Goal: Information Seeking & Learning: Learn about a topic

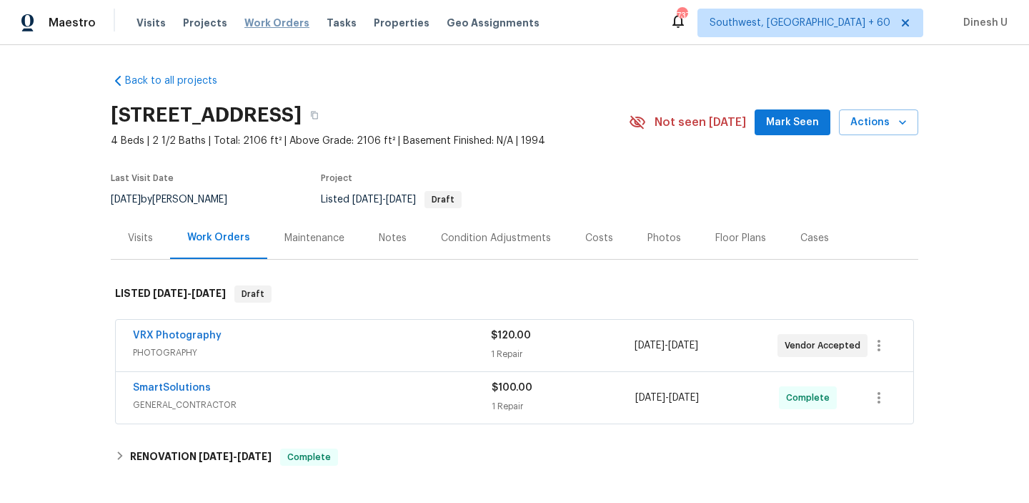
click at [244, 20] on span "Work Orders" at bounding box center [276, 23] width 65 height 14
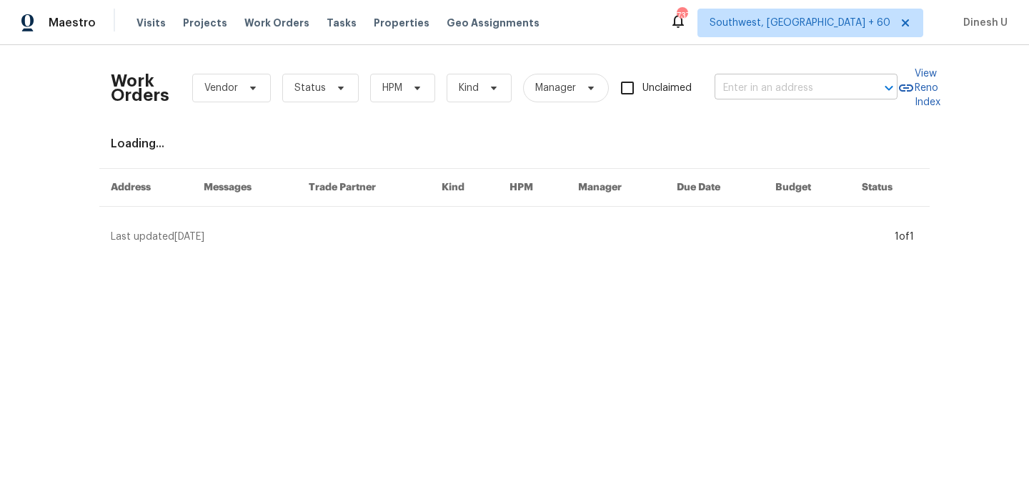
click at [804, 91] on input "text" at bounding box center [786, 88] width 143 height 22
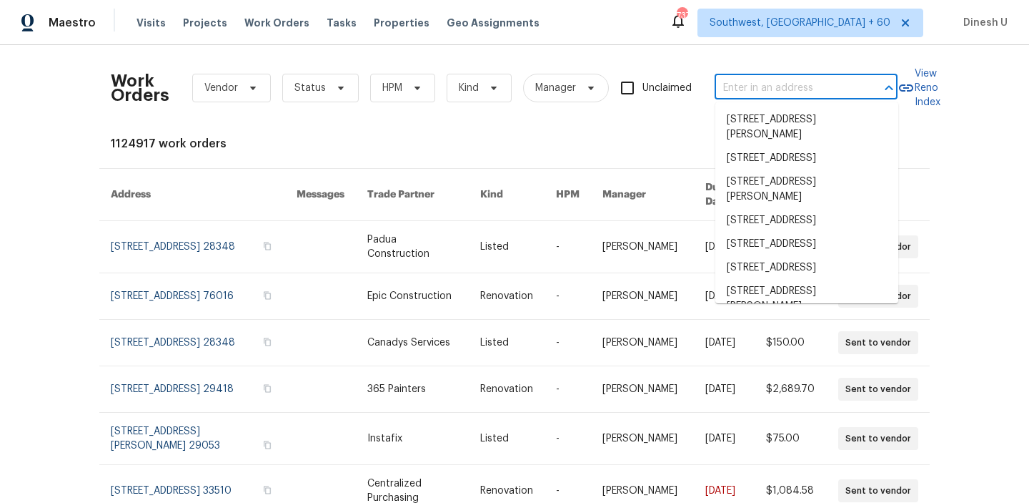
paste input "3006 Sheddan Dr Columbia, TN 38401"
type input "3006 Sheddan Dr Columbia, TN 38401"
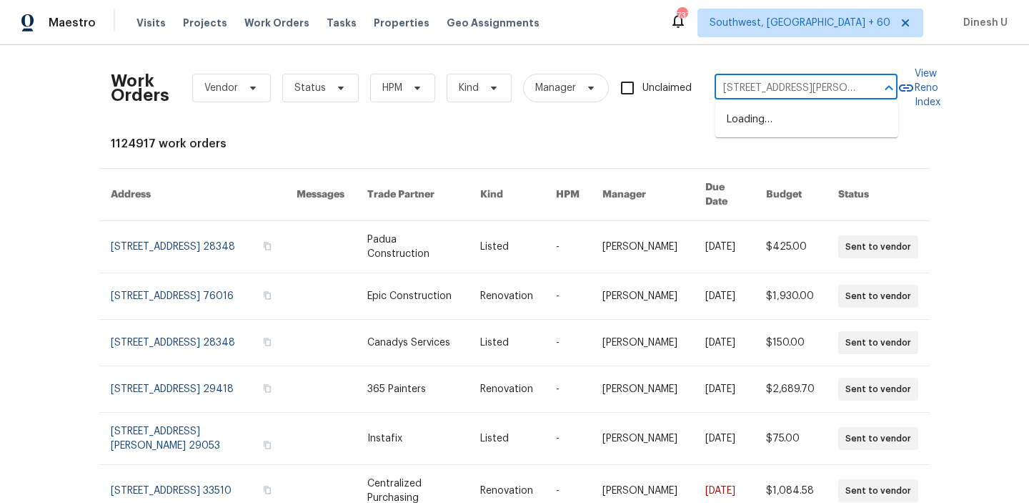
scroll to position [0, 47]
click at [758, 118] on li "3006 Sheddan Dr, Columbia, TN 38401" at bounding box center [807, 127] width 183 height 39
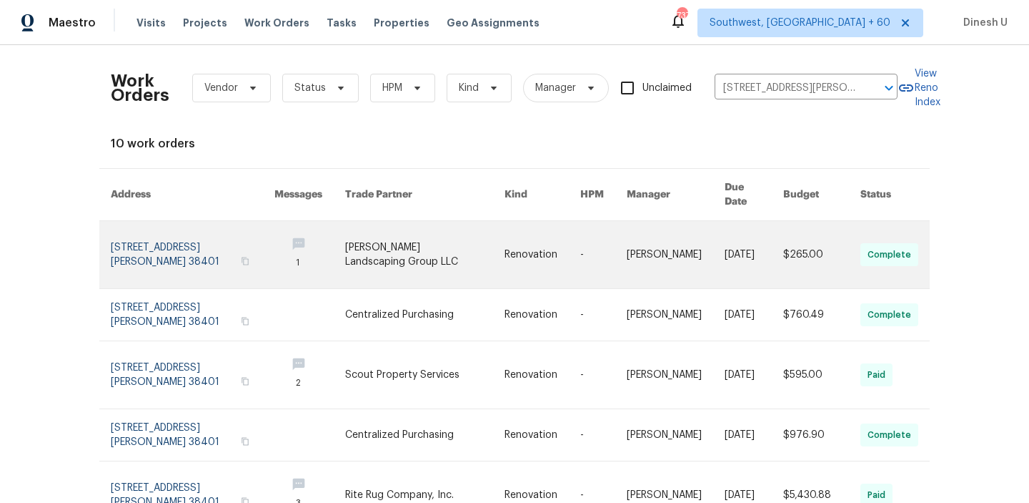
click at [177, 239] on link at bounding box center [193, 254] width 164 height 67
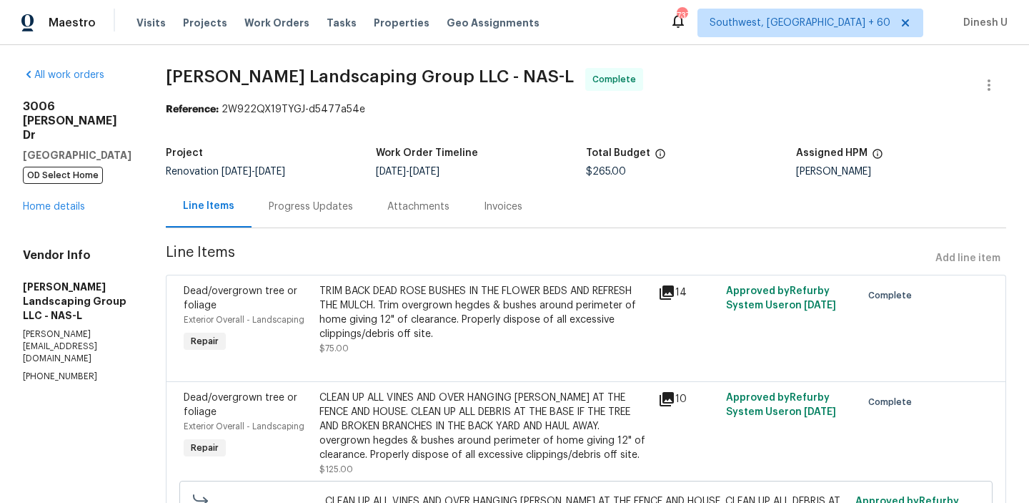
click at [64, 185] on div "All work orders 3006 Sheddan Dr Columbia, TN 38401 OD Select Home Home details …" at bounding box center [77, 225] width 109 height 315
click at [54, 202] on link "Home details" at bounding box center [54, 207] width 62 height 10
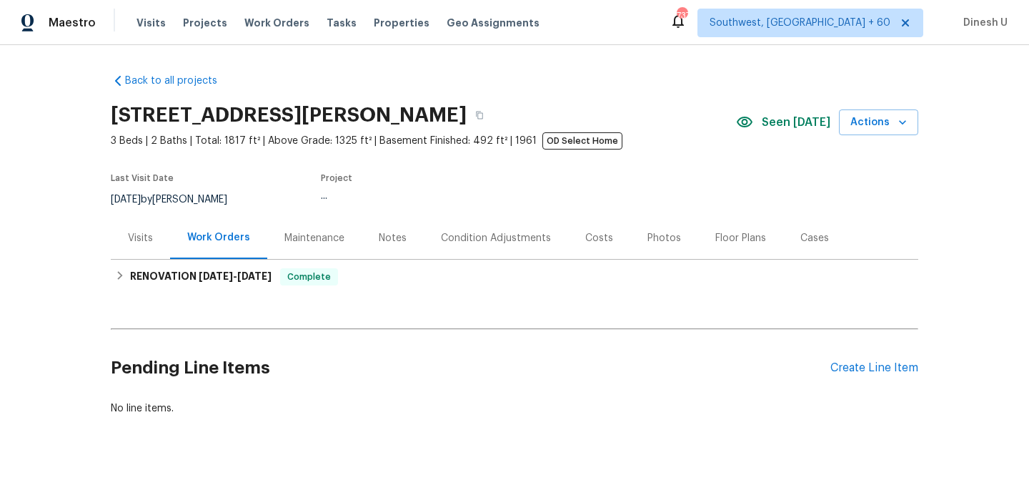
scroll to position [10, 0]
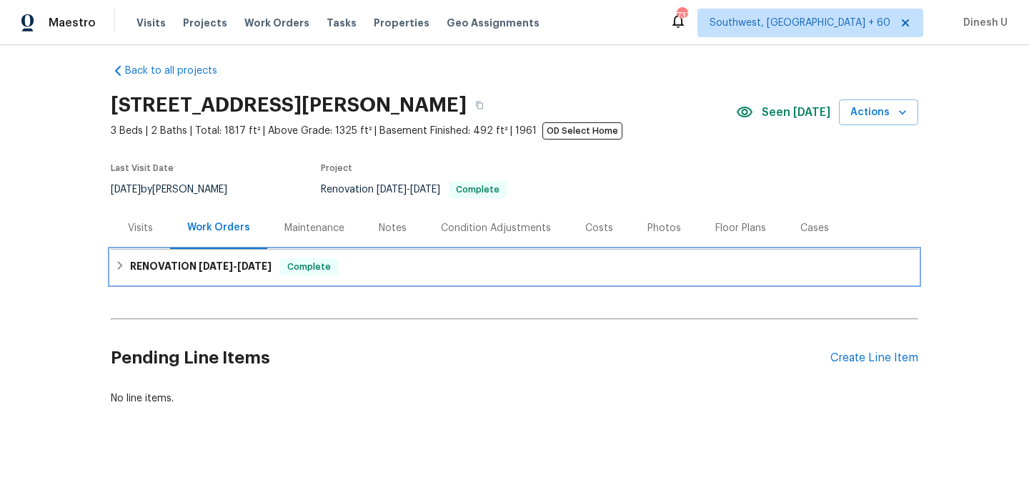
click at [232, 276] on div "RENOVATION 8/25/25 - 10/6/25 Complete" at bounding box center [515, 266] width 808 height 34
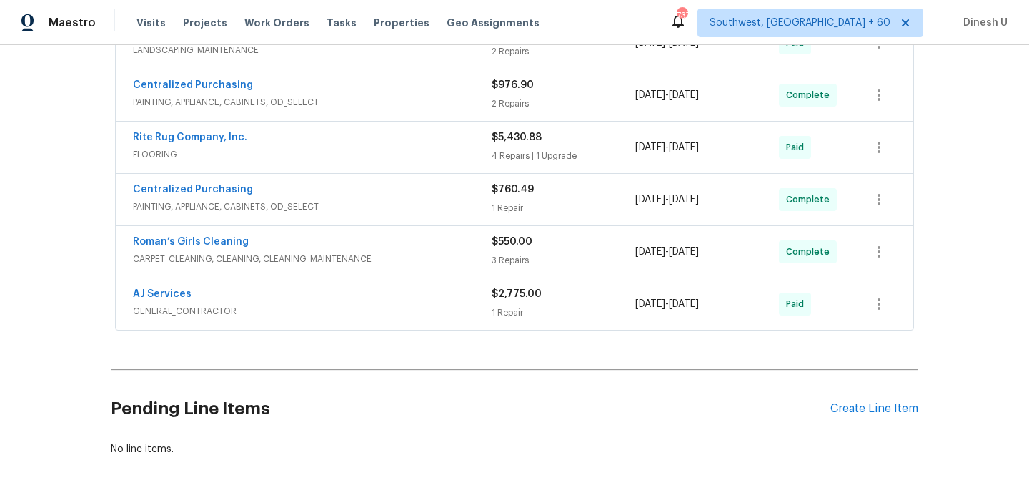
scroll to position [0, 0]
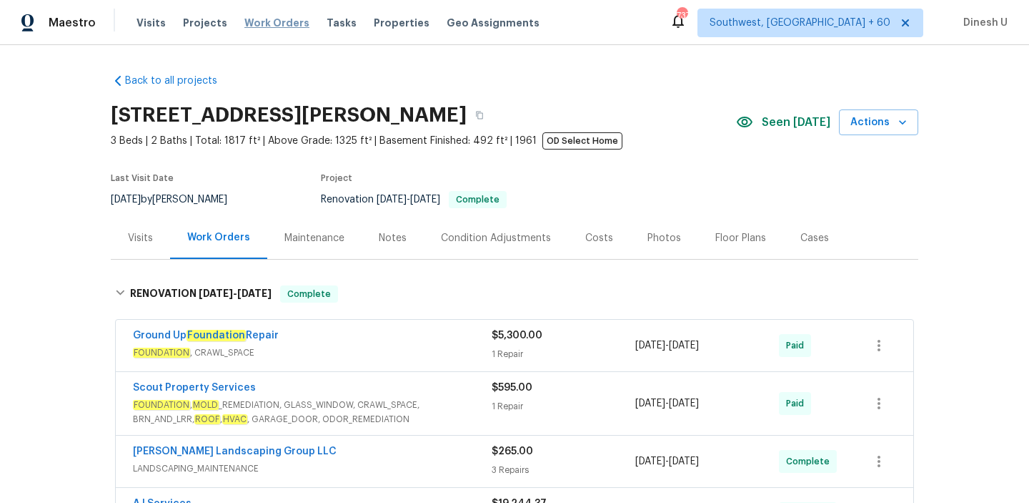
click at [278, 21] on span "Work Orders" at bounding box center [276, 23] width 65 height 14
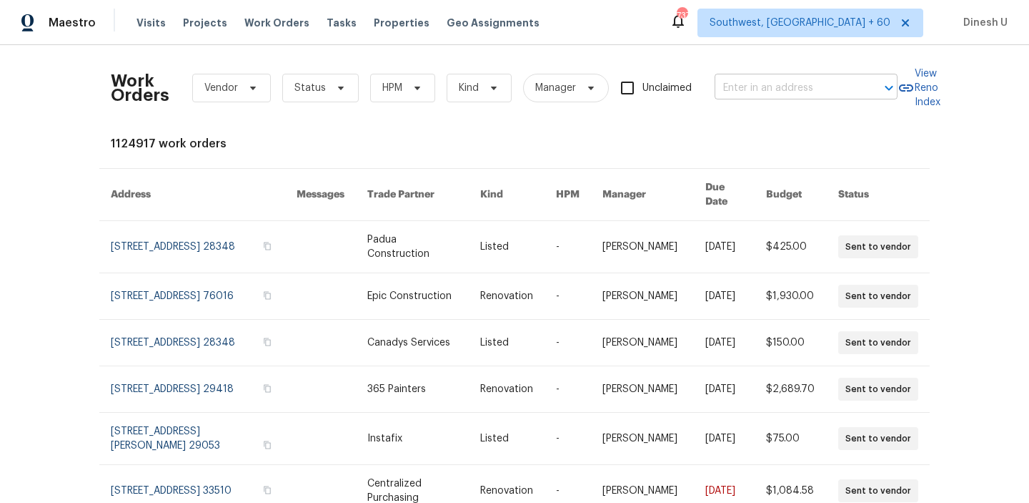
click at [799, 89] on input "text" at bounding box center [786, 88] width 143 height 22
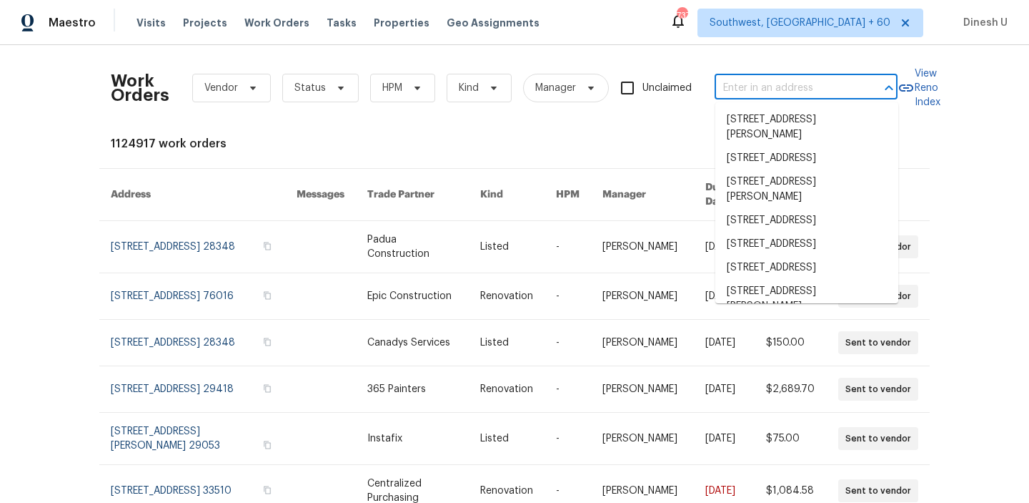
paste input "541 Triple Crown Schertz, TX 78108"
type input "541 Triple Crown Schertz, TX 78108"
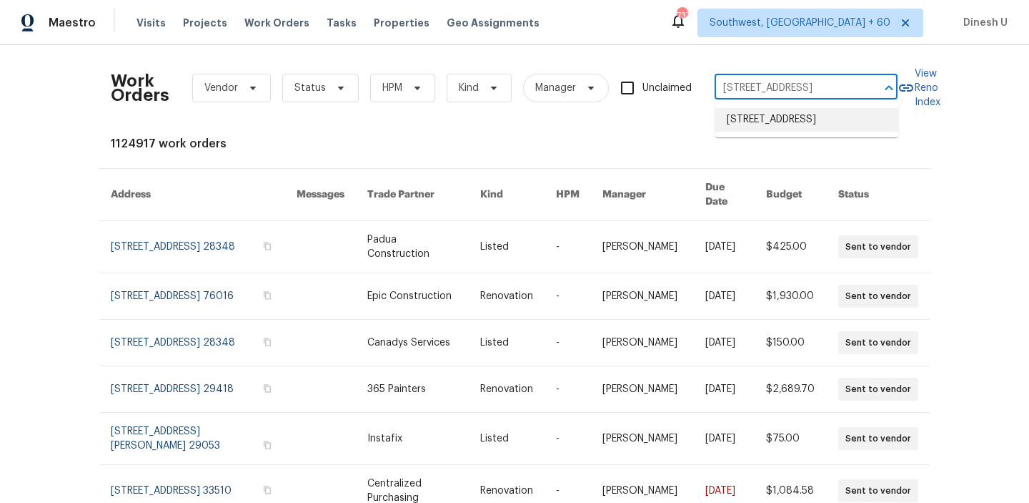
click at [772, 114] on li "541 Triple Crown, Schertz, TX 78108" at bounding box center [807, 120] width 183 height 24
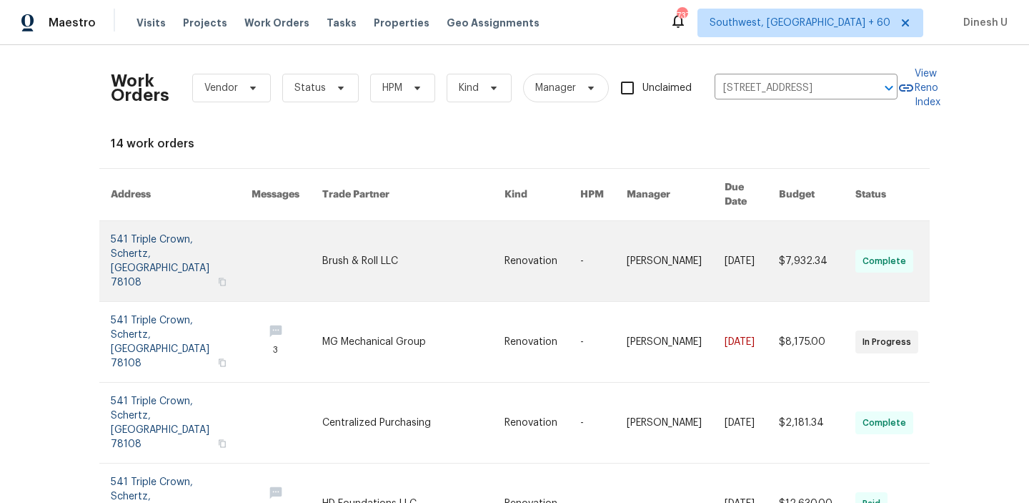
click at [152, 227] on link at bounding box center [181, 261] width 141 height 80
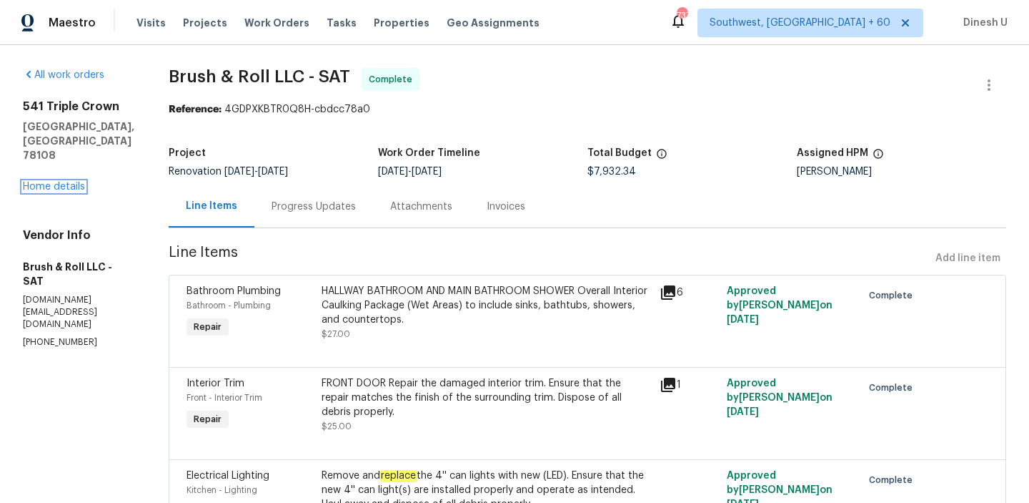
click at [64, 182] on link "Home details" at bounding box center [54, 187] width 62 height 10
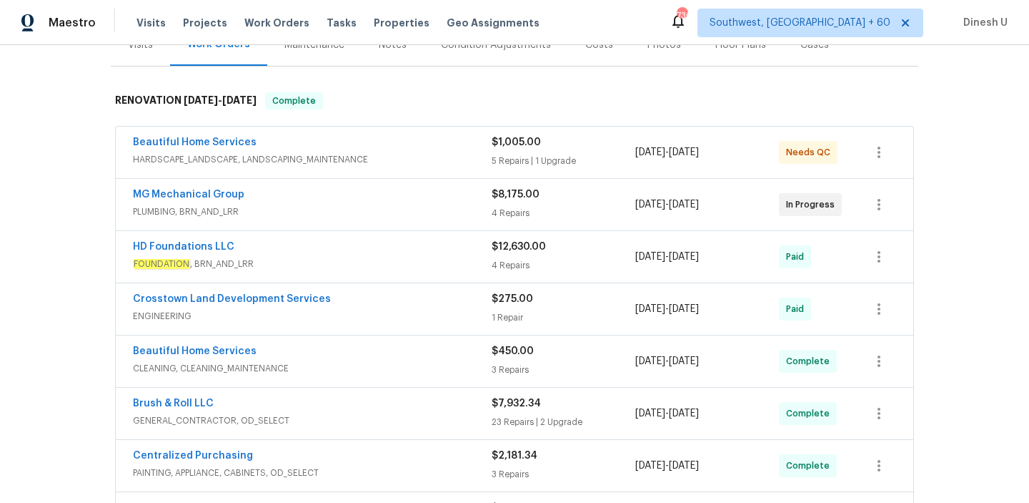
scroll to position [188, 0]
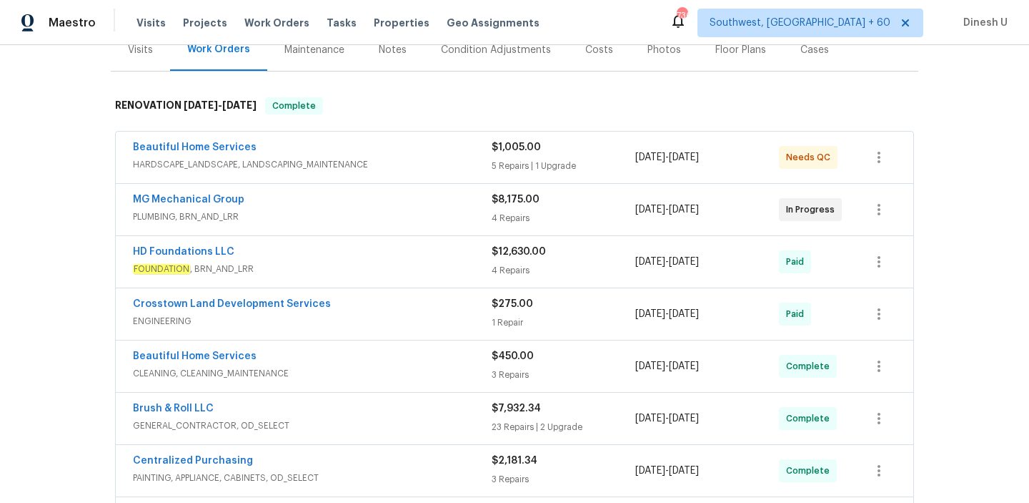
click at [515, 262] on div "$12,630.00 4 Repairs" at bounding box center [564, 261] width 144 height 34
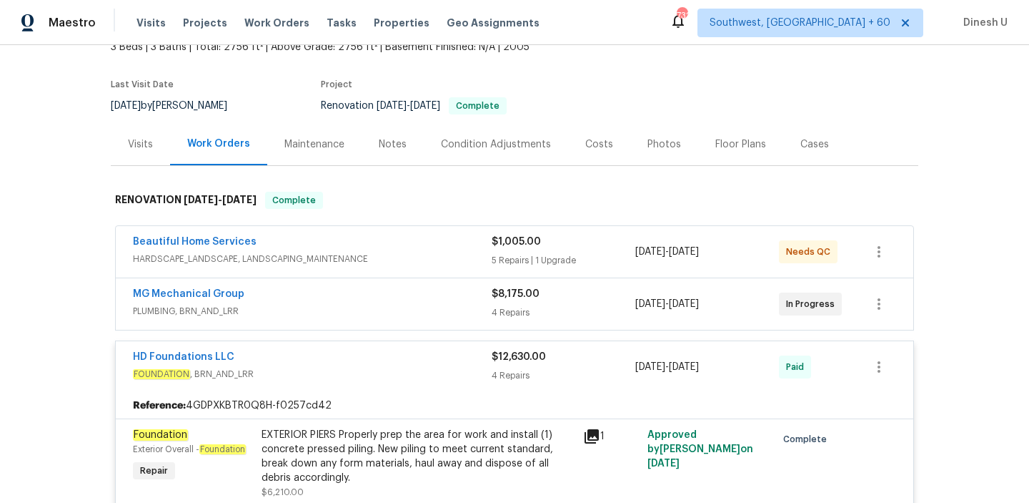
scroll to position [0, 0]
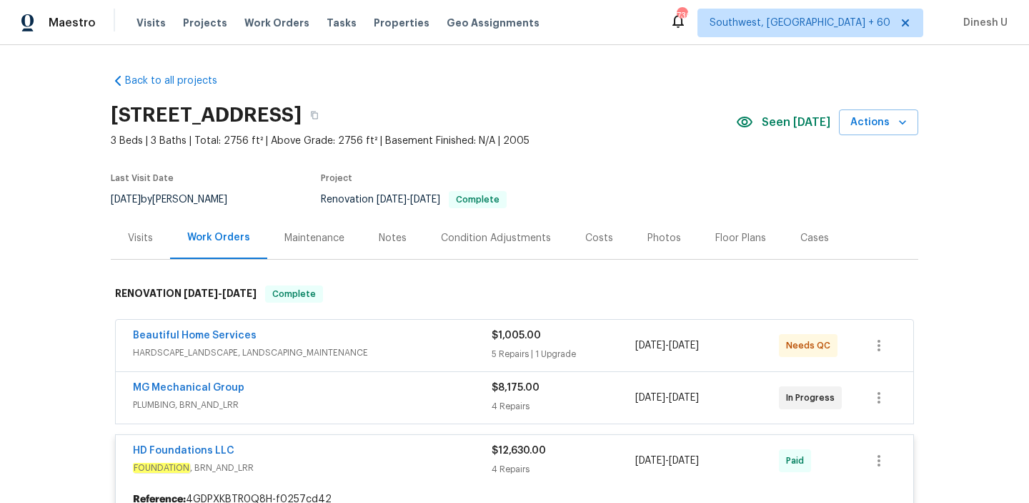
click at [150, 242] on div "Visits" at bounding box center [140, 238] width 25 height 14
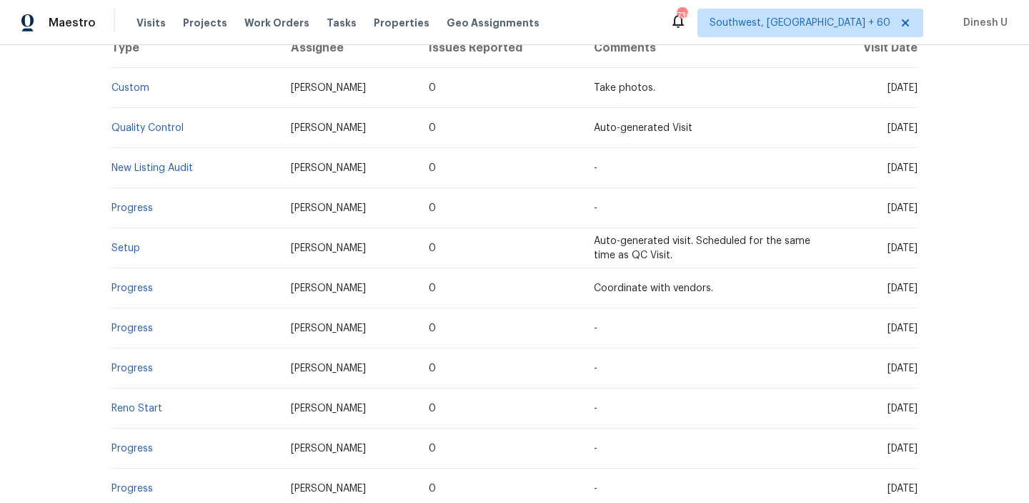
scroll to position [331, 0]
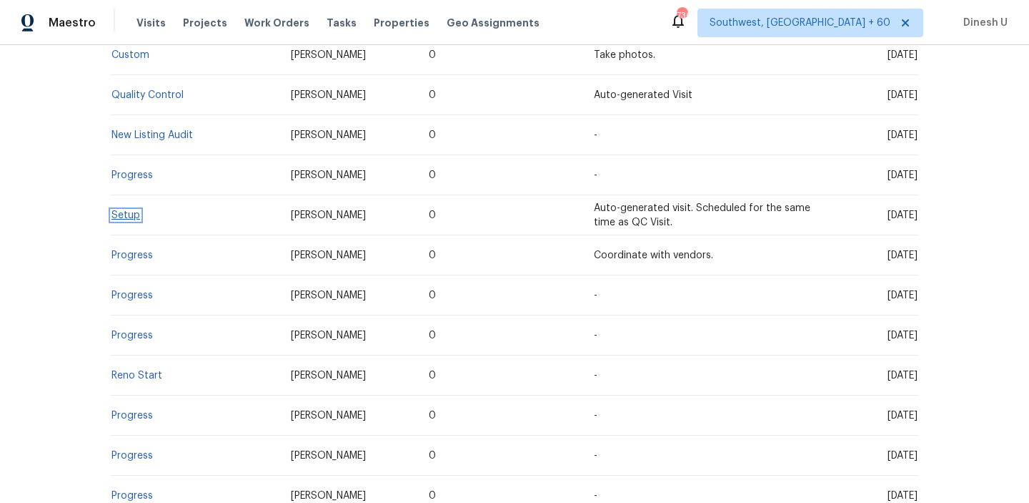
click at [127, 215] on link "Setup" at bounding box center [126, 215] width 29 height 10
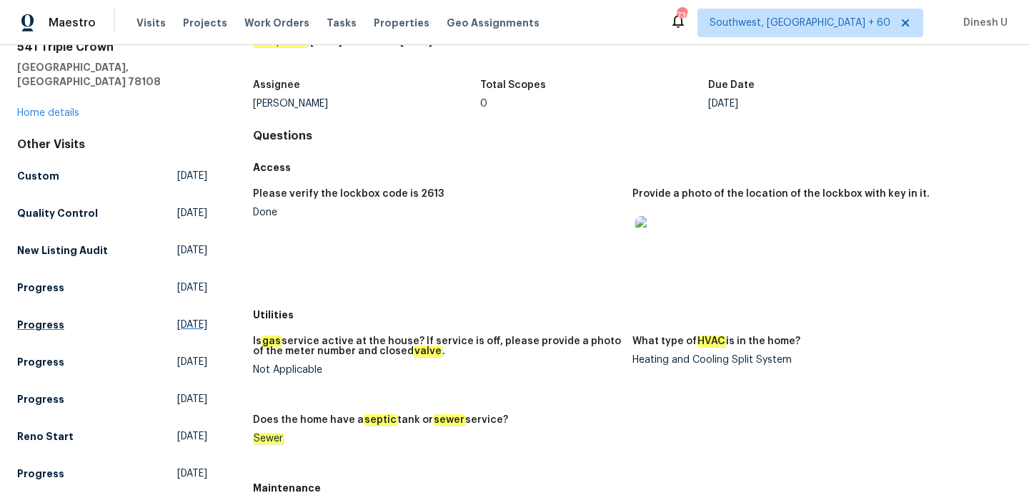
scroll to position [52, 0]
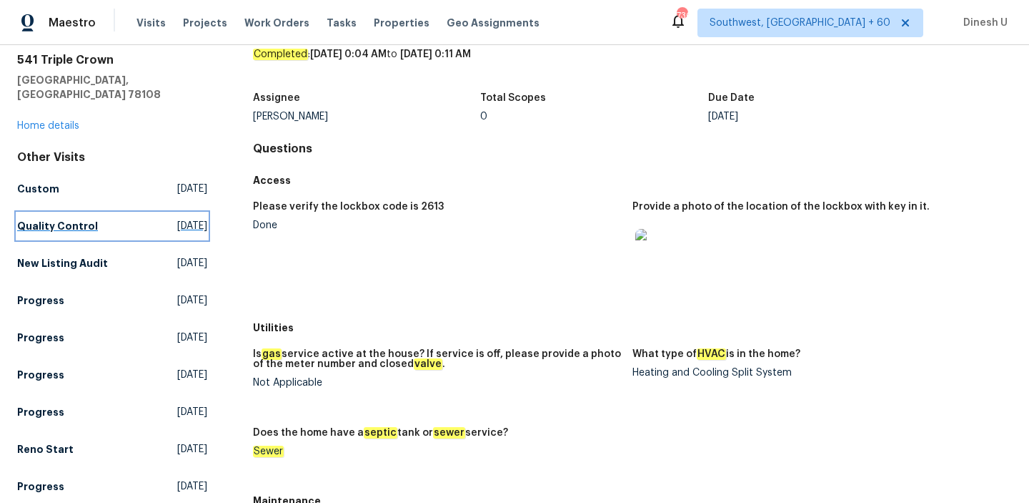
click at [177, 219] on span "Wed, Oct 08 2025" at bounding box center [192, 226] width 30 height 14
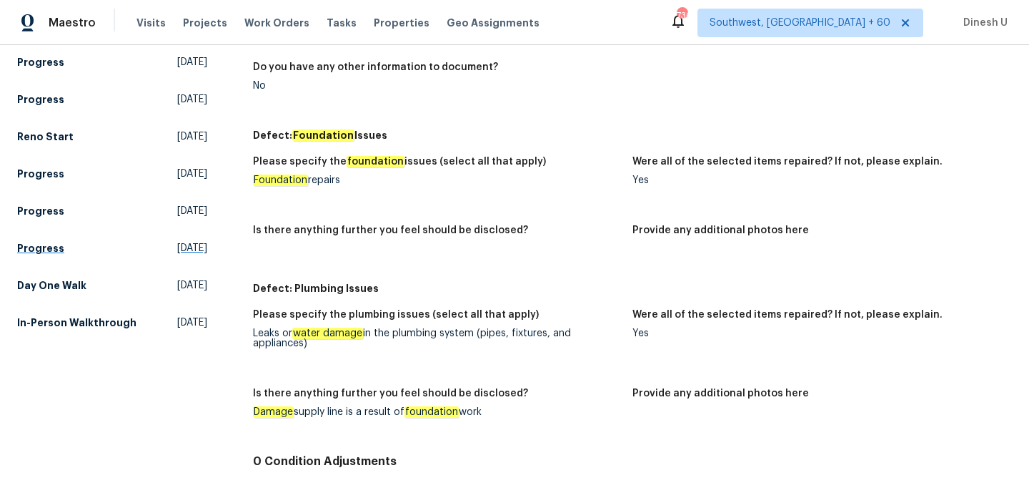
scroll to position [375, 0]
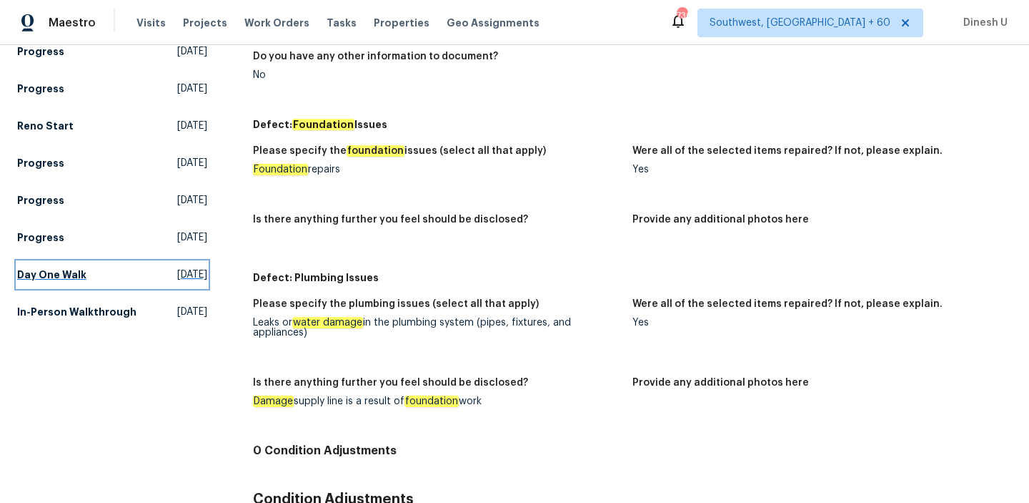
click at [177, 267] on span "Thu, Aug 28 2025" at bounding box center [192, 274] width 30 height 14
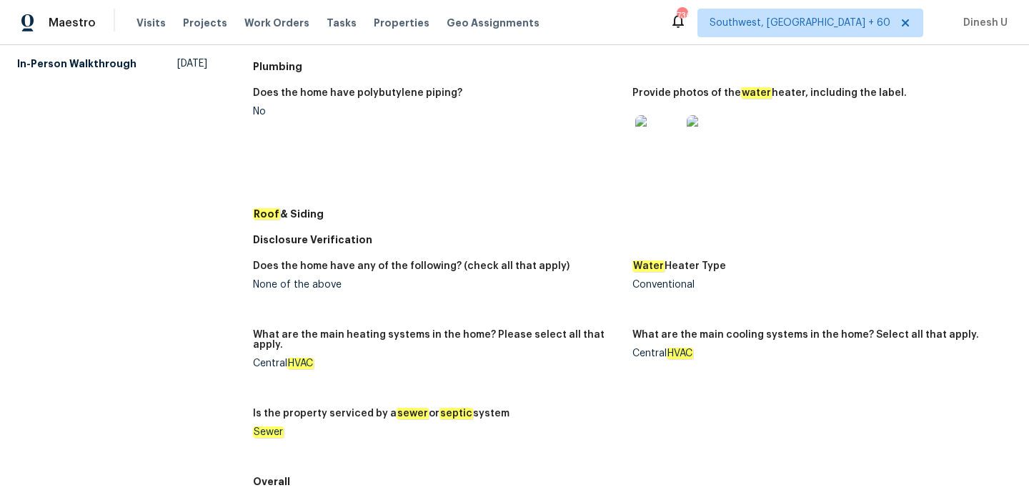
scroll to position [624, 0]
click at [655, 138] on img at bounding box center [658, 137] width 46 height 46
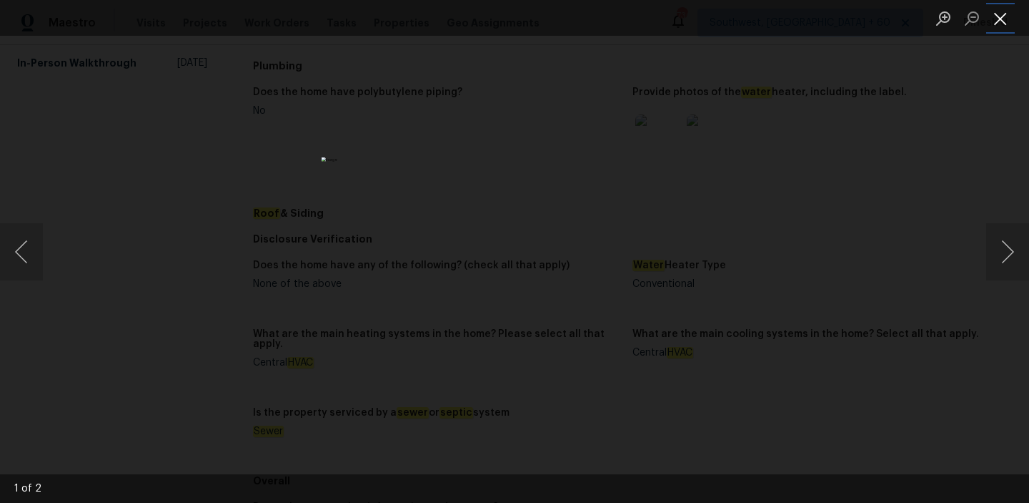
click at [990, 15] on button "Close lightbox" at bounding box center [1000, 18] width 29 height 25
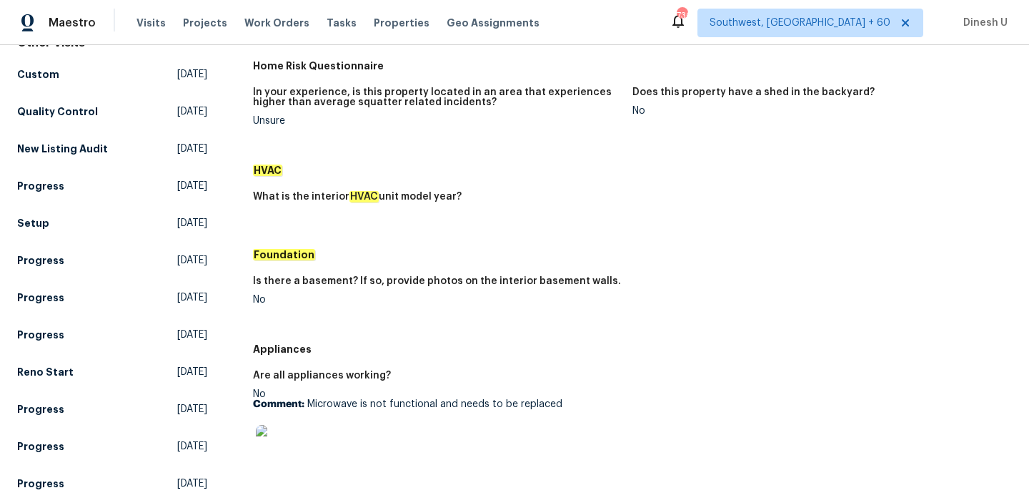
scroll to position [117, 0]
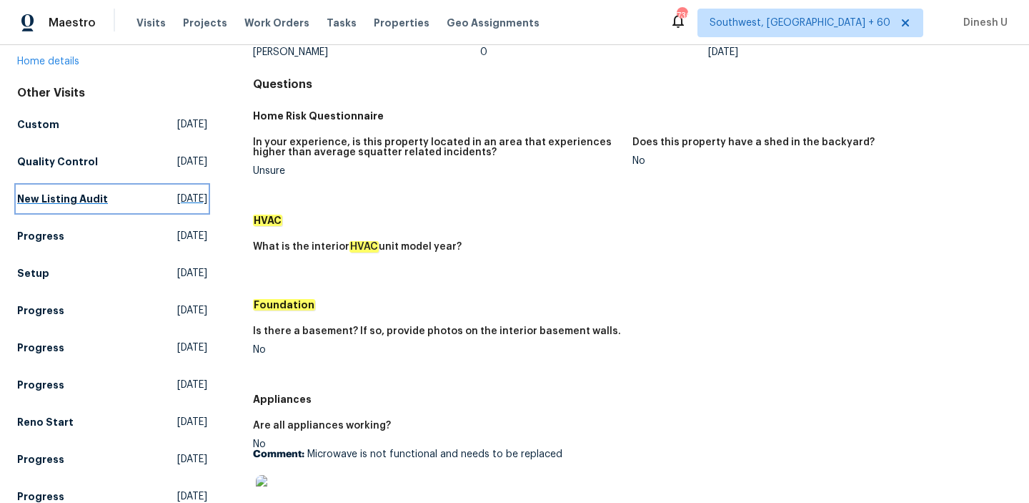
click at [177, 192] on span "Thu, Oct 09 2025" at bounding box center [192, 199] width 30 height 14
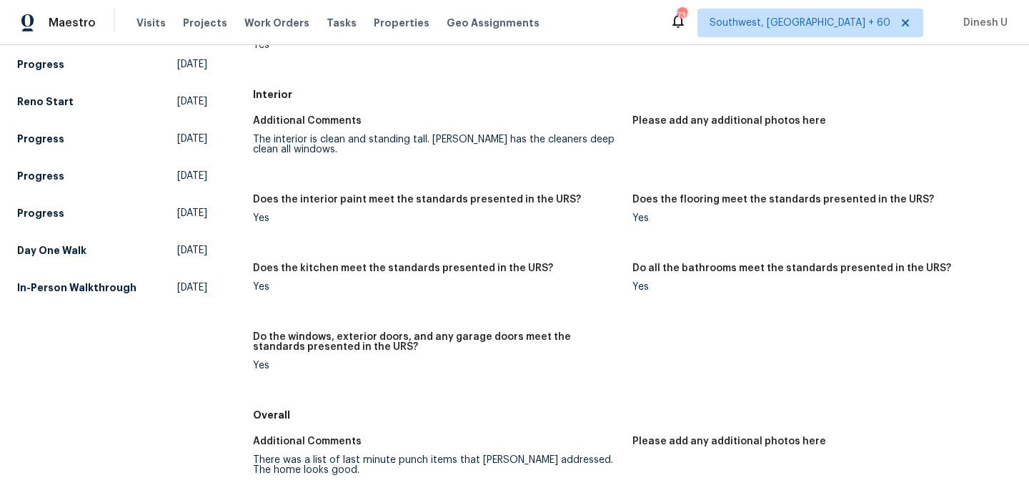
scroll to position [448, 0]
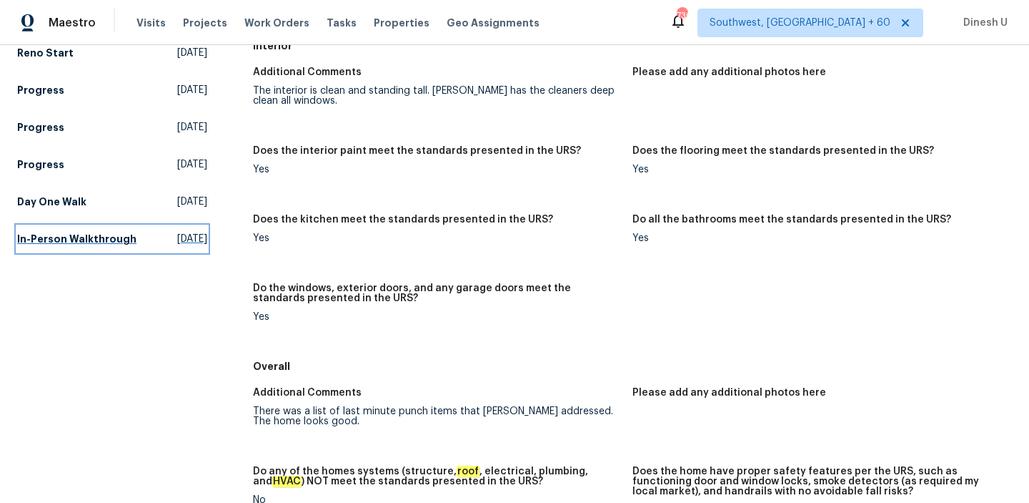
click at [177, 232] on span "Tue, Jun 10 2025" at bounding box center [192, 239] width 30 height 14
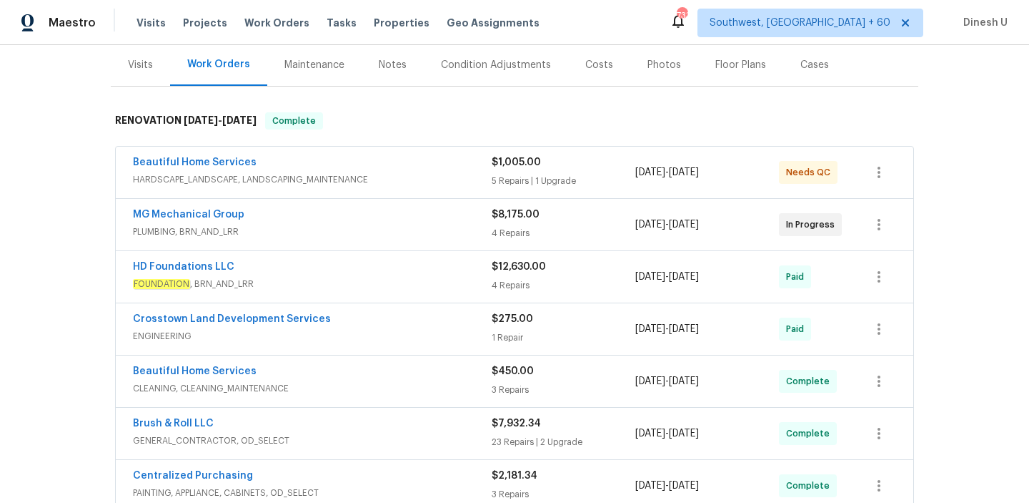
scroll to position [174, 0]
click at [513, 174] on div "5 Repairs | 1 Upgrade" at bounding box center [564, 179] width 144 height 14
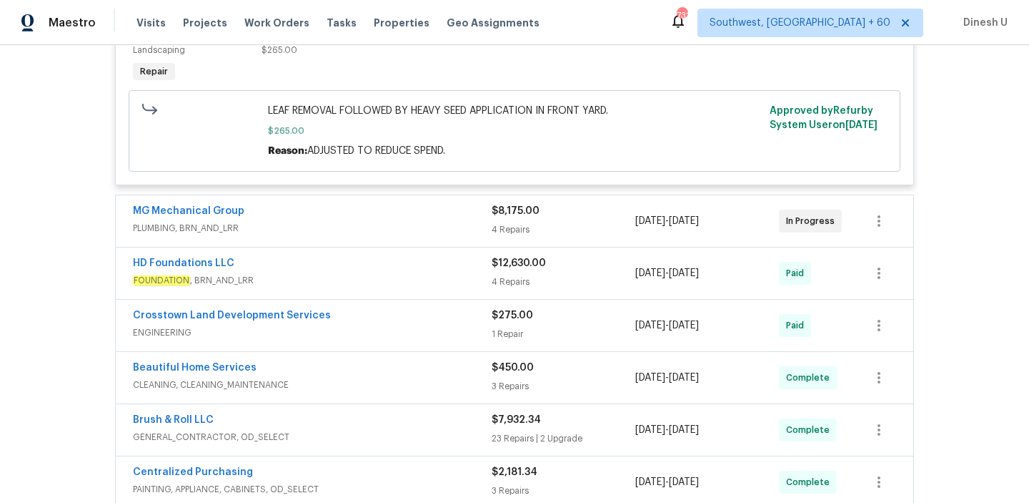
scroll to position [1197, 0]
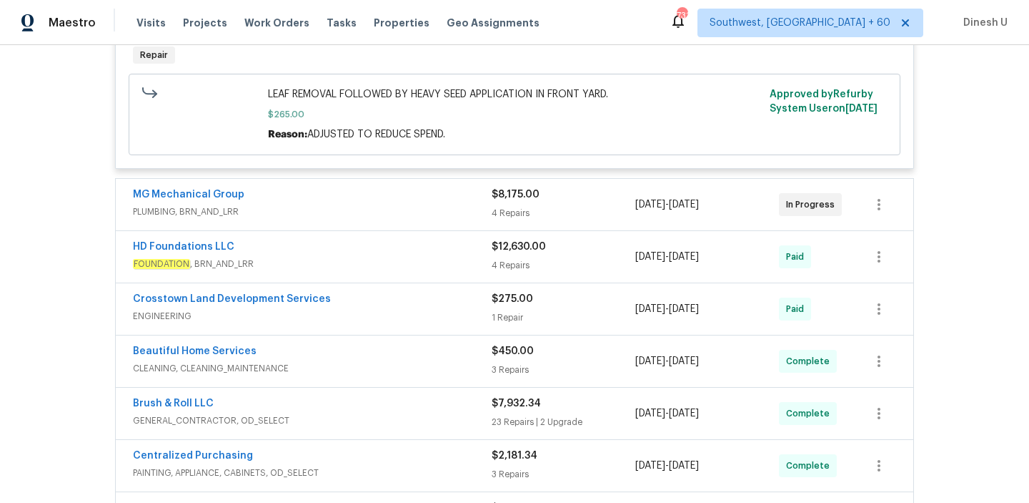
click at [514, 217] on div "4 Repairs" at bounding box center [564, 213] width 144 height 14
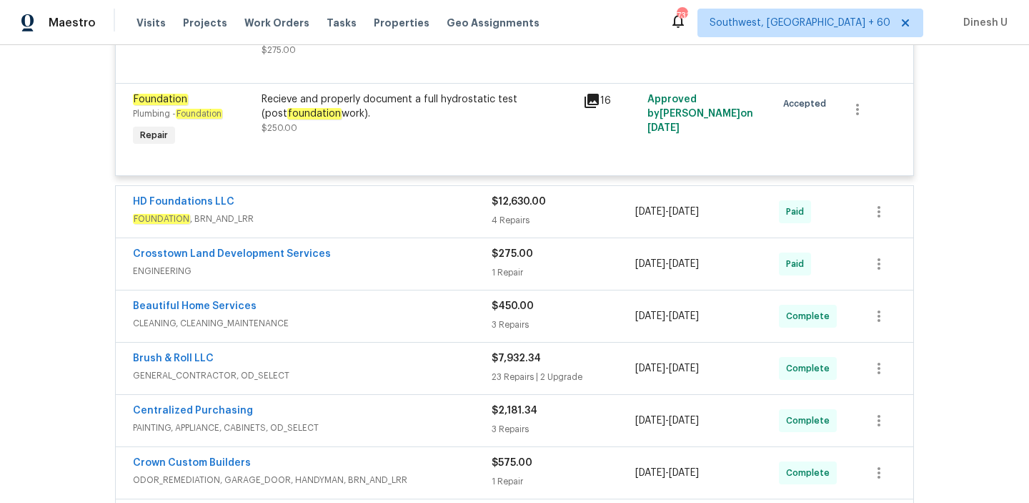
scroll to position [1758, 0]
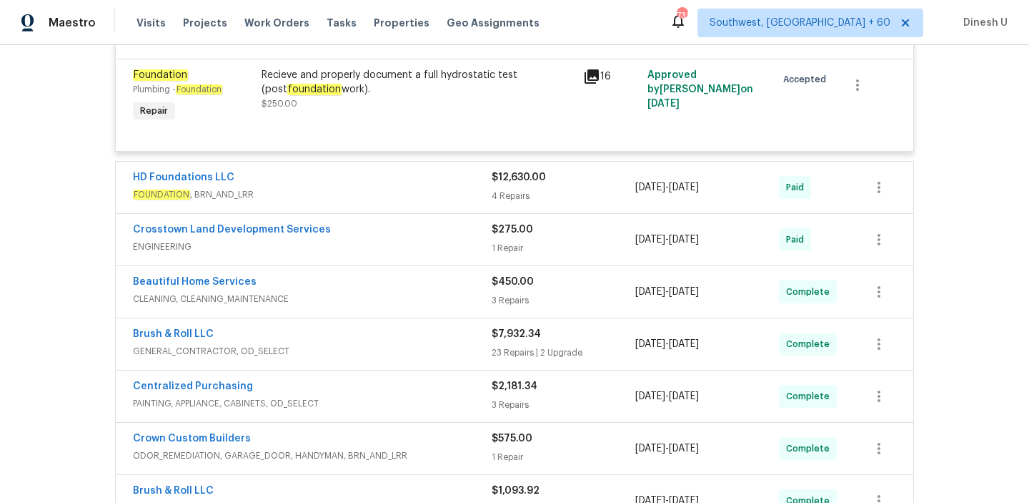
click at [519, 189] on div "4 Repairs" at bounding box center [564, 196] width 144 height 14
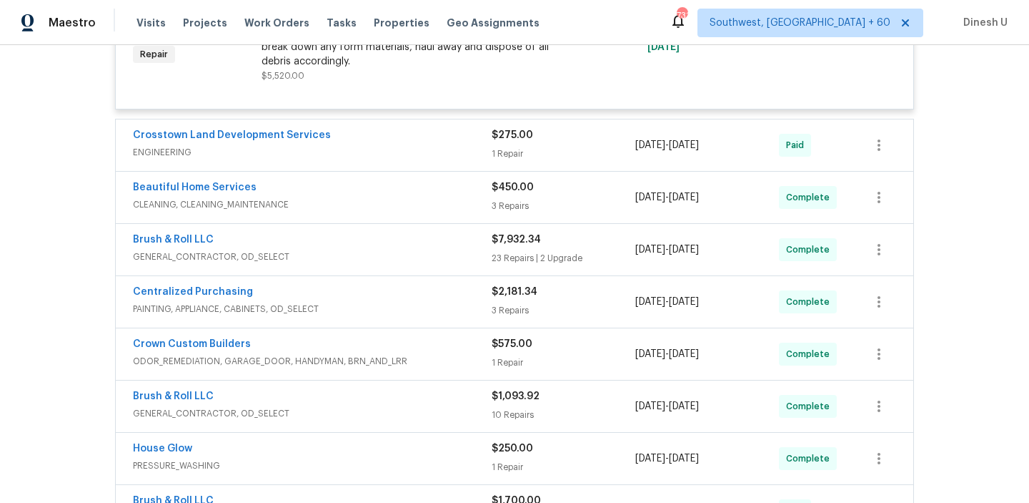
scroll to position [2367, 0]
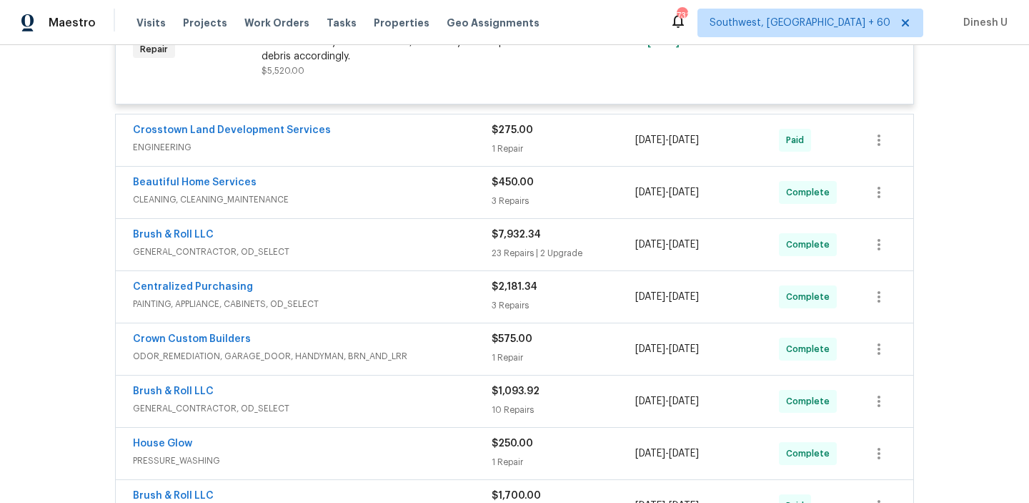
click at [513, 142] on div "1 Repair" at bounding box center [564, 149] width 144 height 14
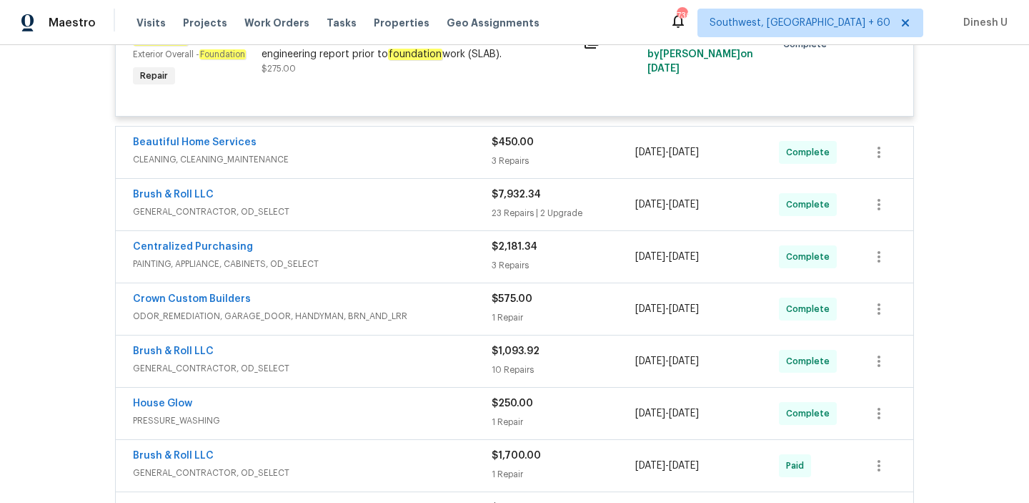
scroll to position [2541, 0]
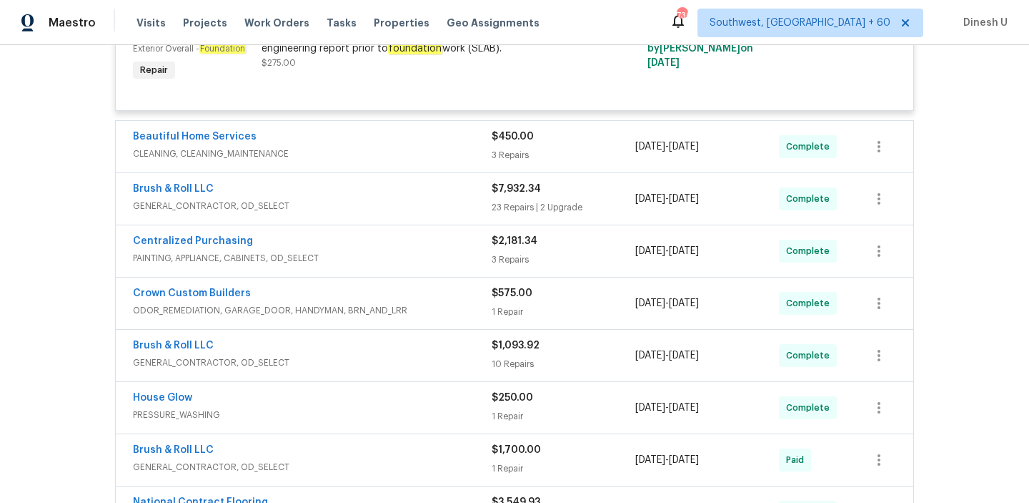
click at [513, 148] on div "3 Repairs" at bounding box center [564, 155] width 144 height 14
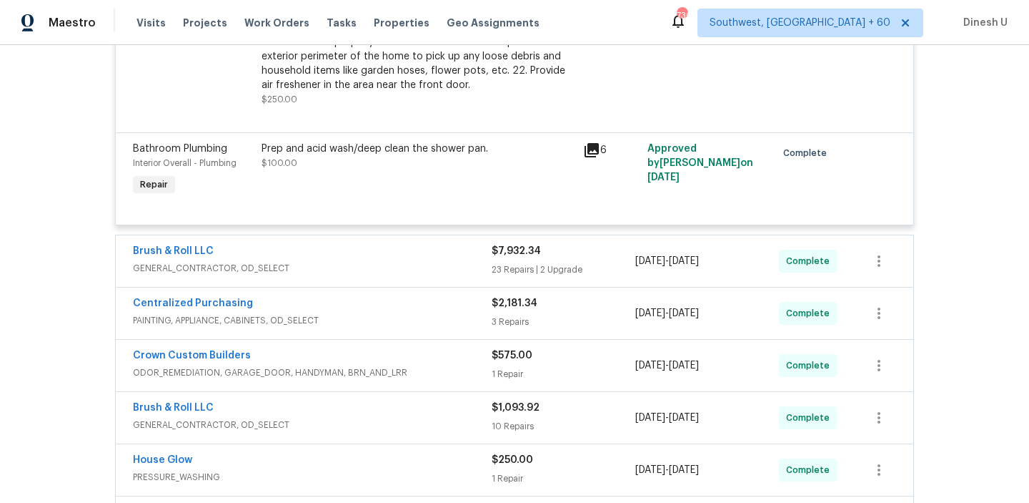
scroll to position [3069, 0]
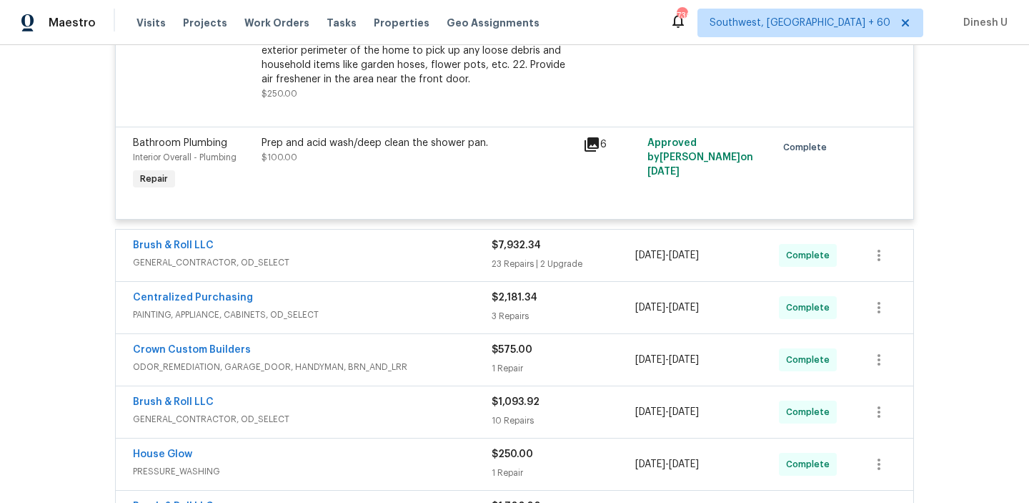
click at [508, 244] on span "$7,932.34" at bounding box center [516, 245] width 49 height 10
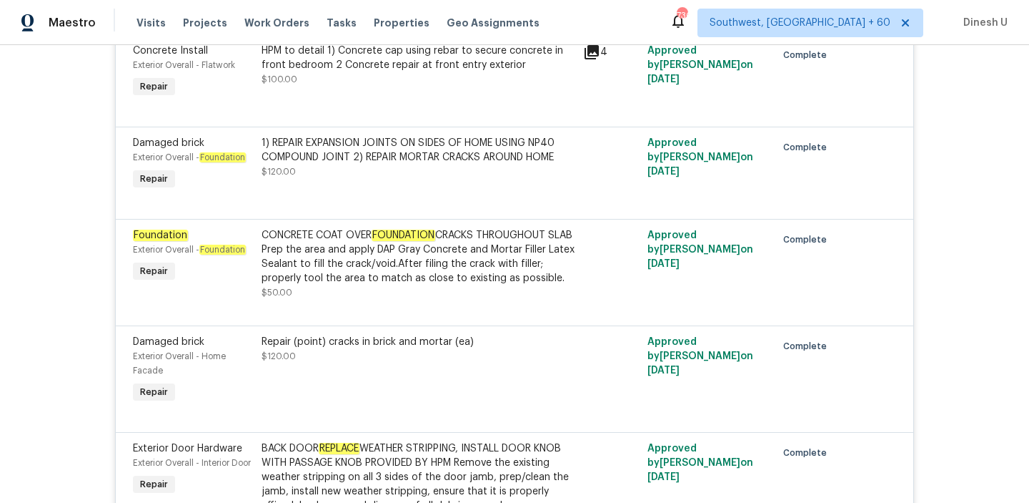
scroll to position [3530, 0]
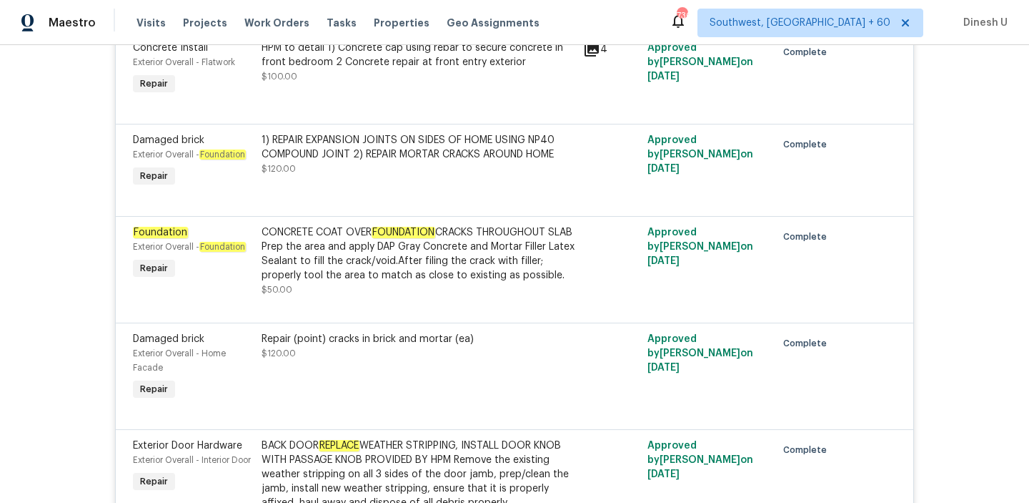
click at [473, 142] on div "1) REPAIR EXPANSION JOINTS ON SIDES OF HOME USING NP40 COMPOUND JOINT 2) REPAIR…" at bounding box center [418, 147] width 313 height 29
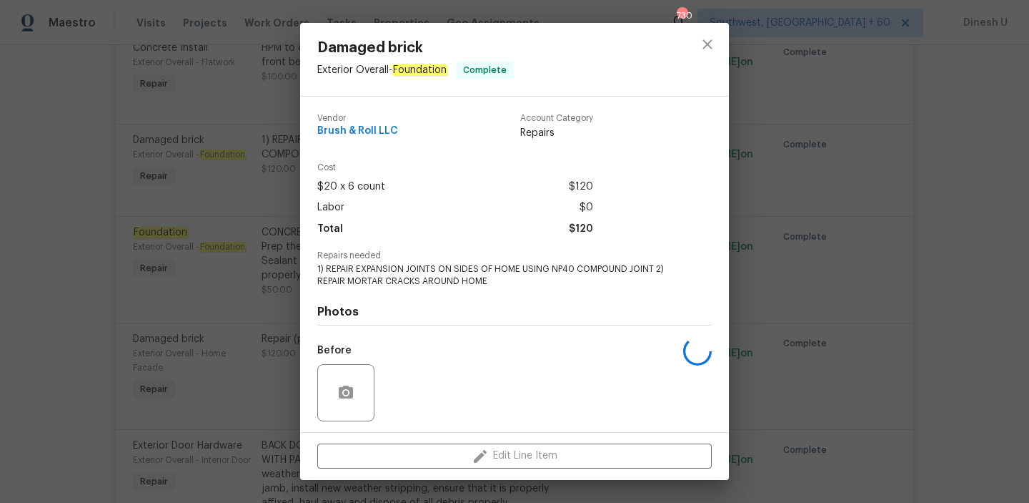
scroll to position [97, 0]
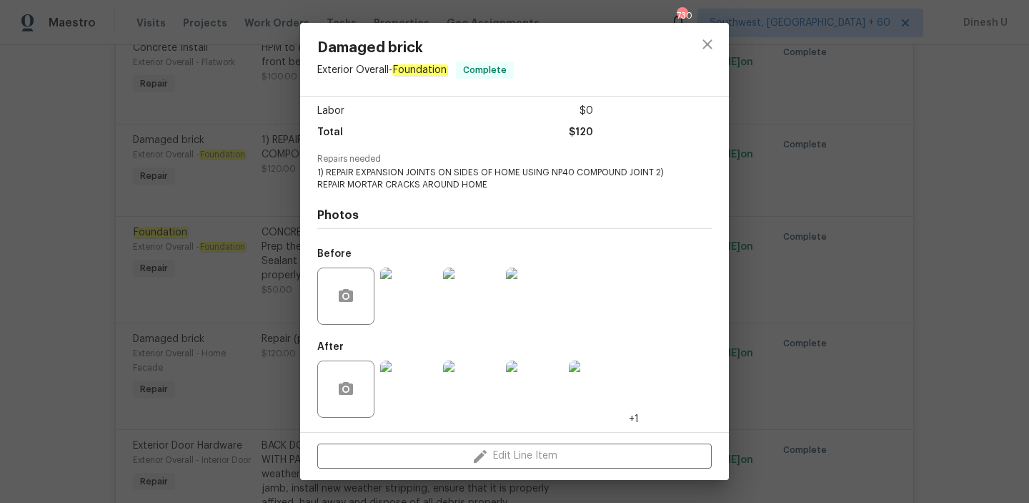
click at [265, 234] on div "Damaged brick Exterior Overall - Foundation Complete Vendor Brush & Roll LLC Ac…" at bounding box center [514, 251] width 1029 height 503
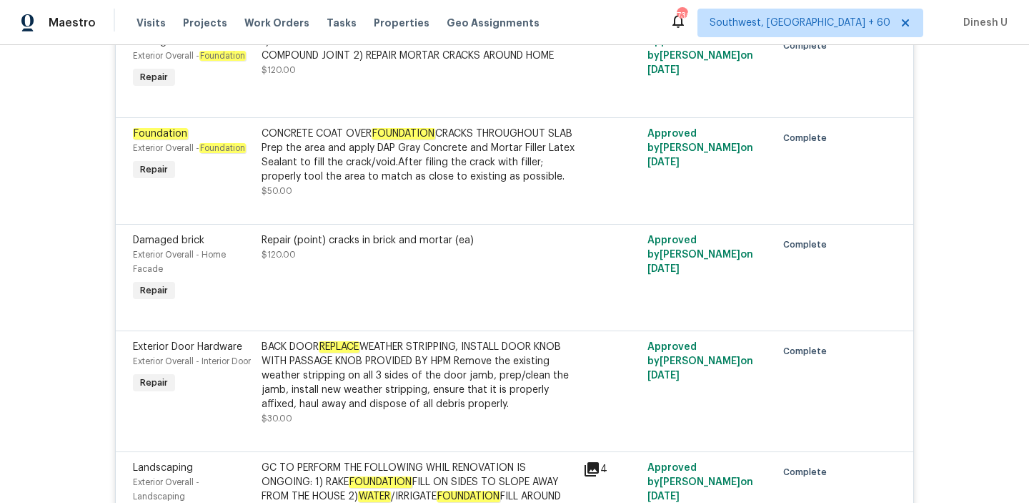
scroll to position [3630, 0]
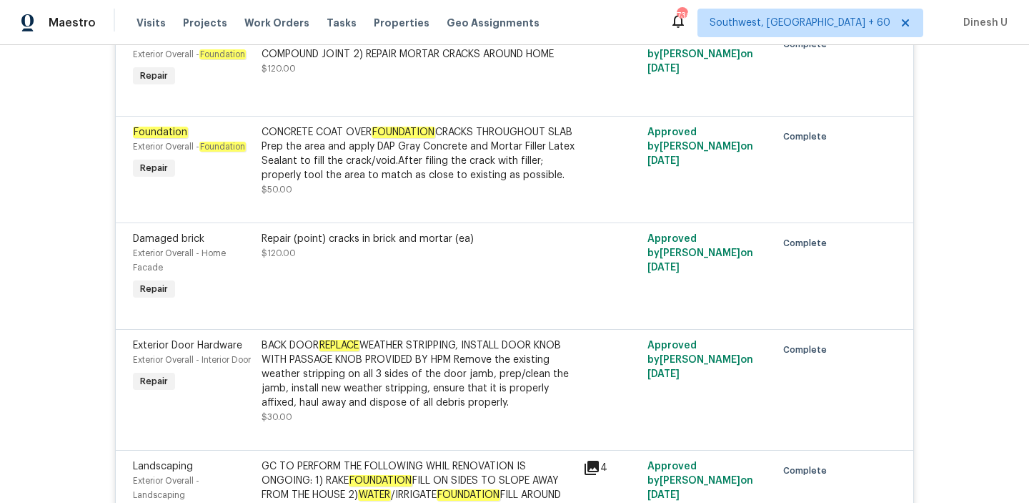
click at [515, 150] on div "CONCRETE COAT OVER FOUNDATION CRACKS THROUGHOUT SLAB Prep the area and apply DA…" at bounding box center [418, 153] width 313 height 57
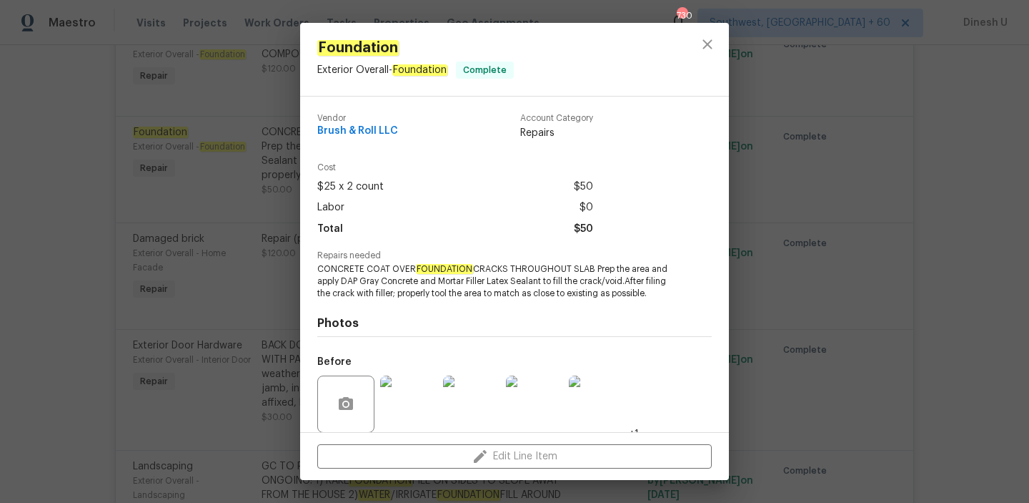
scroll to position [108, 0]
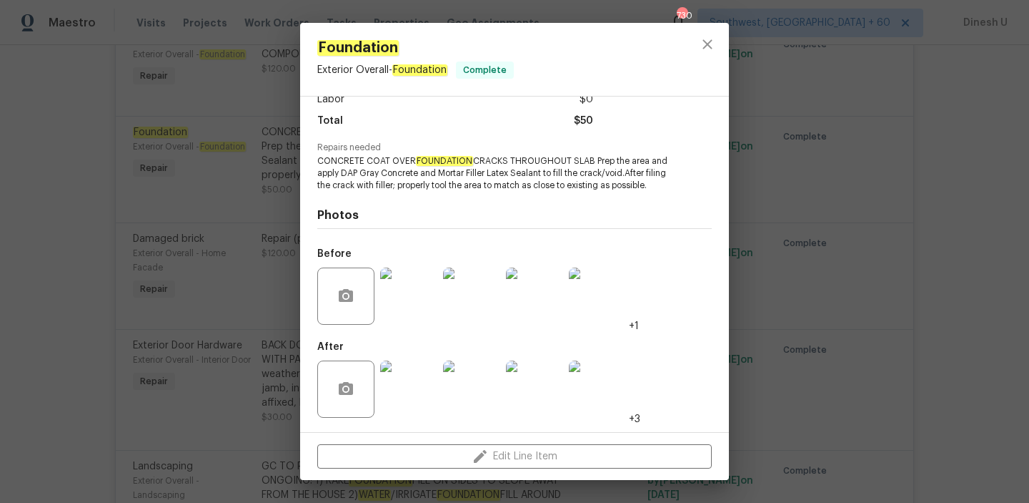
click at [408, 288] on img at bounding box center [408, 295] width 57 height 57
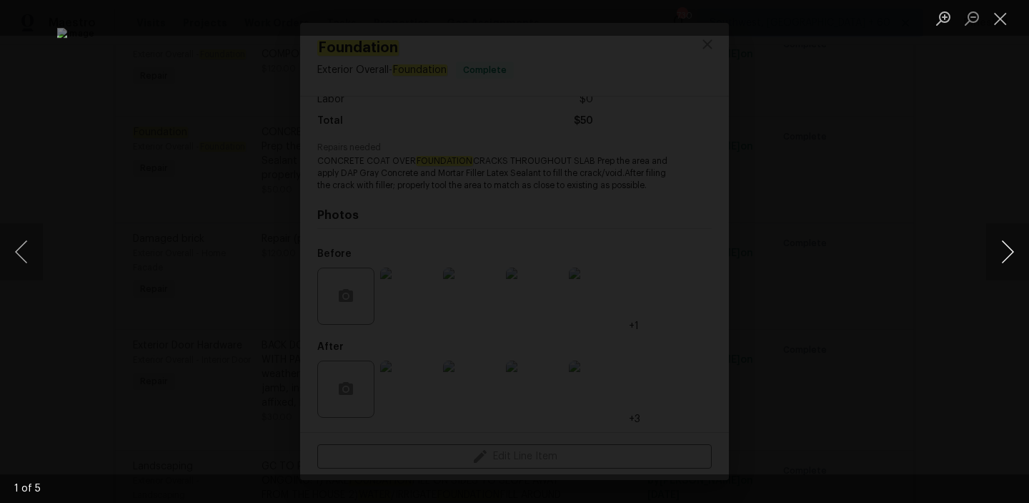
click at [1000, 253] on button "Next image" at bounding box center [1007, 251] width 43 height 57
click at [999, 23] on button "Close lightbox" at bounding box center [1000, 18] width 29 height 25
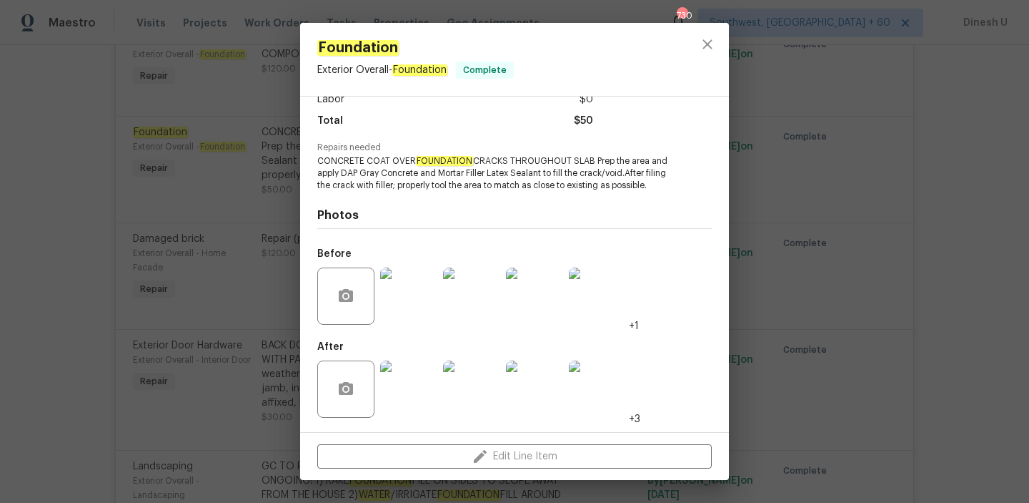
click at [267, 176] on div "Foundation Exterior Overall - Foundation Complete Vendor Brush & Roll LLC Accou…" at bounding box center [514, 251] width 1029 height 503
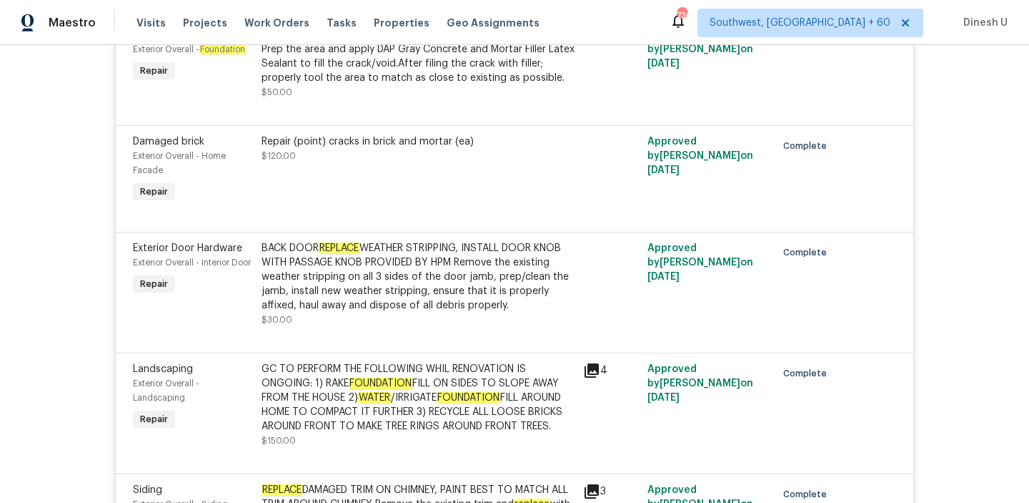
scroll to position [3726, 0]
click at [427, 135] on div "Repair (point) cracks in brick and mortar (ea)" at bounding box center [418, 142] width 313 height 14
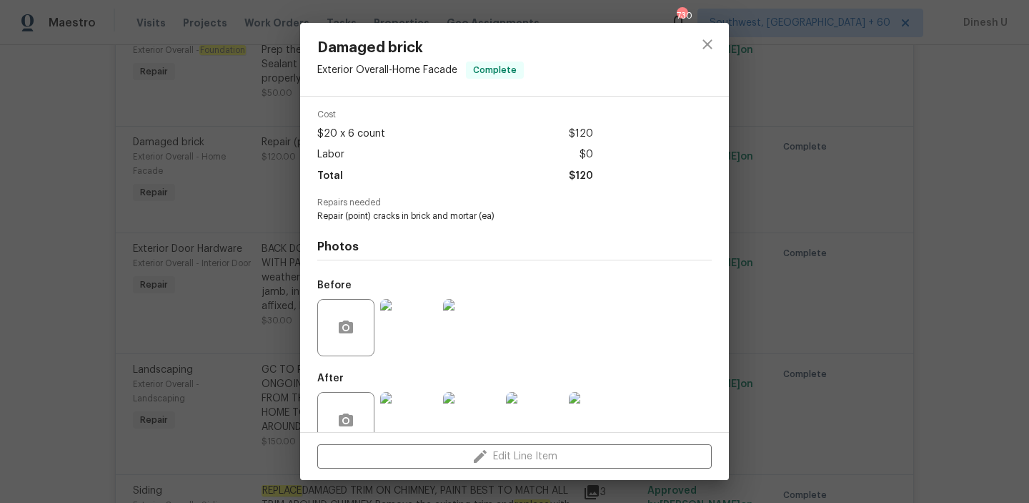
scroll to position [84, 0]
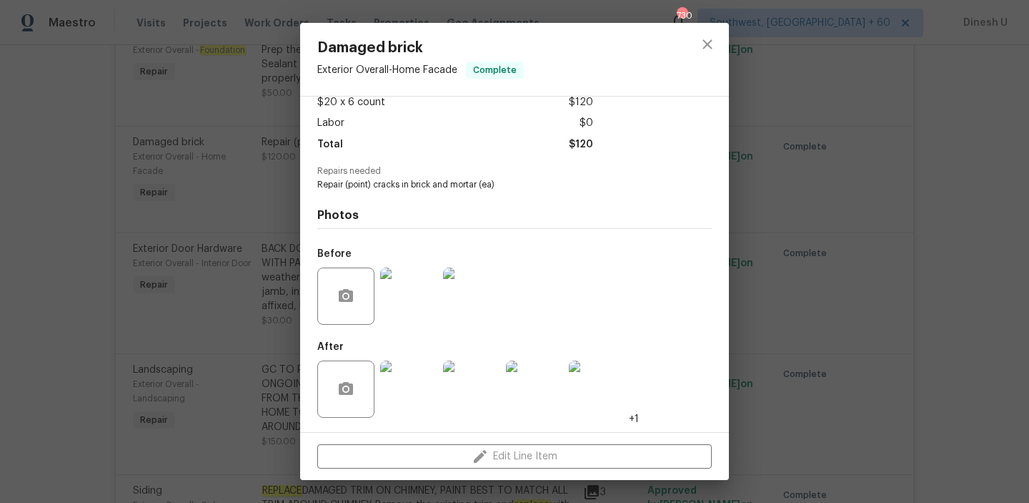
click at [401, 297] on img at bounding box center [408, 295] width 57 height 57
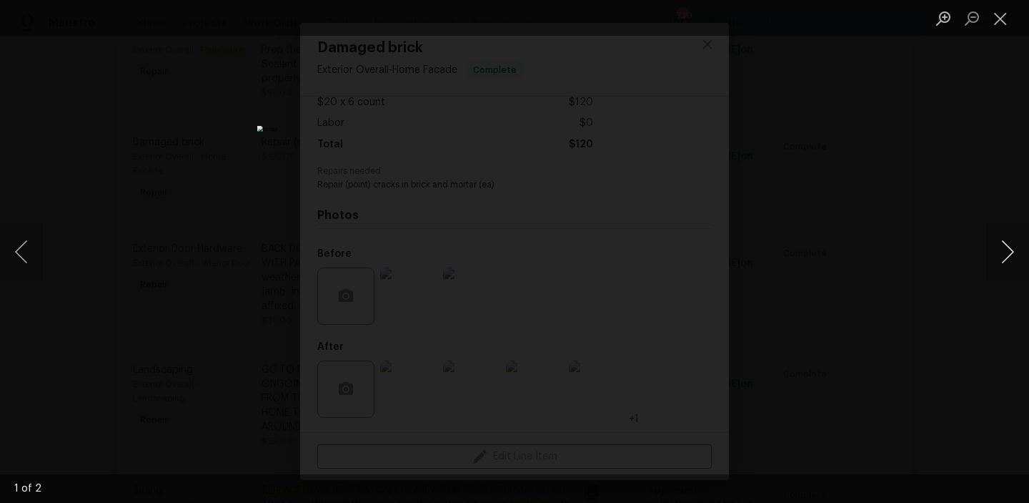
click at [1014, 249] on button "Next image" at bounding box center [1007, 251] width 43 height 57
click at [1003, 19] on button "Close lightbox" at bounding box center [1000, 18] width 29 height 25
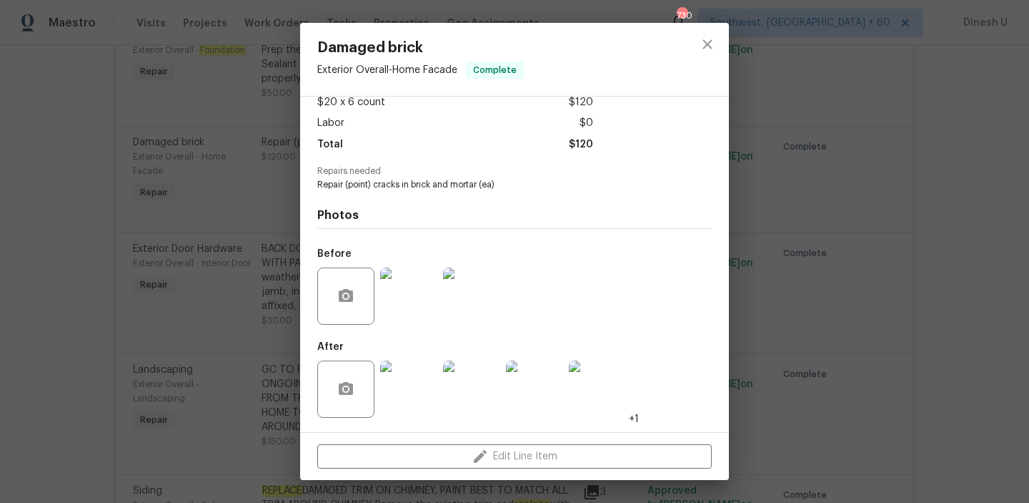
click at [162, 164] on div "Damaged brick Exterior Overall - Home Facade Complete Vendor Brush & Roll LLC A…" at bounding box center [514, 251] width 1029 height 503
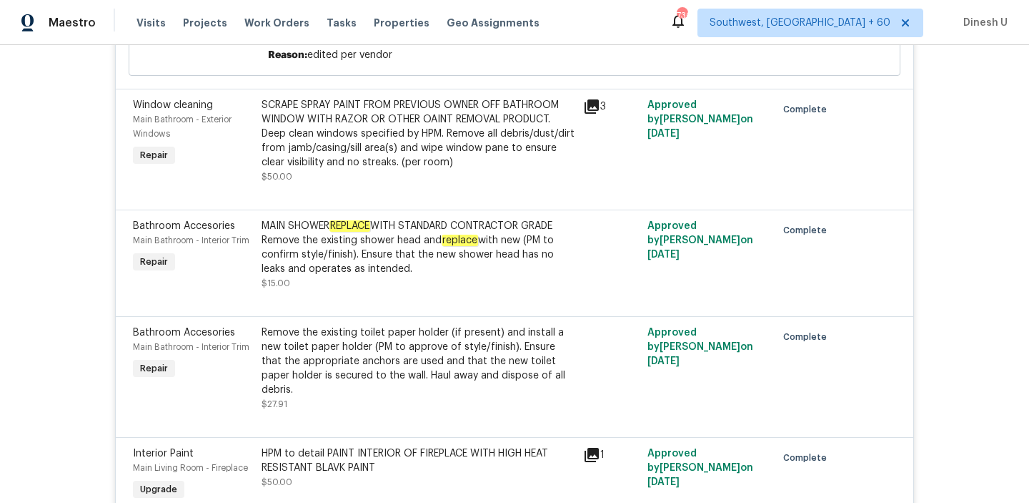
scroll to position [6047, 0]
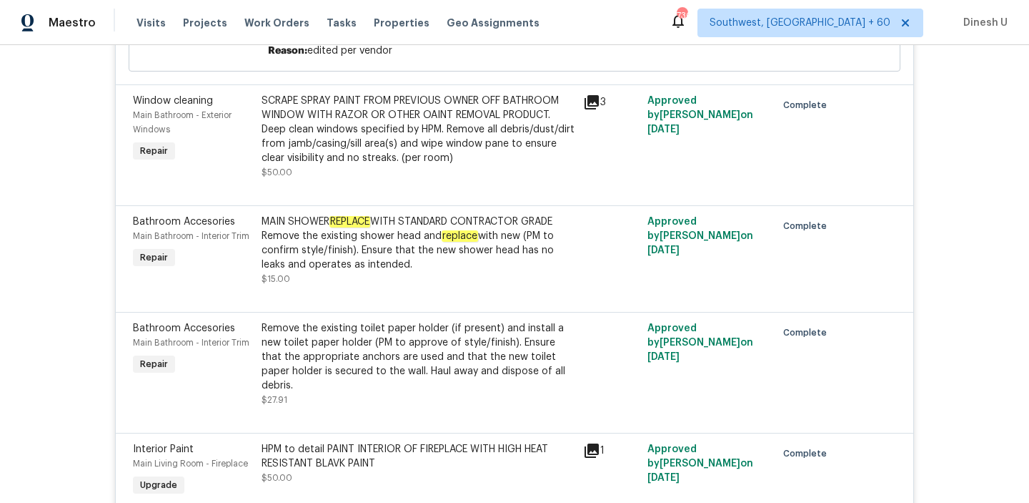
click at [591, 95] on icon at bounding box center [592, 102] width 14 height 14
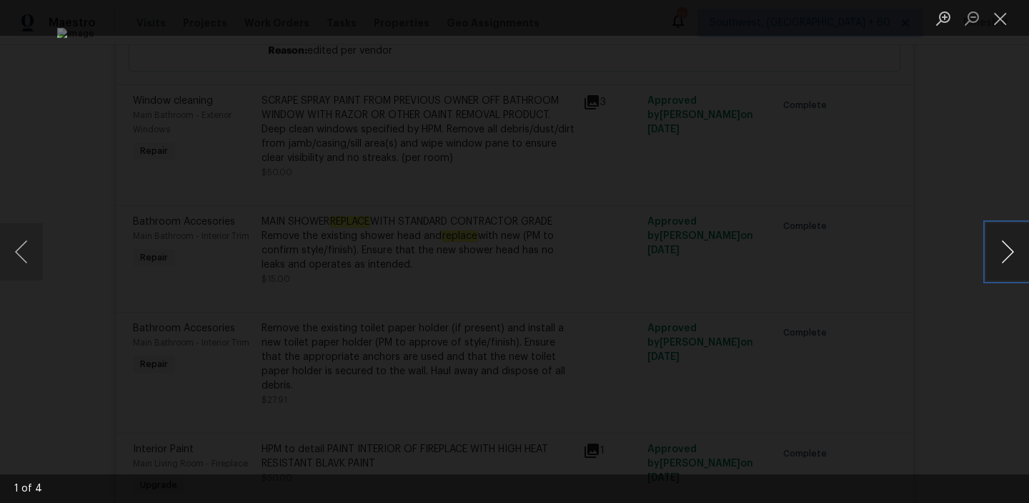
click at [1006, 249] on button "Next image" at bounding box center [1007, 251] width 43 height 57
click at [996, 14] on button "Close lightbox" at bounding box center [1000, 18] width 29 height 25
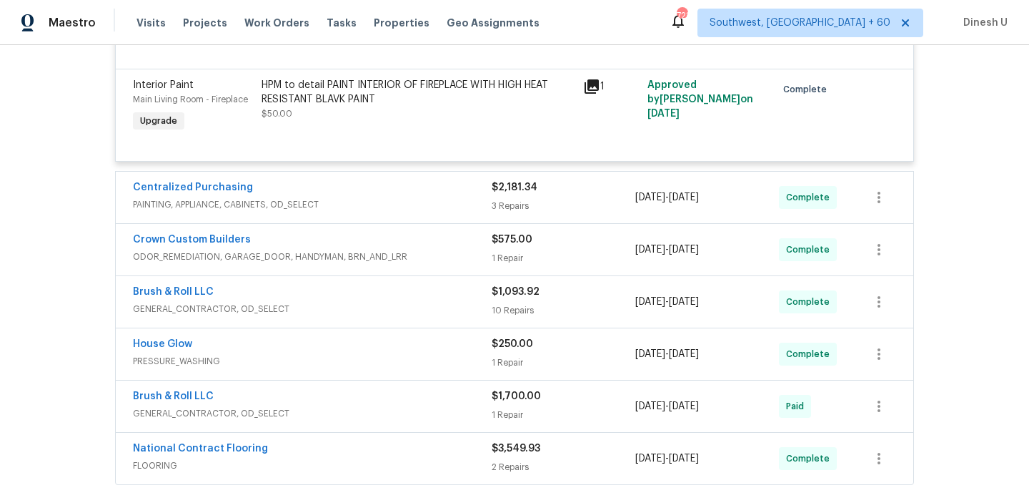
scroll to position [6416, 0]
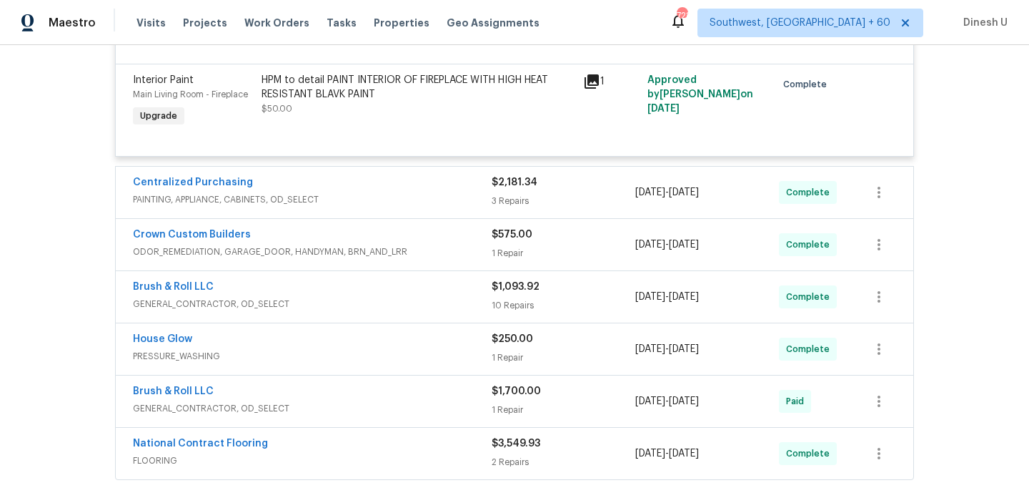
click at [495, 194] on div "3 Repairs" at bounding box center [564, 201] width 144 height 14
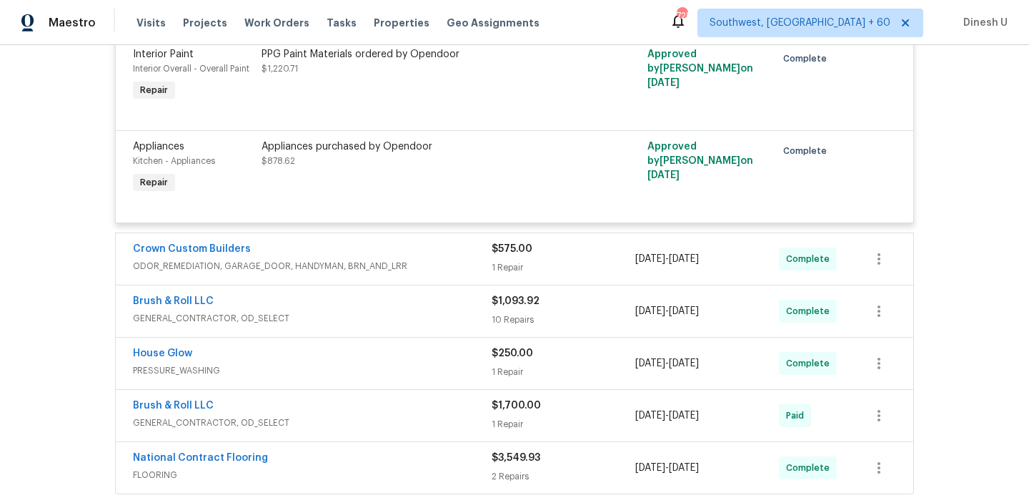
scroll to position [6725, 0]
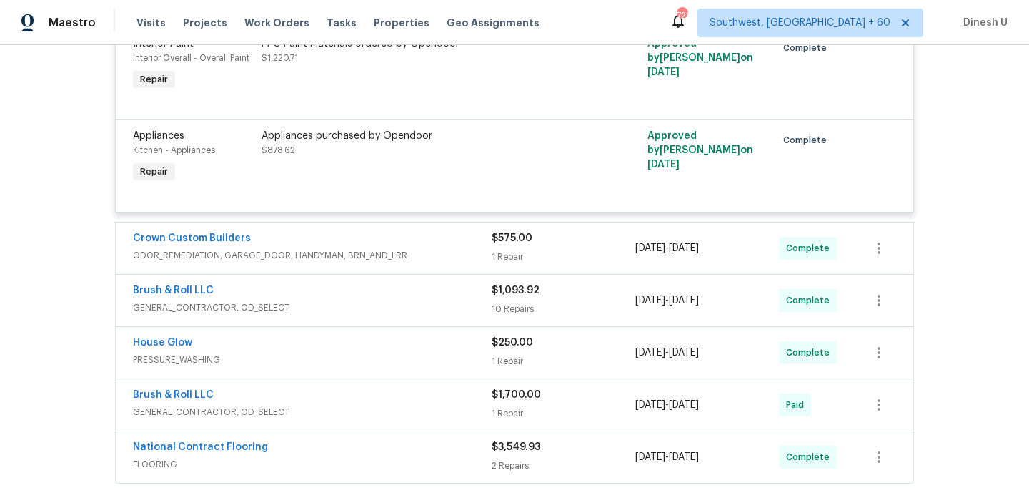
click at [529, 249] on div "1 Repair" at bounding box center [564, 256] width 144 height 14
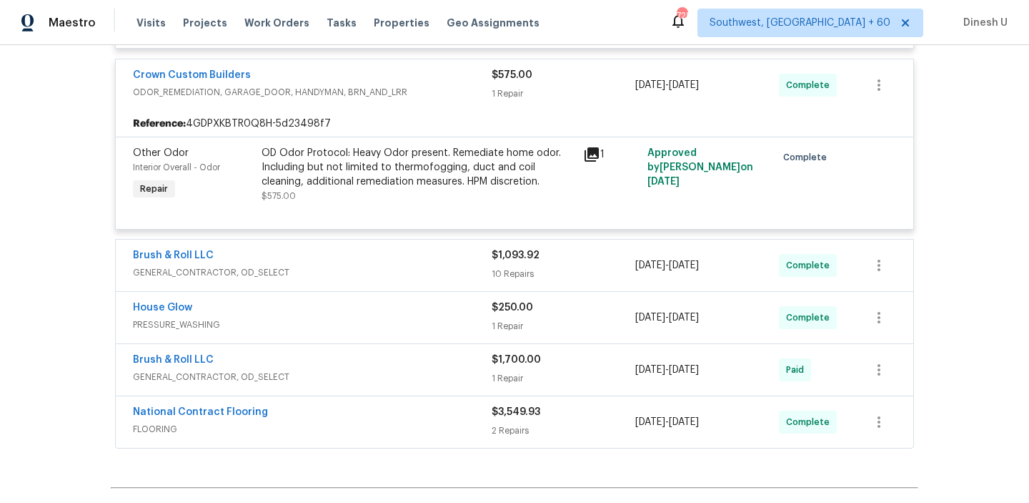
scroll to position [6897, 0]
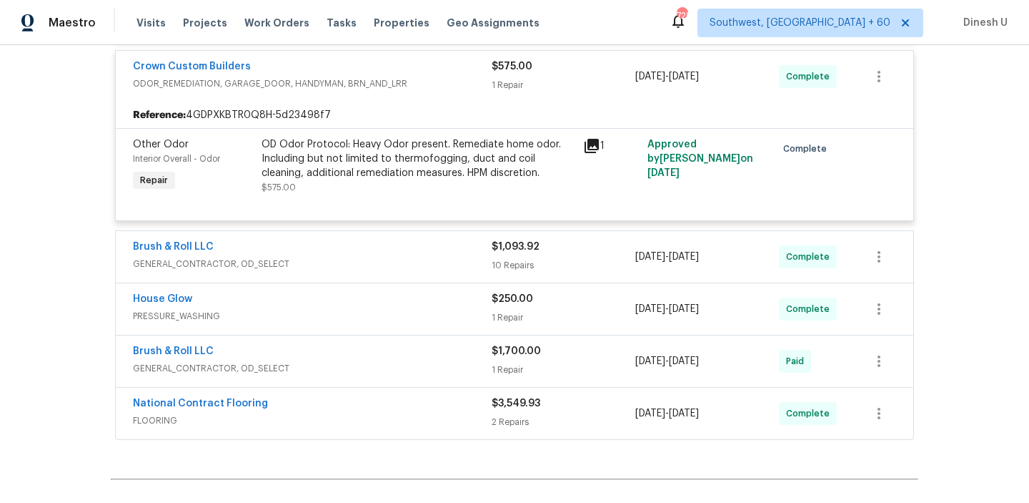
click at [516, 258] on div "10 Repairs" at bounding box center [564, 265] width 144 height 14
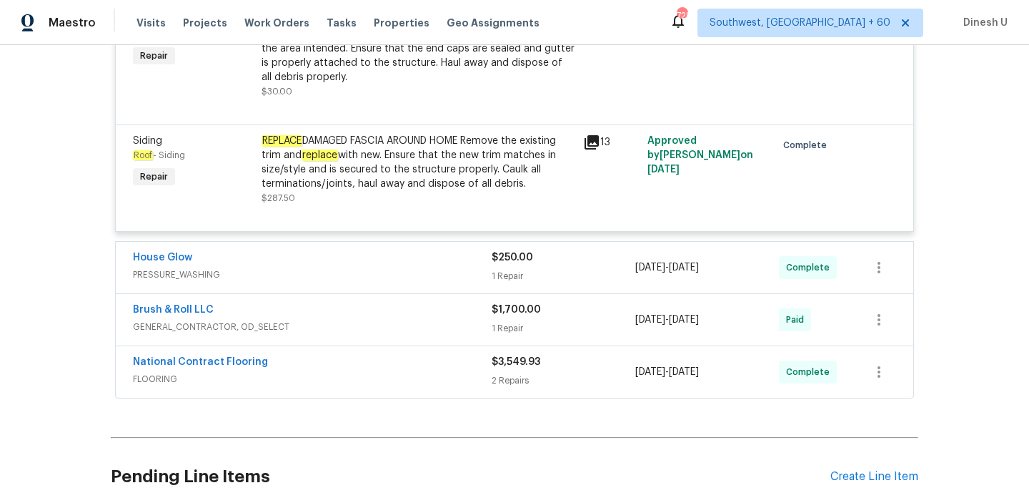
scroll to position [8248, 0]
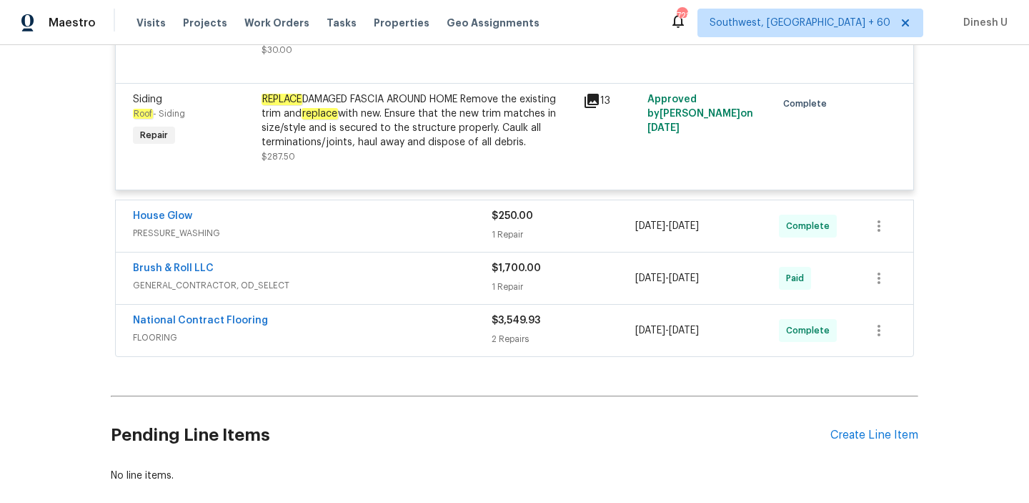
click at [511, 227] on div "1 Repair" at bounding box center [564, 234] width 144 height 14
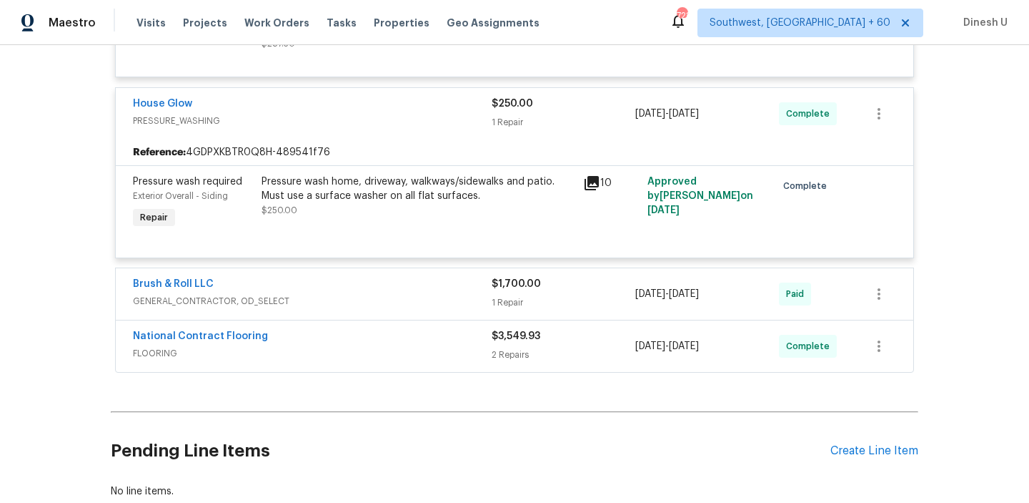
scroll to position [8396, 0]
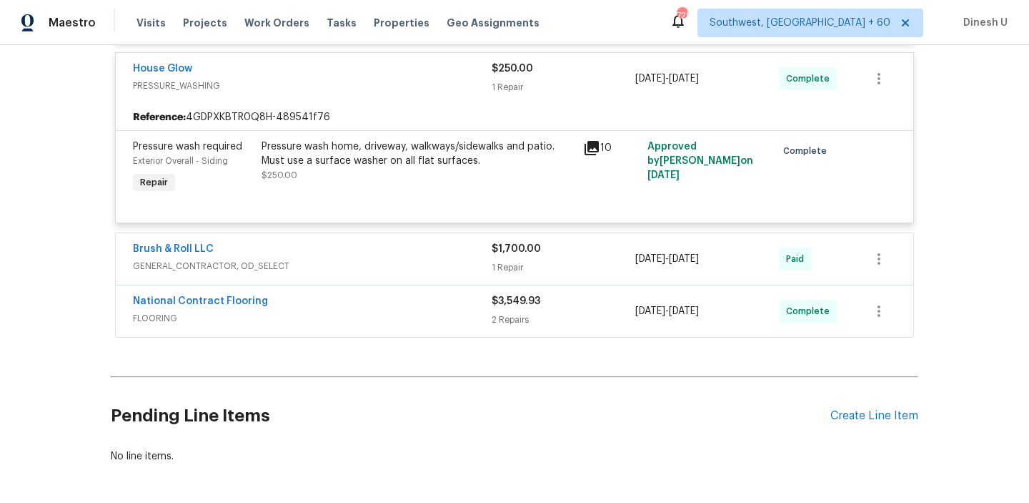
click at [502, 263] on div "1 Repair" at bounding box center [564, 267] width 144 height 14
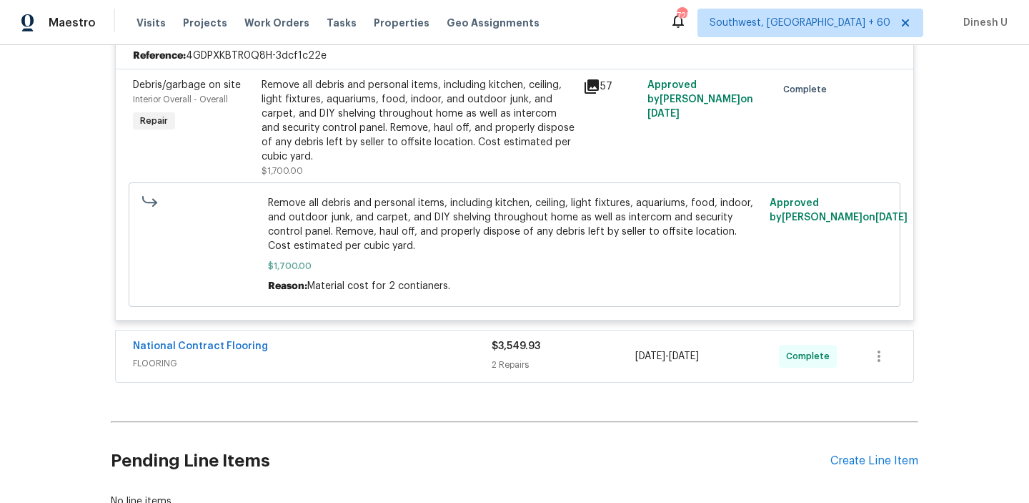
scroll to position [8726, 0]
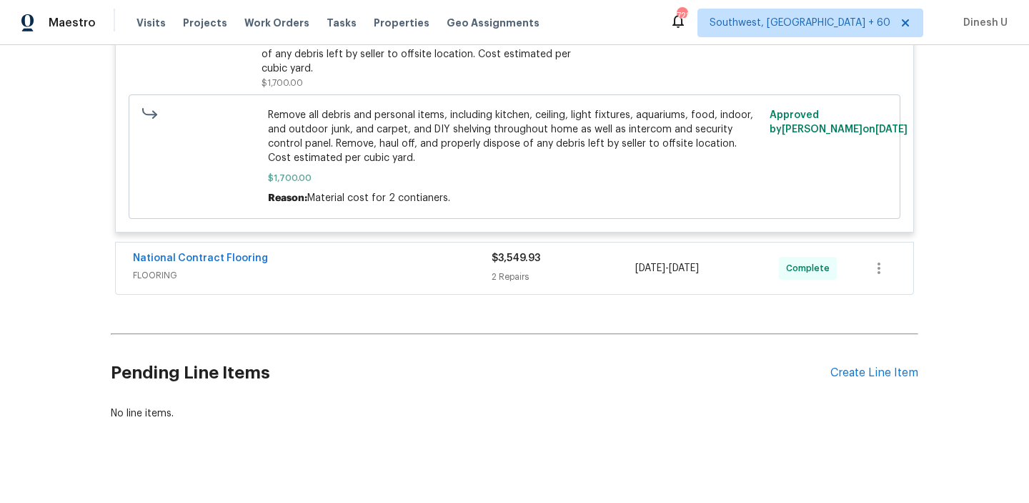
click at [499, 277] on div "2 Repairs" at bounding box center [564, 276] width 144 height 14
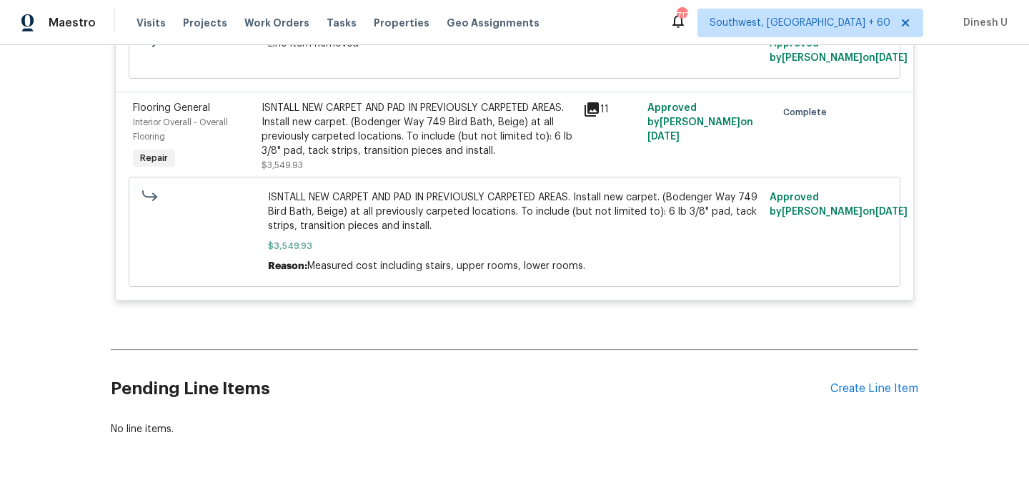
scroll to position [9147, 0]
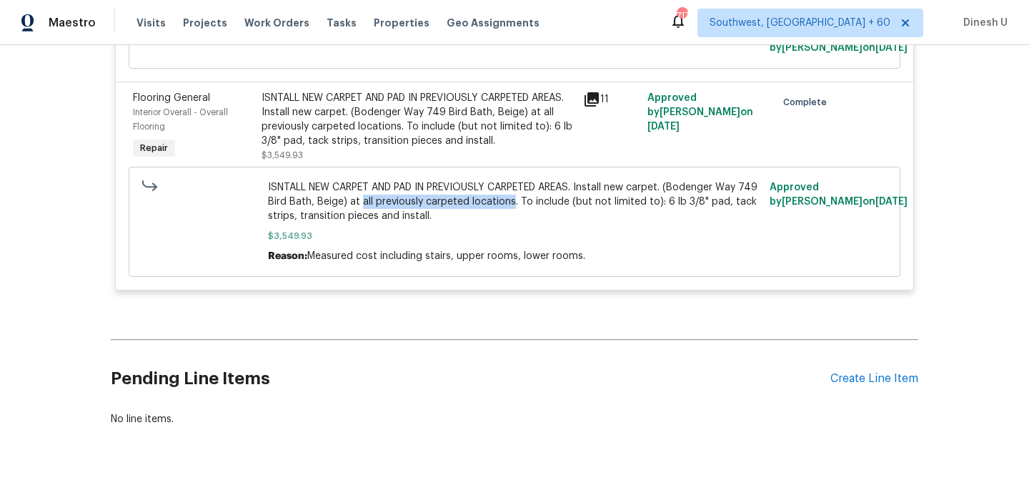
drag, startPoint x: 380, startPoint y: 202, endPoint x: 530, endPoint y: 203, distance: 149.4
click at [530, 203] on span "ISNTALL NEW CARPET AND PAD IN PREVIOUSLY CARPETED AREAS. Install new carpet. (B…" at bounding box center [515, 201] width 494 height 43
copy span "all previously carpeted locations"
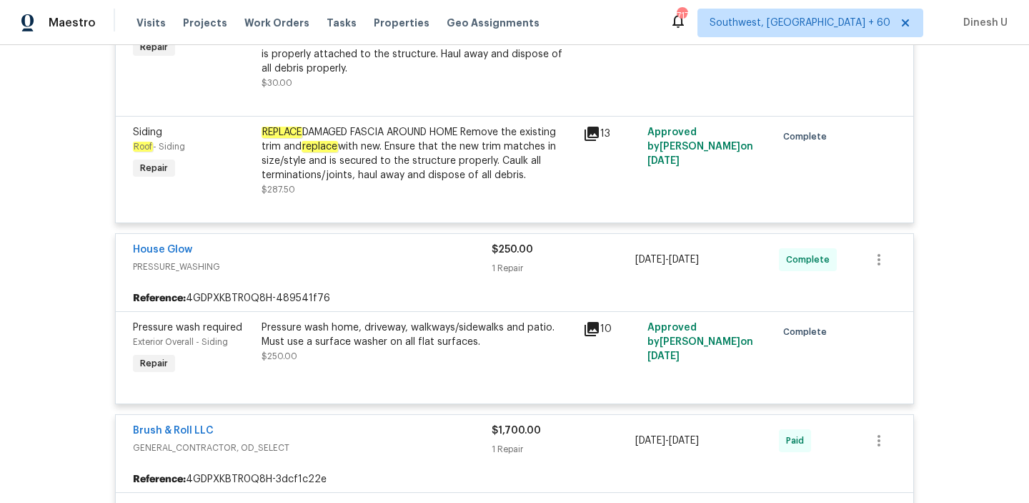
scroll to position [7714, 0]
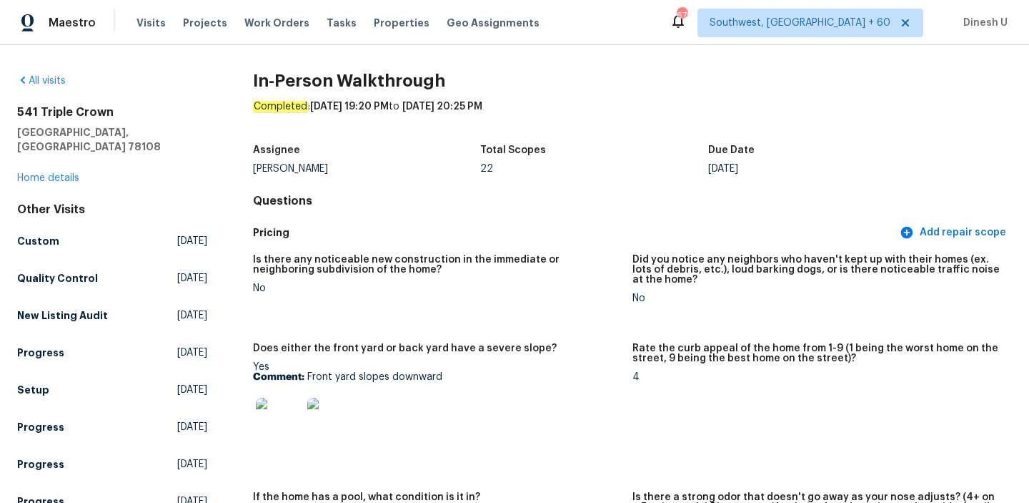
click at [269, 21] on span "Work Orders" at bounding box center [276, 23] width 65 height 14
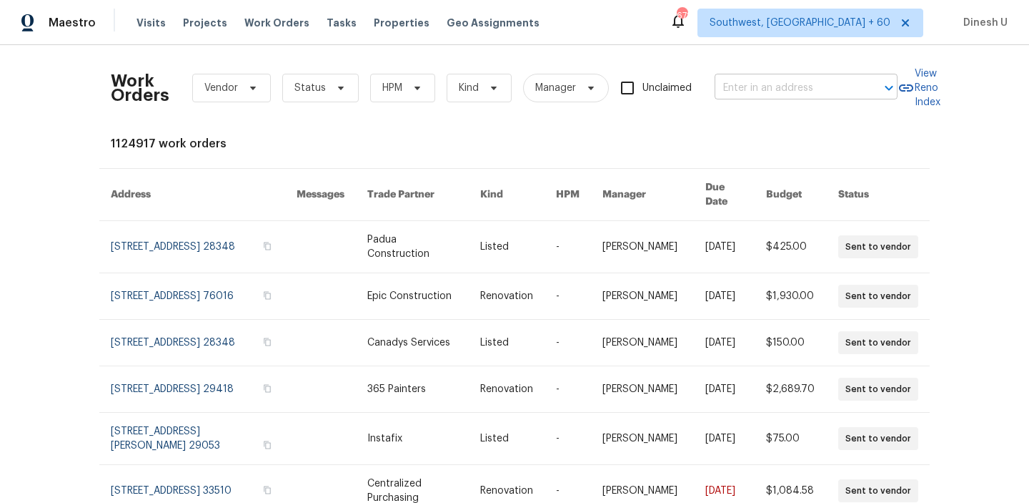
click at [779, 91] on input "text" at bounding box center [786, 88] width 143 height 22
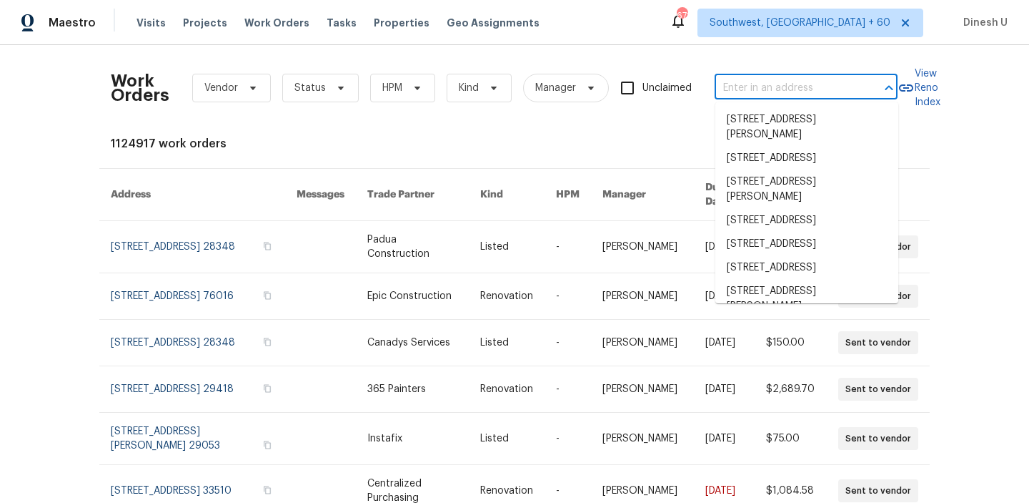
paste input "3630 Alsace Dr Indianapolis, IN 46226"
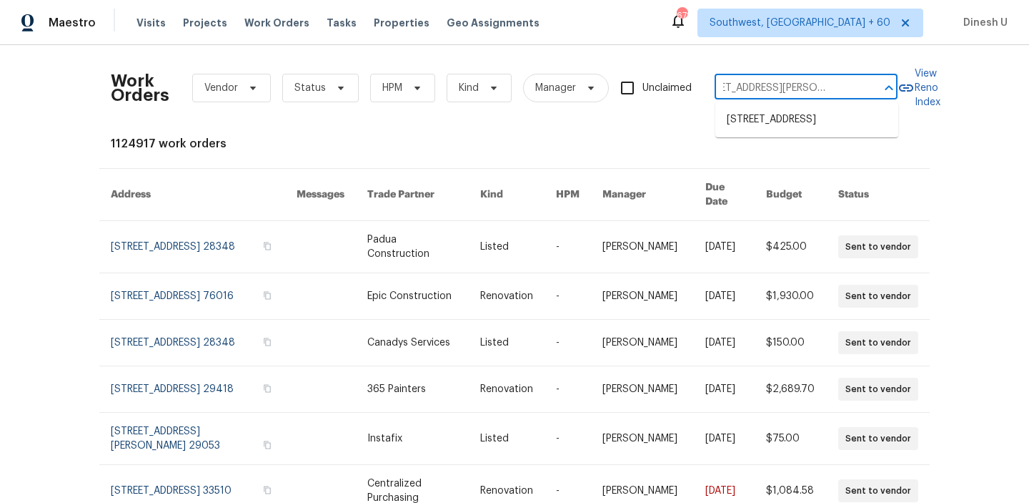
type input "3630 Alsace Dr Indianapolis, IN 46226"
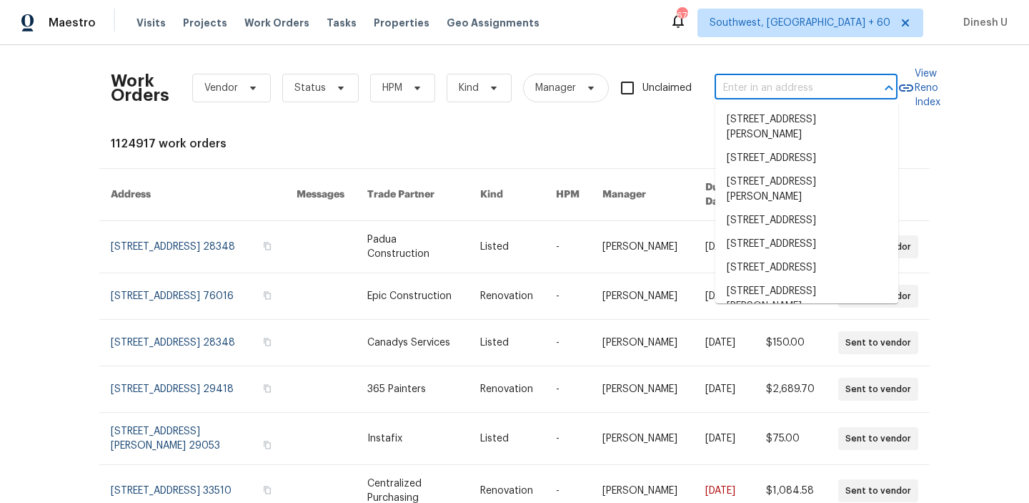
scroll to position [0, 0]
click at [750, 83] on input "text" at bounding box center [786, 88] width 143 height 22
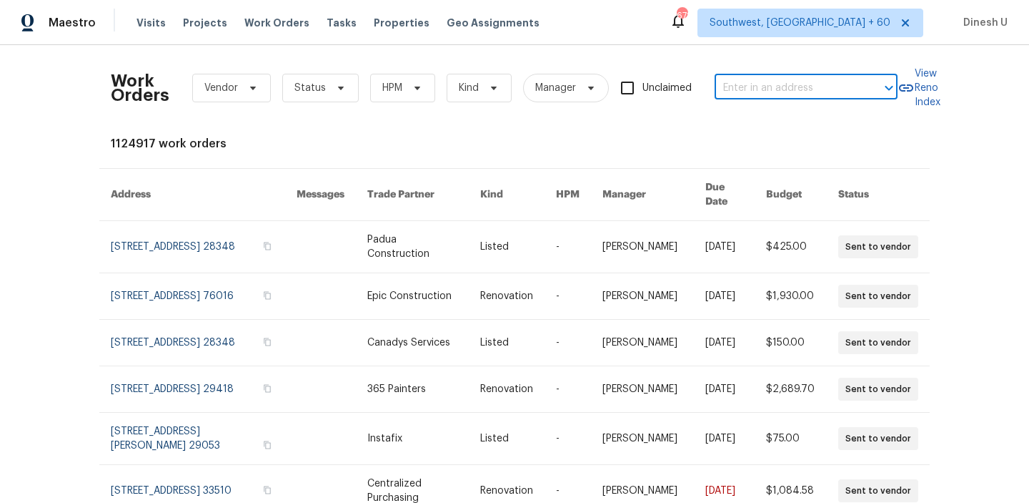
paste input "3630 Alsace Dr Indianapolis, IN 46226"
type input "3630 Alsace Dr Indianapolis, IN 46226"
click at [746, 121] on li "3630 Alsace Dr, Indianapolis, IN 46226" at bounding box center [807, 120] width 183 height 24
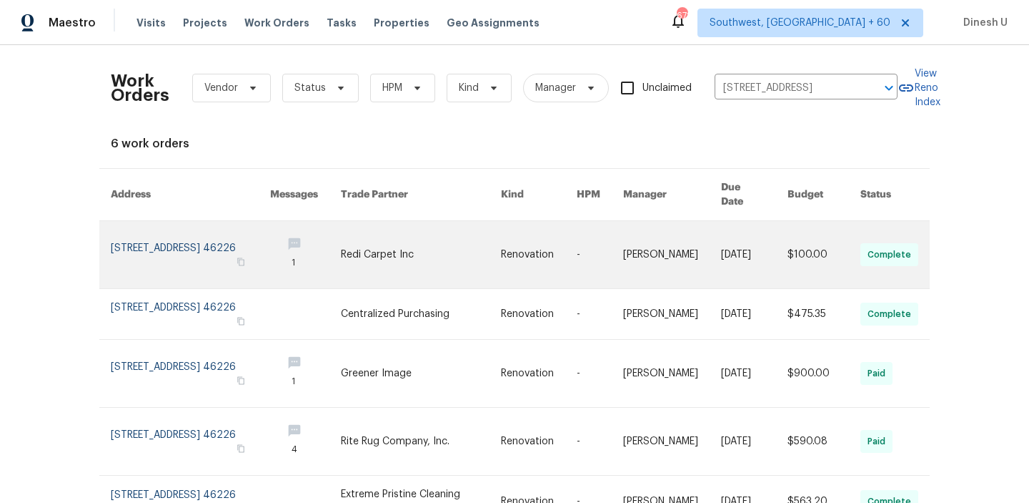
click at [141, 228] on link at bounding box center [190, 254] width 159 height 67
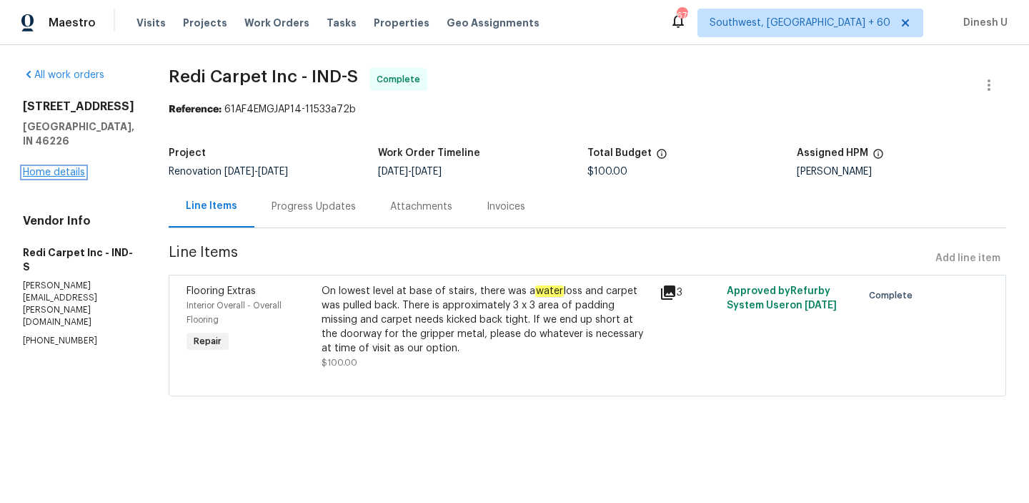
click at [56, 167] on link "Home details" at bounding box center [54, 172] width 62 height 10
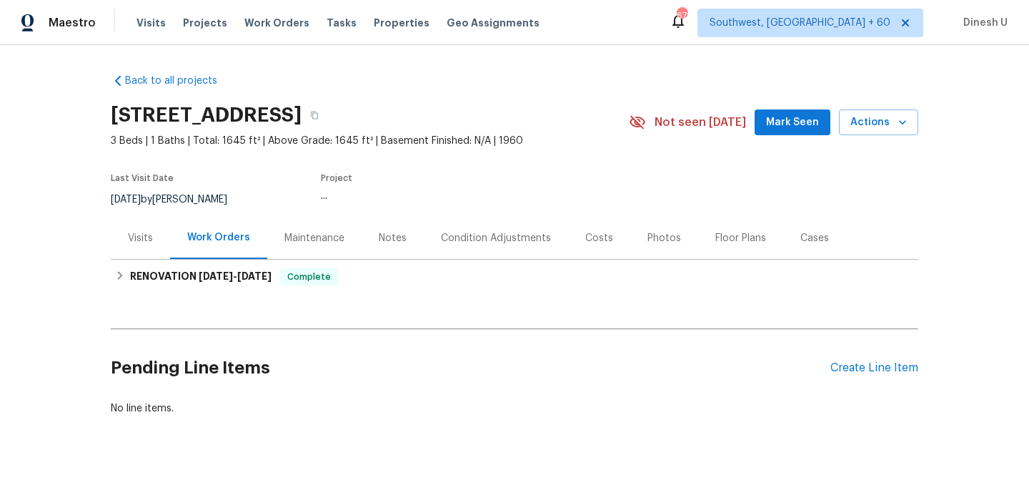
scroll to position [10, 0]
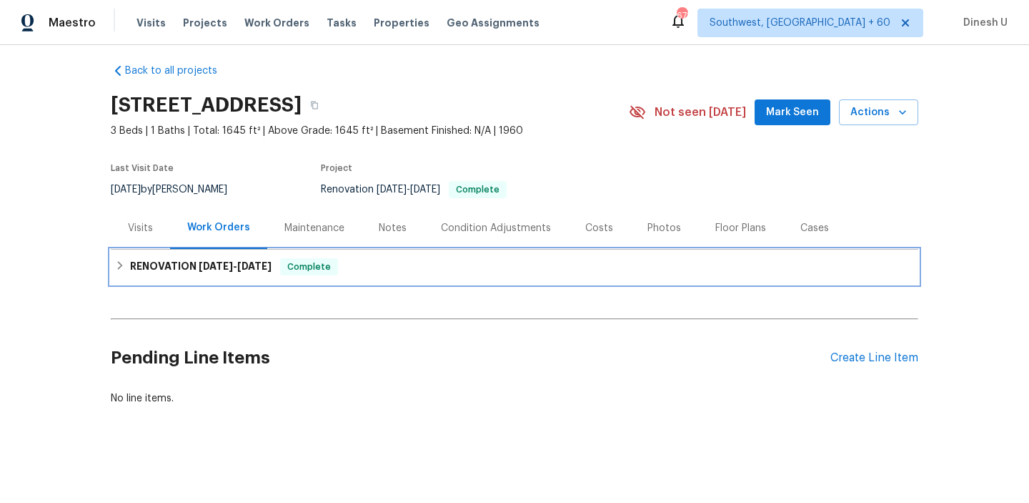
click at [250, 255] on div "RENOVATION [DATE] - [DATE] Complete" at bounding box center [515, 266] width 808 height 34
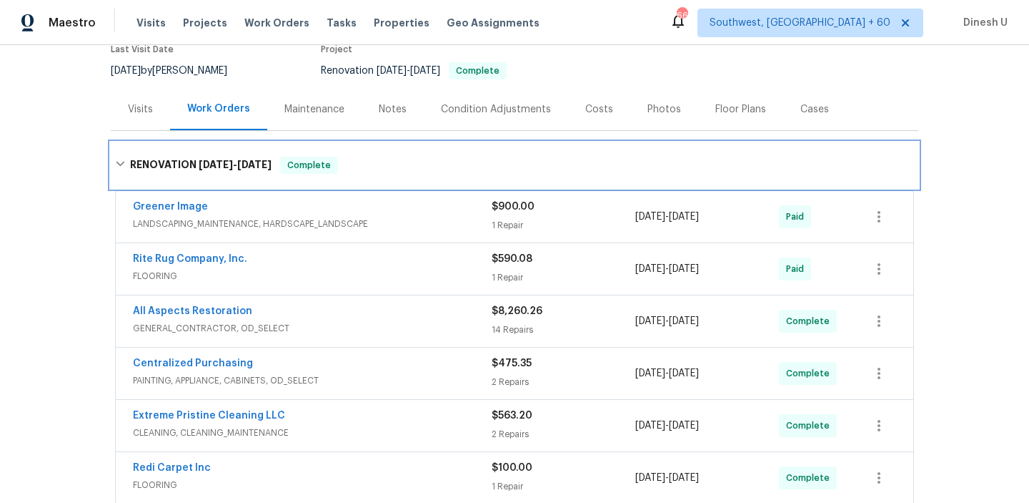
scroll to position [167, 0]
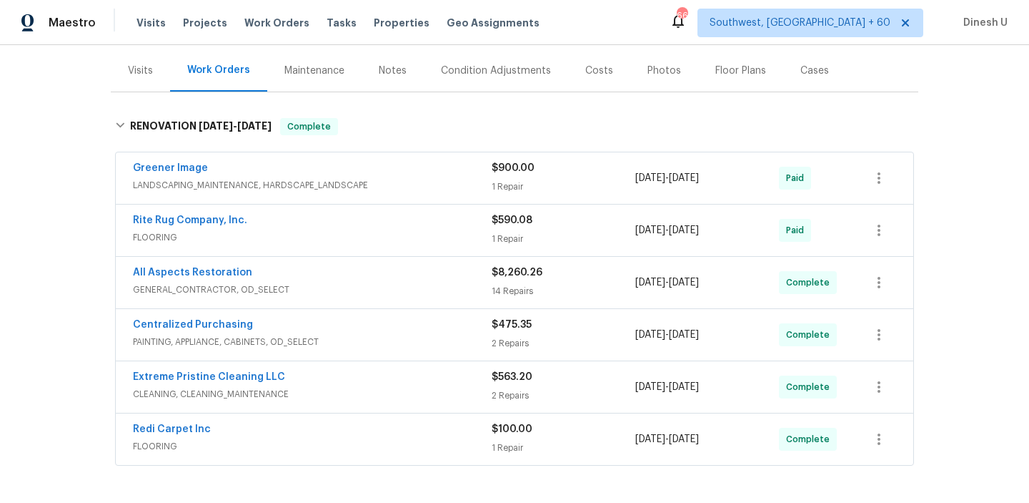
click at [489, 180] on span "LANDSCAPING_MAINTENANCE, HARDSCAPE_LANDSCAPE" at bounding box center [312, 185] width 359 height 14
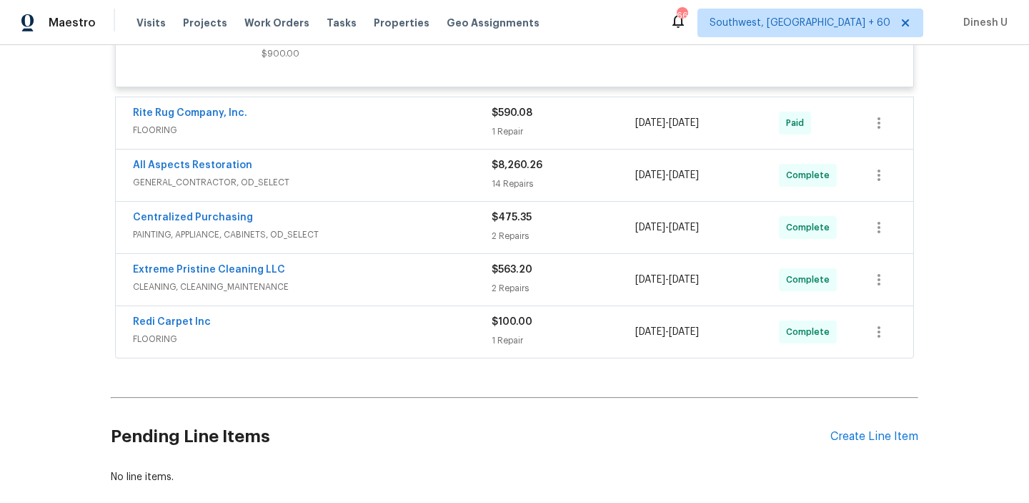
scroll to position [503, 0]
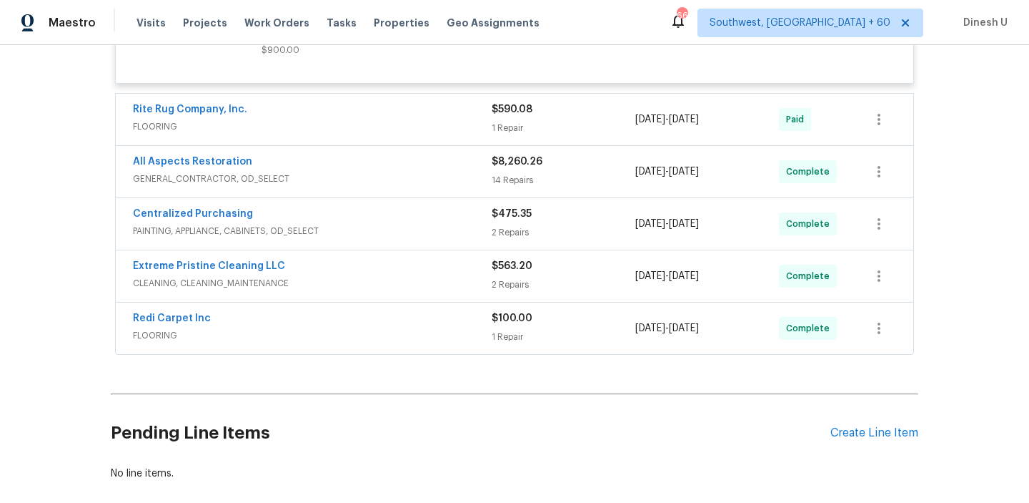
click at [516, 127] on div "1 Repair" at bounding box center [564, 128] width 144 height 14
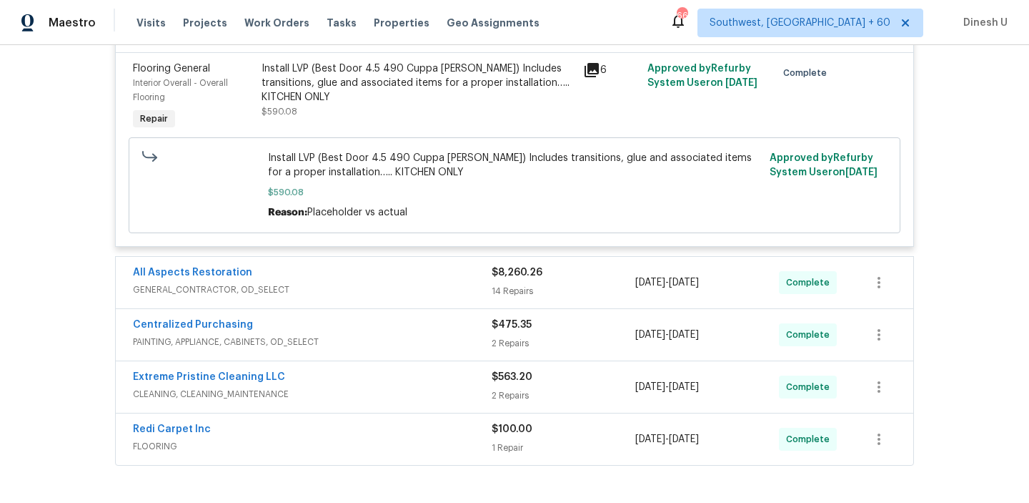
scroll to position [683, 0]
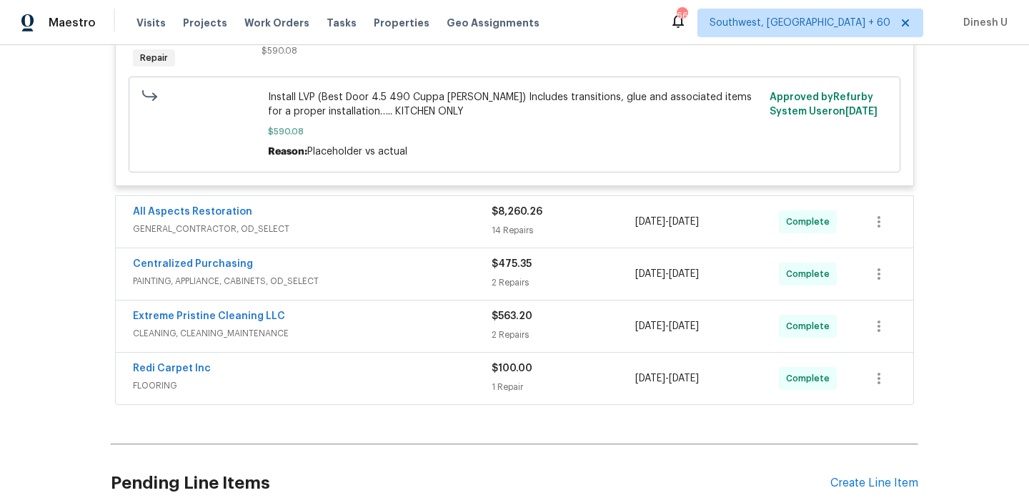
click at [517, 232] on div "14 Repairs" at bounding box center [564, 230] width 144 height 14
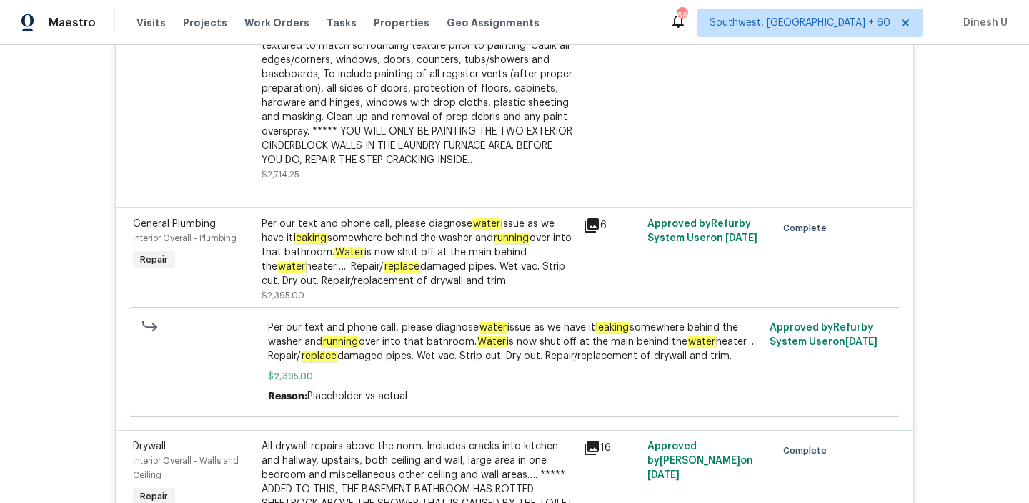
scroll to position [2671, 0]
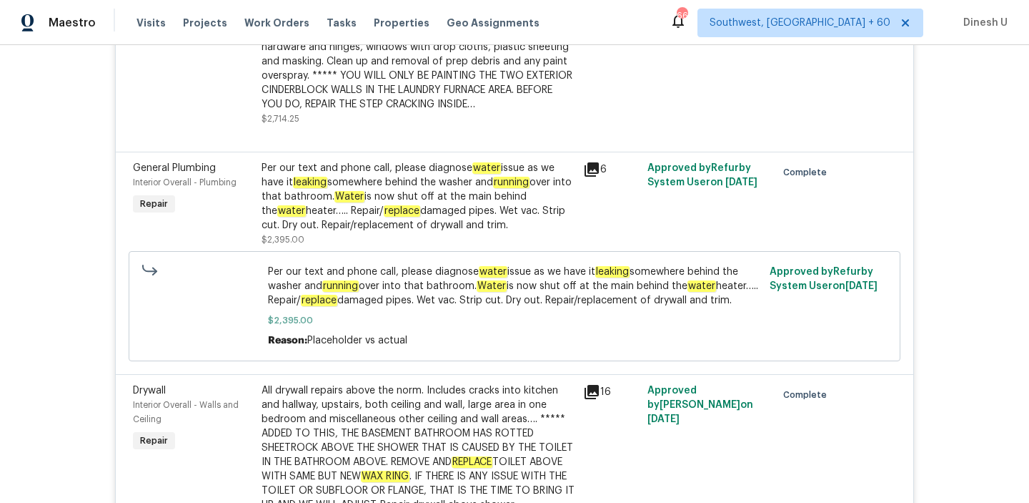
click at [404, 205] on em "replace" at bounding box center [402, 210] width 36 height 11
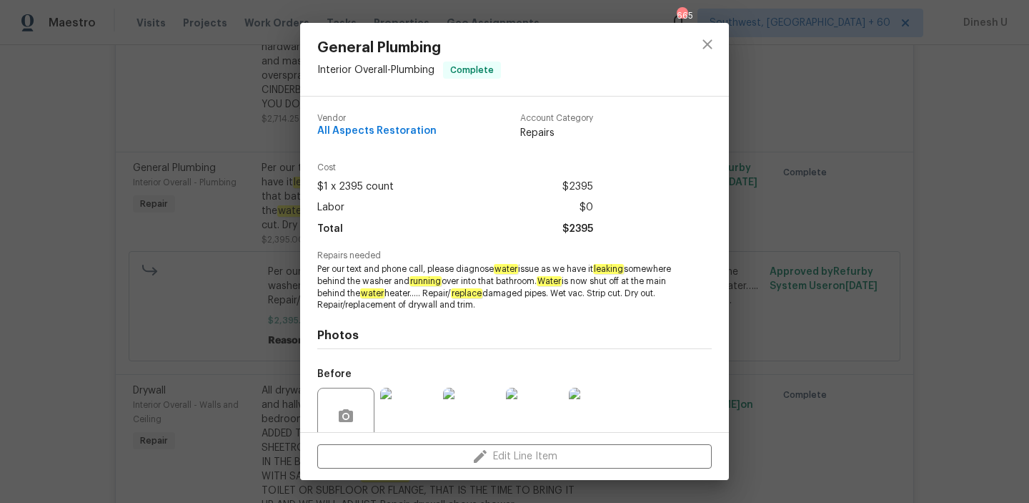
click at [256, 194] on div "General Plumbing Interior Overall - Plumbing Complete Vendor All Aspects Restor…" at bounding box center [514, 251] width 1029 height 503
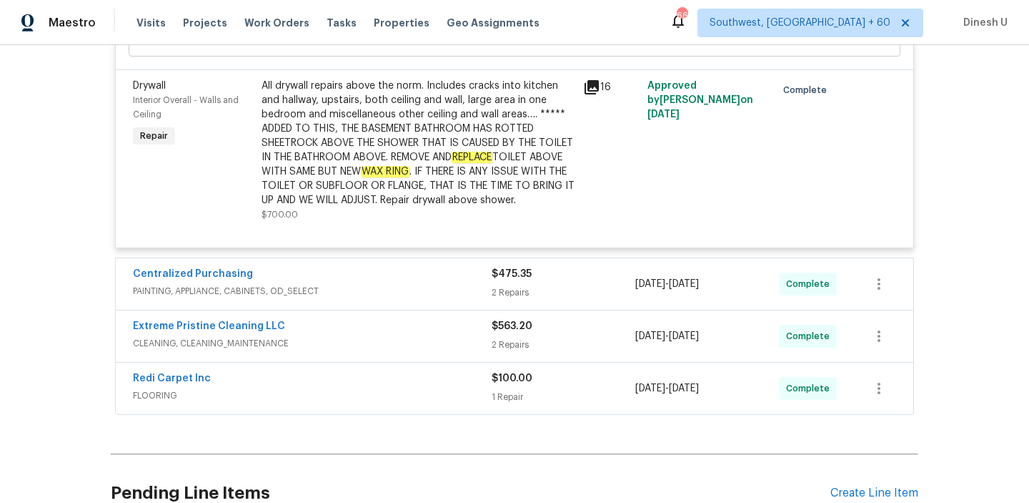
scroll to position [3003, 0]
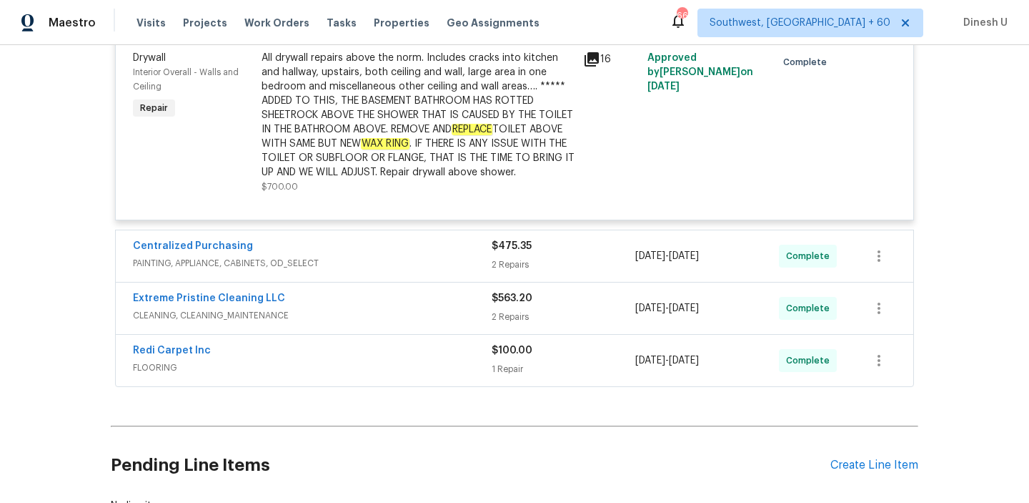
click at [506, 257] on div "2 Repairs" at bounding box center [564, 264] width 144 height 14
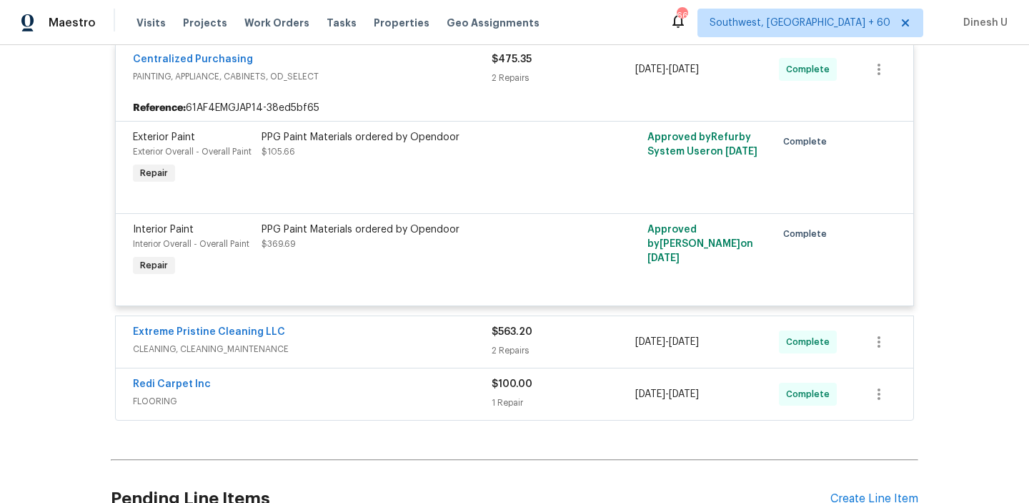
scroll to position [3221, 0]
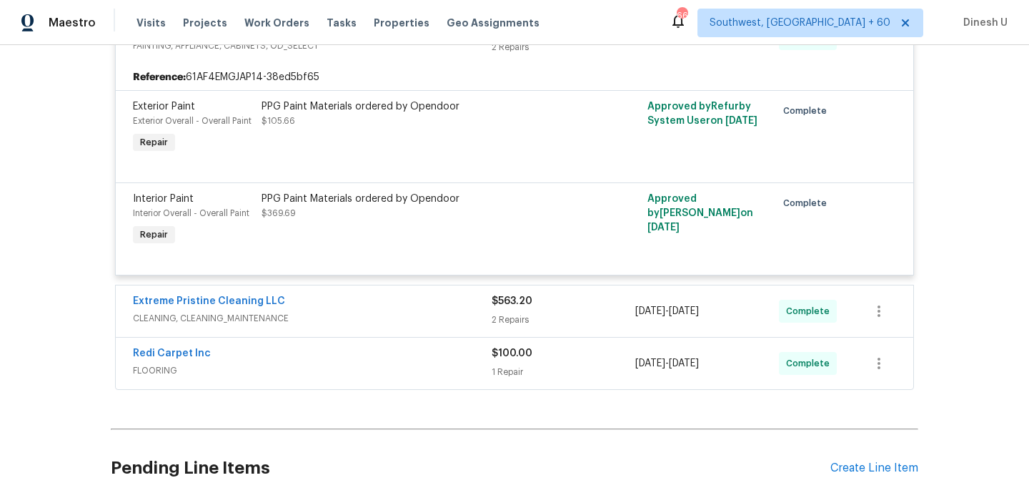
click at [515, 312] on div "2 Repairs" at bounding box center [564, 319] width 144 height 14
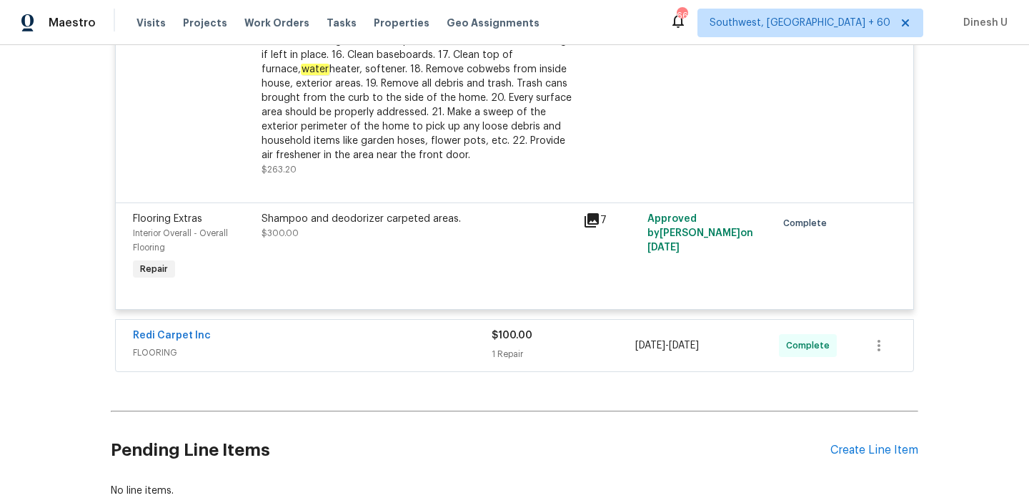
scroll to position [3735, 0]
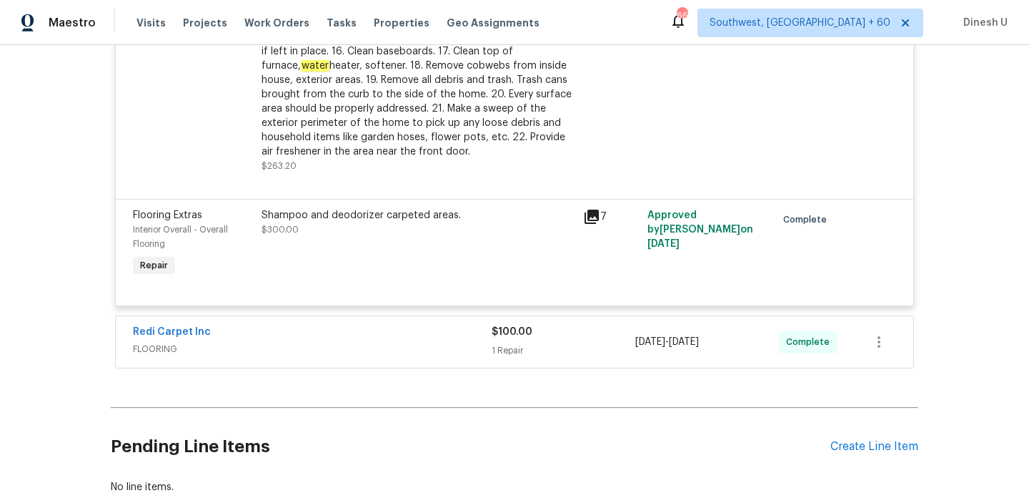
click at [515, 343] on div "1 Repair" at bounding box center [564, 350] width 144 height 14
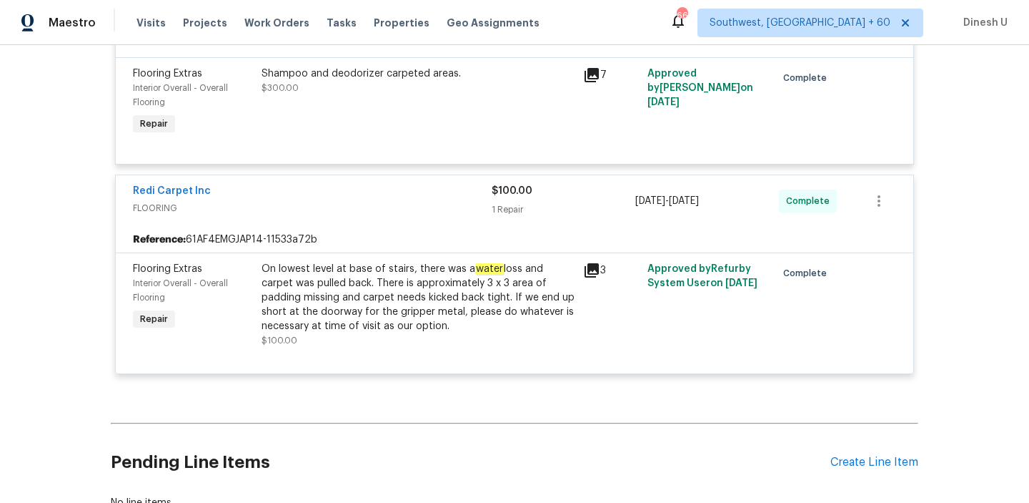
scroll to position [3890, 0]
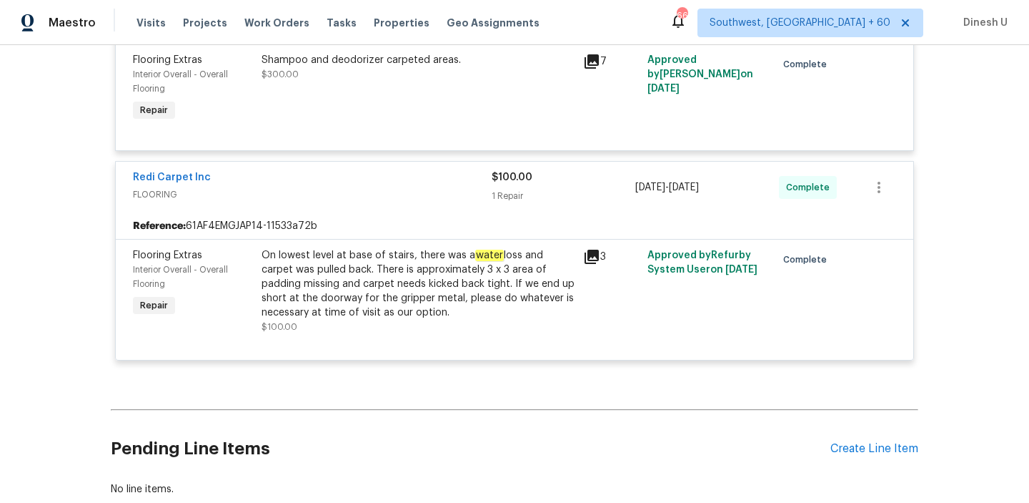
click at [590, 251] on icon at bounding box center [592, 256] width 14 height 14
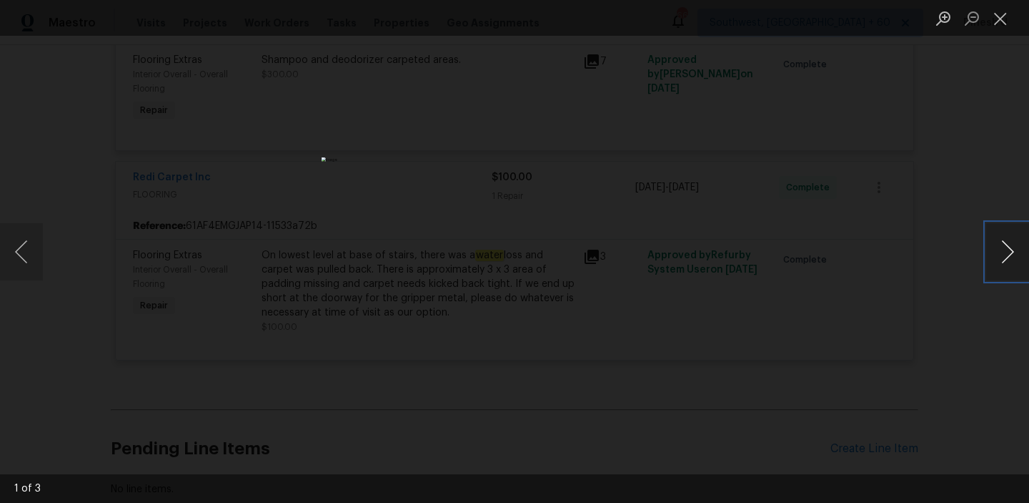
click at [1004, 249] on button "Next image" at bounding box center [1007, 251] width 43 height 57
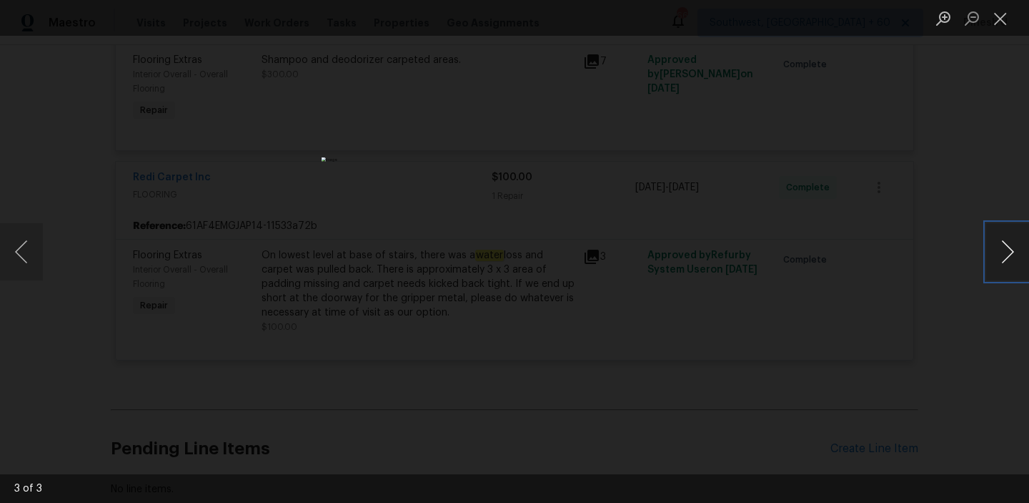
click at [1004, 249] on button "Next image" at bounding box center [1007, 251] width 43 height 57
click at [1004, 20] on button "Close lightbox" at bounding box center [1000, 18] width 29 height 25
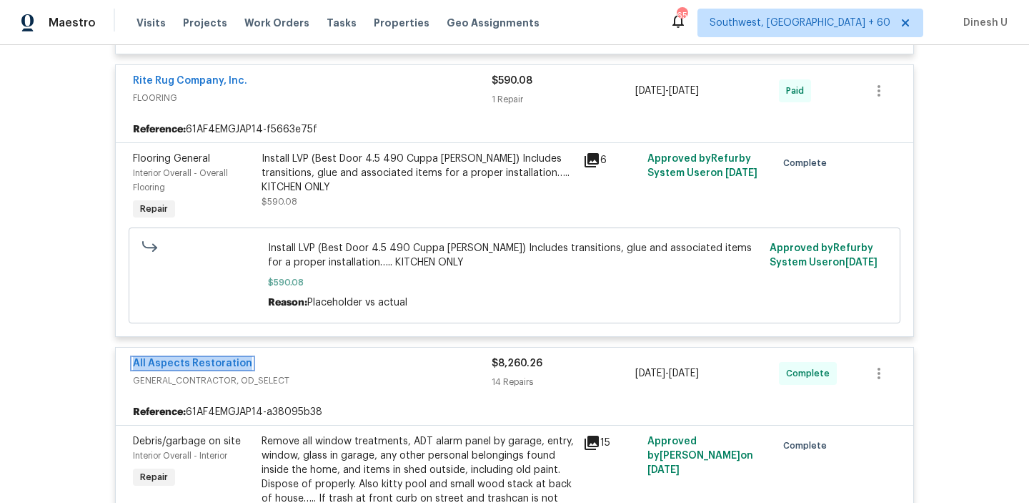
scroll to position [0, 0]
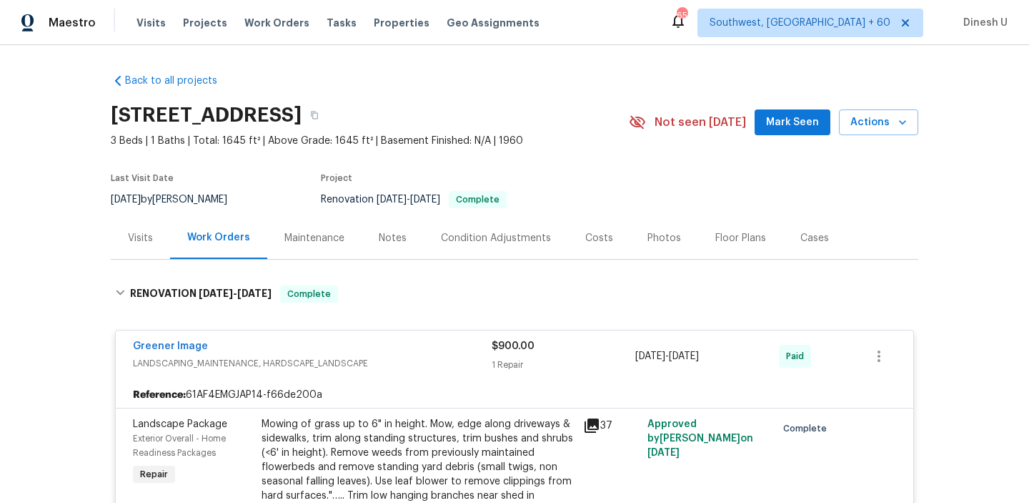
click at [132, 231] on div "Visits" at bounding box center [140, 238] width 25 height 14
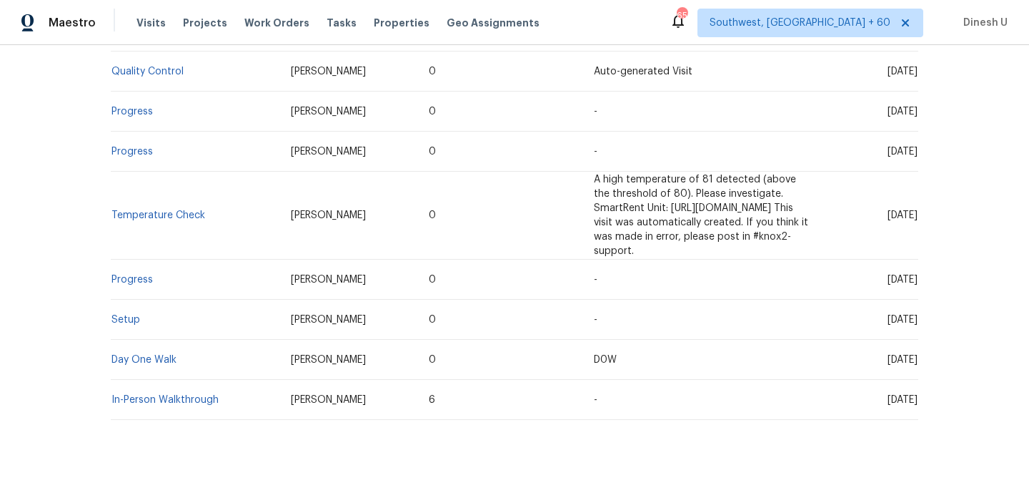
scroll to position [405, 0]
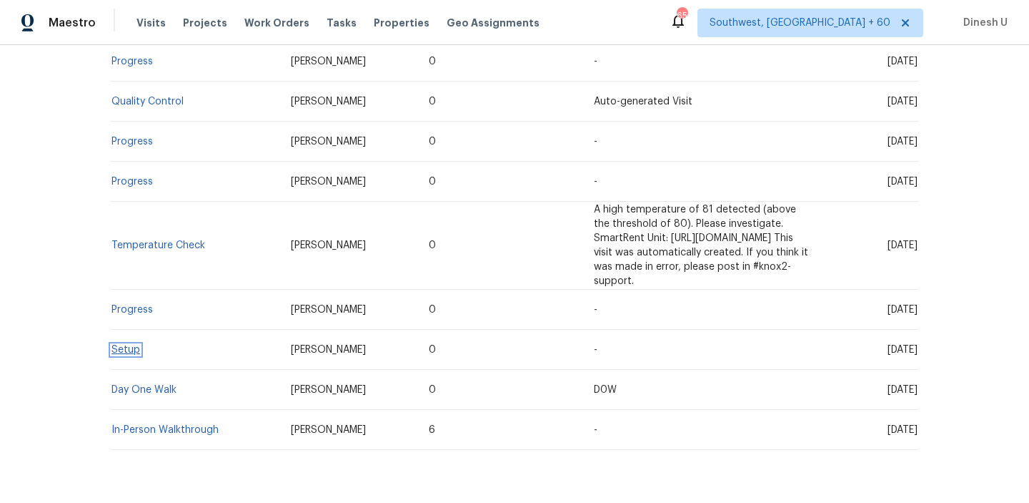
click at [128, 345] on link "Setup" at bounding box center [126, 350] width 29 height 10
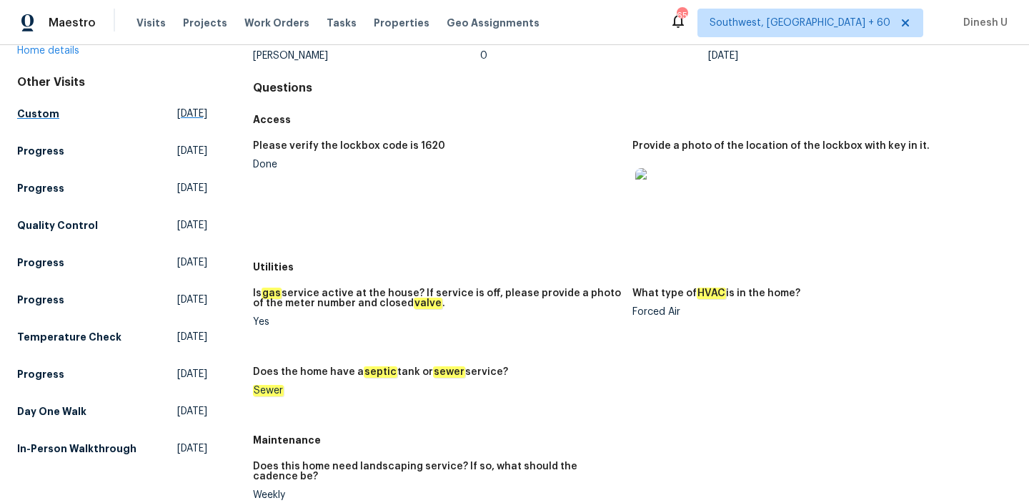
scroll to position [119, 0]
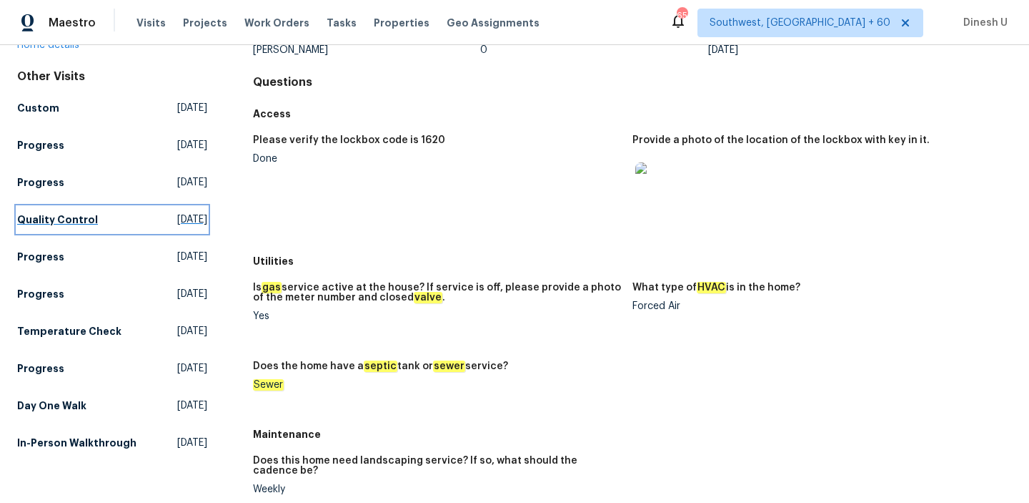
click at [177, 217] on span "Tue, Sep 30 2025" at bounding box center [192, 219] width 30 height 14
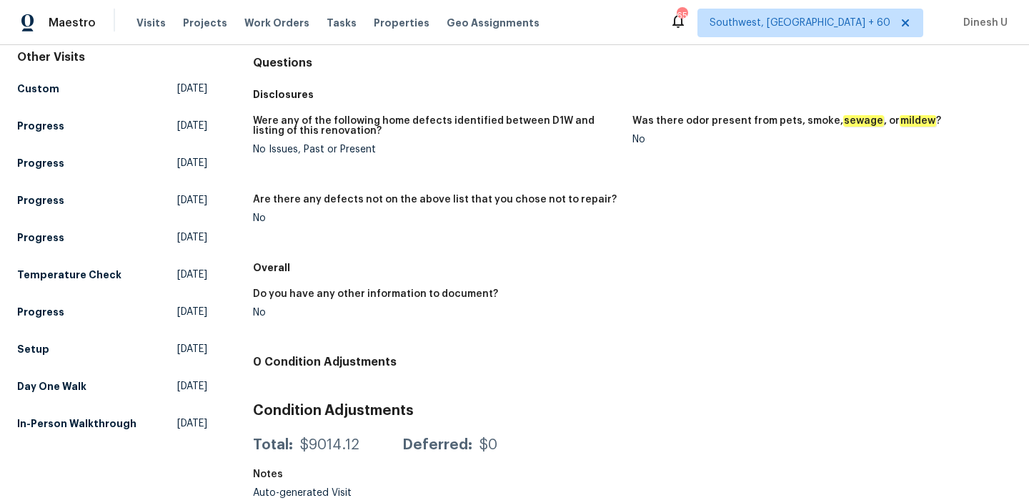
scroll to position [142, 0]
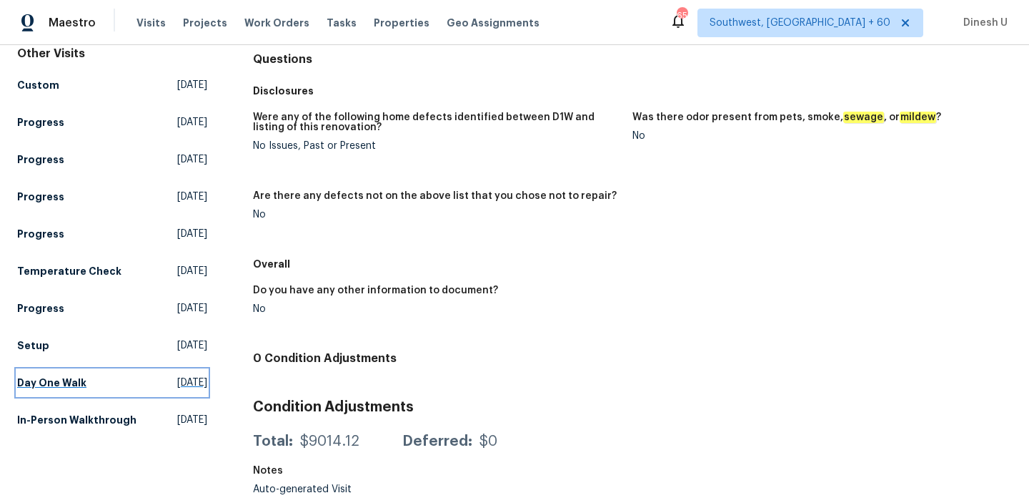
click at [177, 387] on span "Fri, Sep 05 2025" at bounding box center [192, 382] width 30 height 14
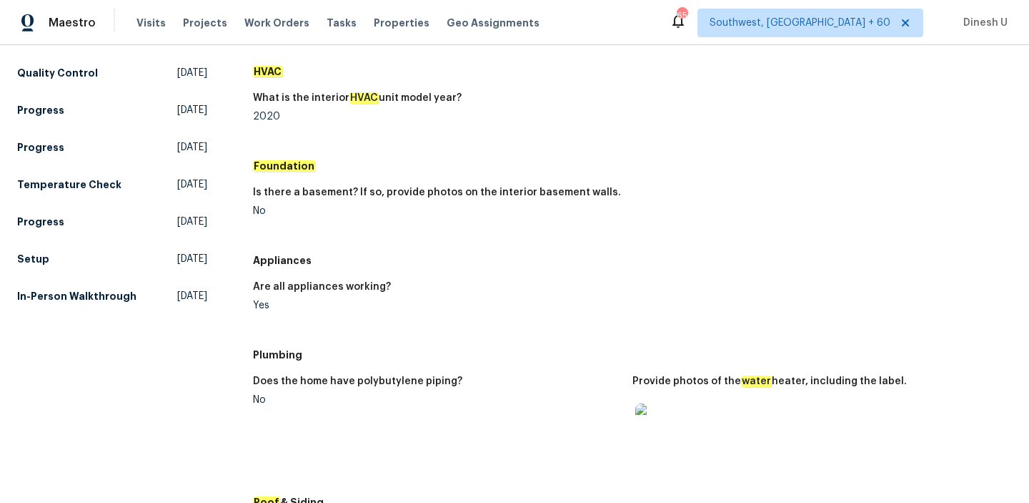
scroll to position [253, 0]
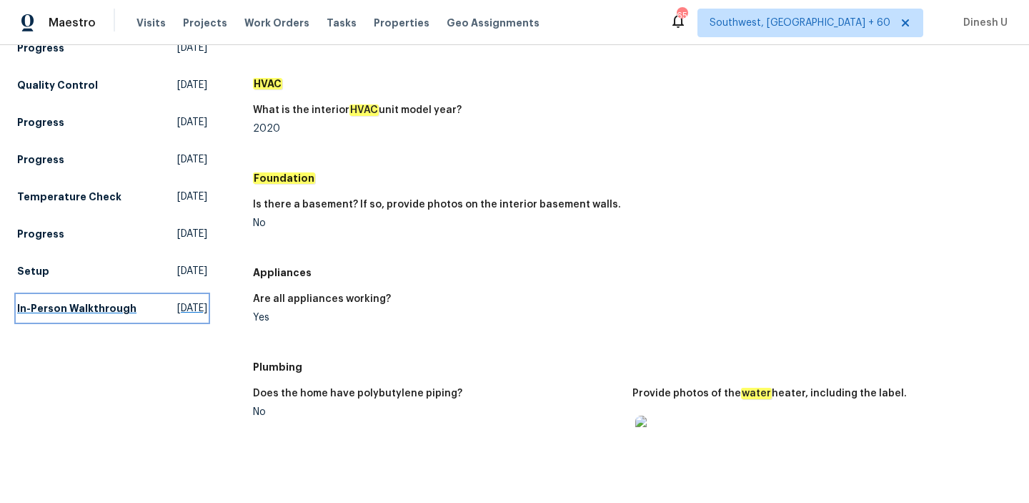
click at [177, 313] on span "Wed, Jun 25 2025" at bounding box center [192, 308] width 30 height 14
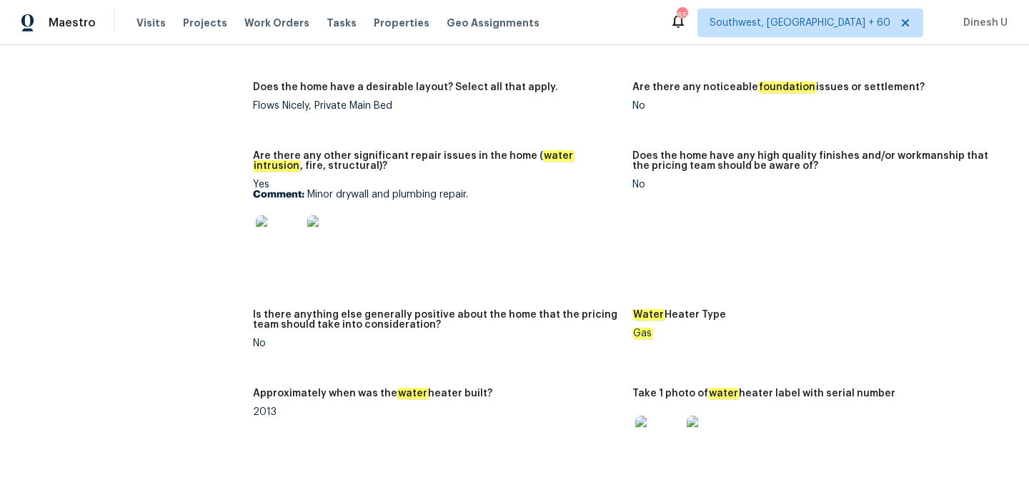
scroll to position [2522, 0]
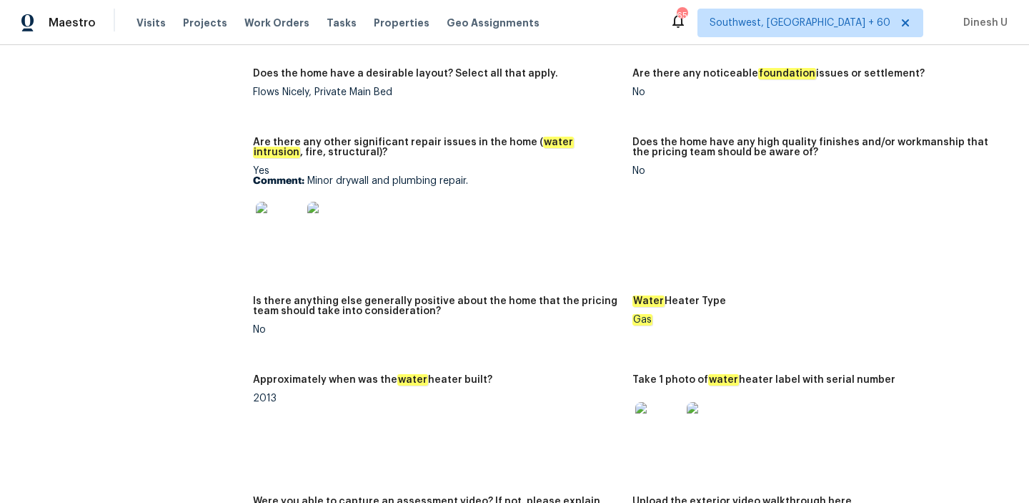
click at [269, 202] on img at bounding box center [279, 225] width 46 height 46
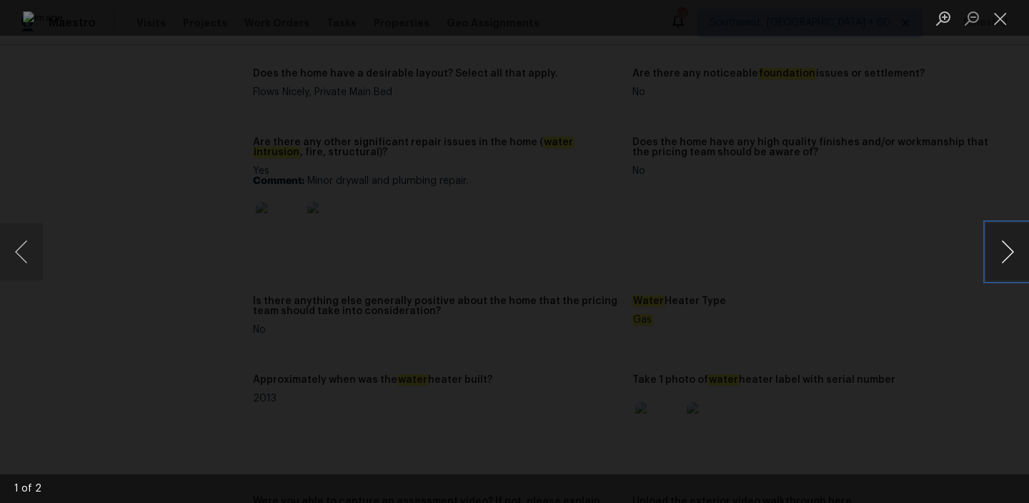
click at [1011, 252] on button "Next image" at bounding box center [1007, 251] width 43 height 57
click at [998, 24] on button "Close lightbox" at bounding box center [1000, 18] width 29 height 25
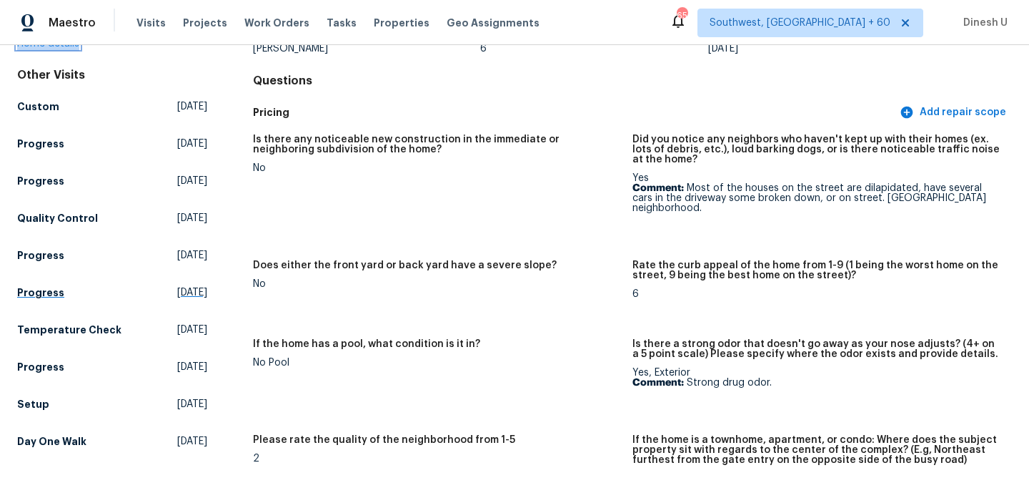
scroll to position [157, 0]
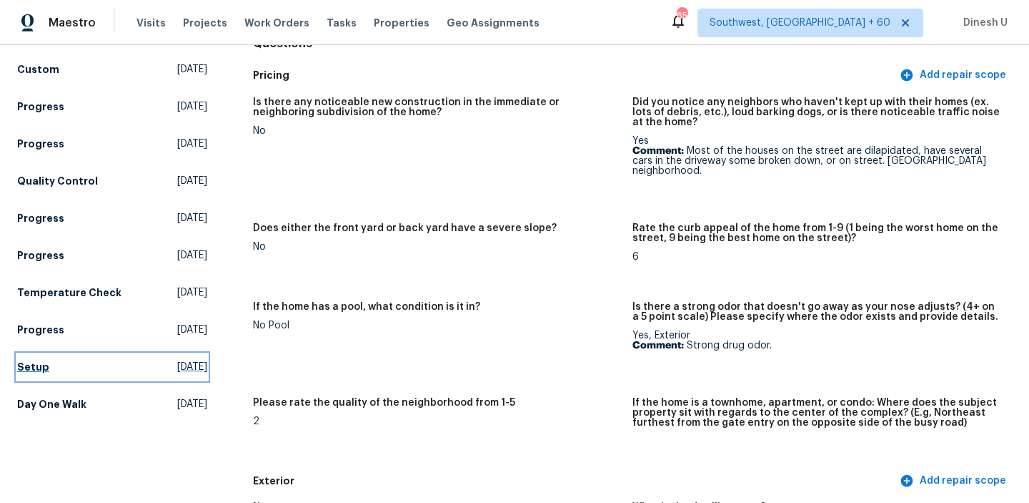
click at [177, 369] on span "Wed, Sep 10 2025" at bounding box center [192, 367] width 30 height 14
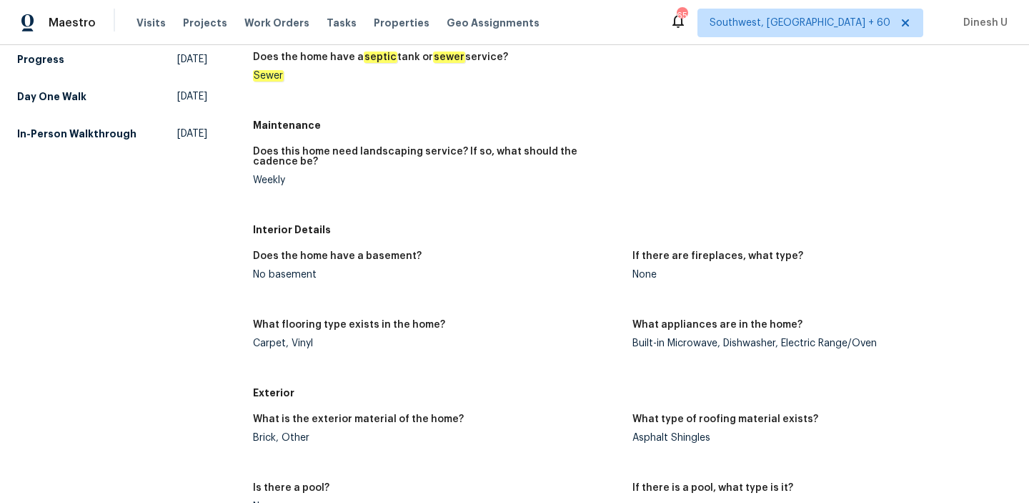
scroll to position [427, 0]
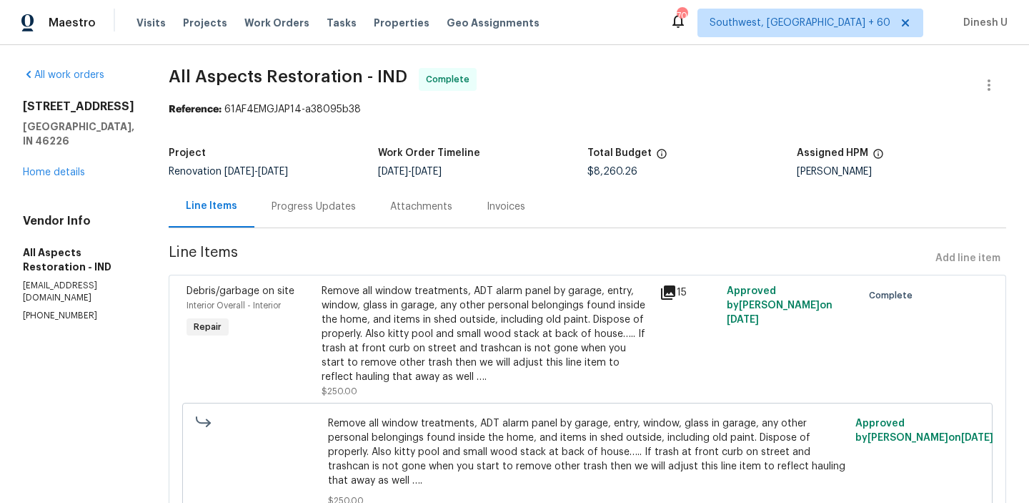
click at [307, 186] on div "Progress Updates" at bounding box center [313, 206] width 119 height 42
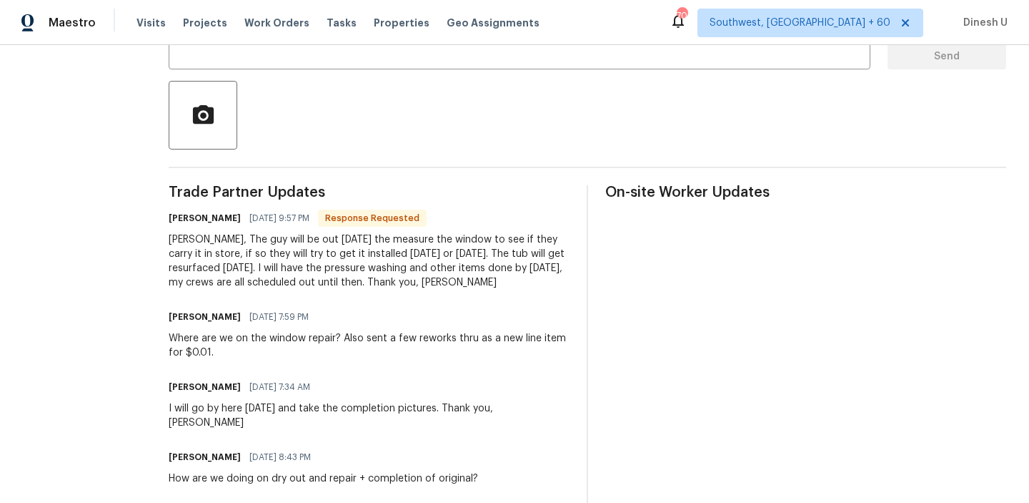
scroll to position [287, 0]
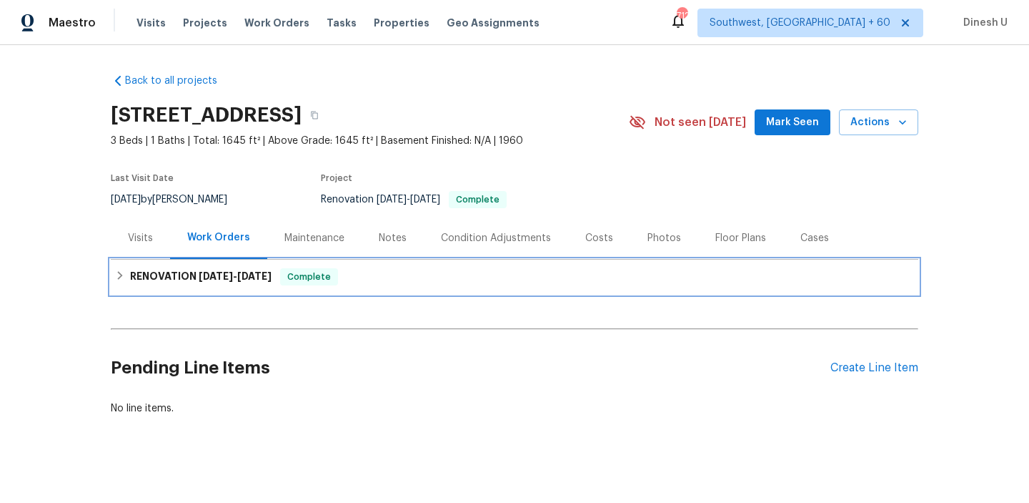
click at [167, 277] on h6 "RENOVATION [DATE] - [DATE]" at bounding box center [201, 276] width 142 height 17
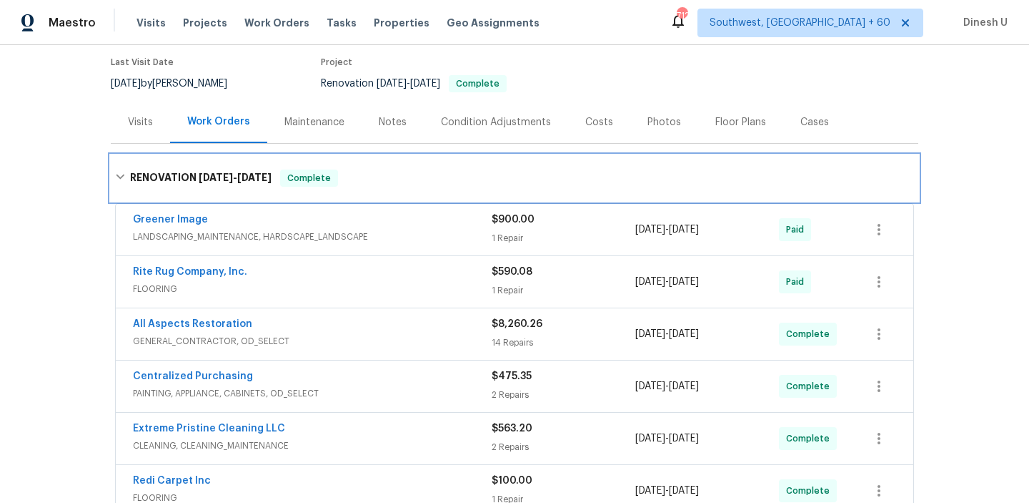
scroll to position [353, 0]
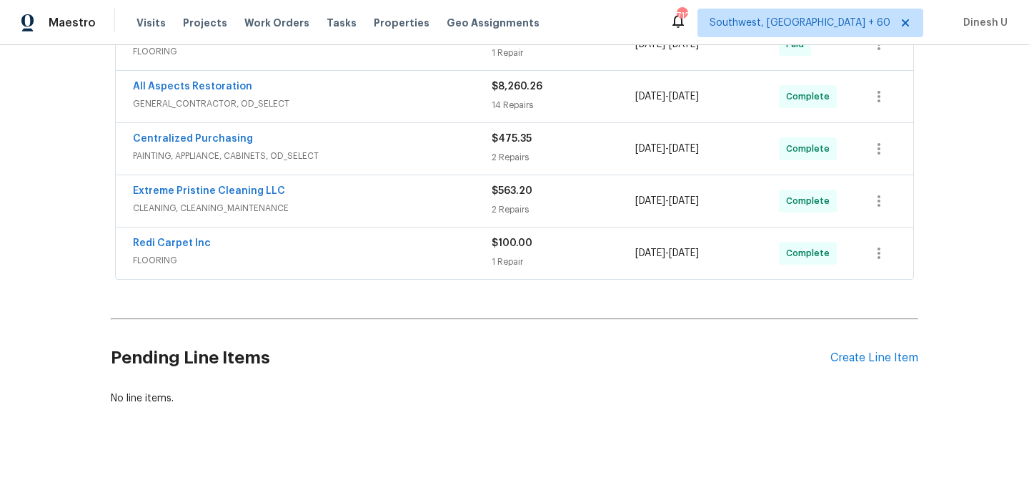
click at [471, 264] on span "FLOORING" at bounding box center [312, 260] width 359 height 14
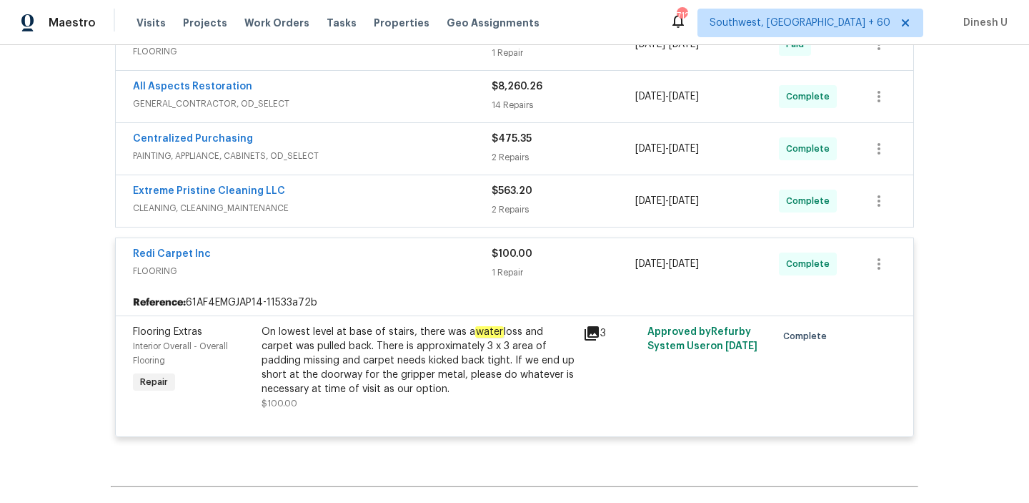
click at [502, 216] on div "2 Repairs" at bounding box center [564, 209] width 144 height 14
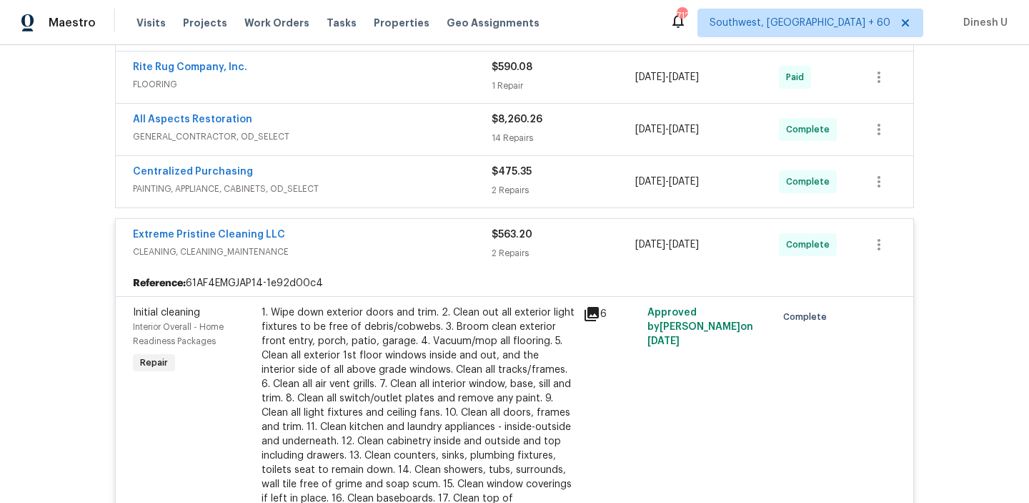
scroll to position [310, 0]
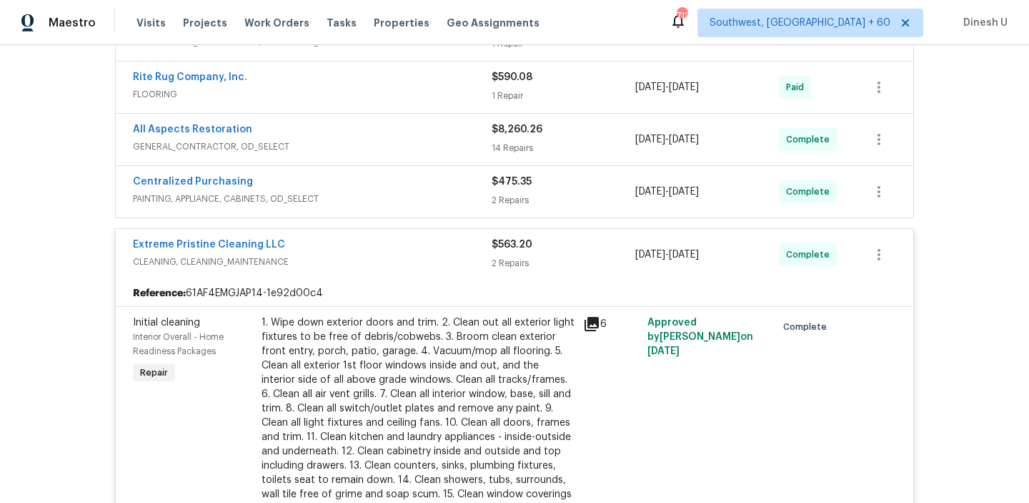
click at [505, 194] on div "2 Repairs" at bounding box center [564, 200] width 144 height 14
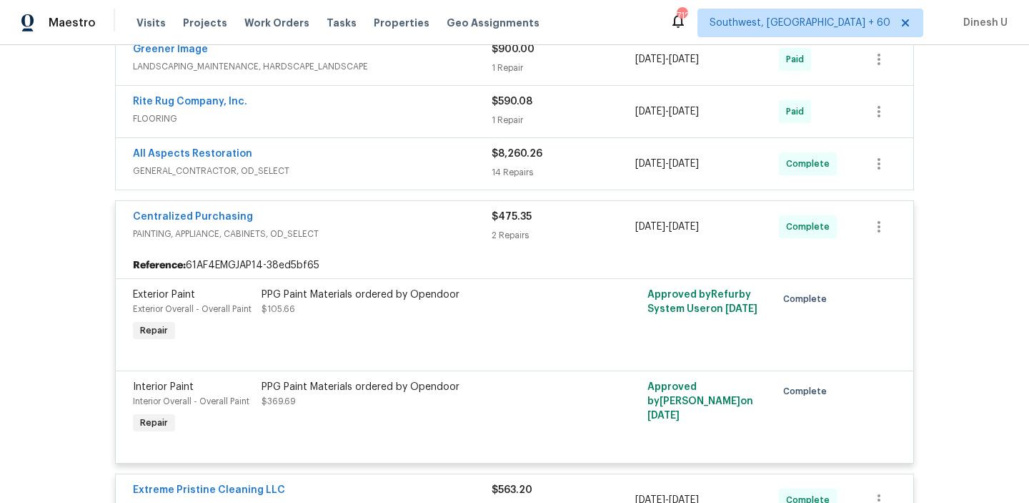
scroll to position [274, 0]
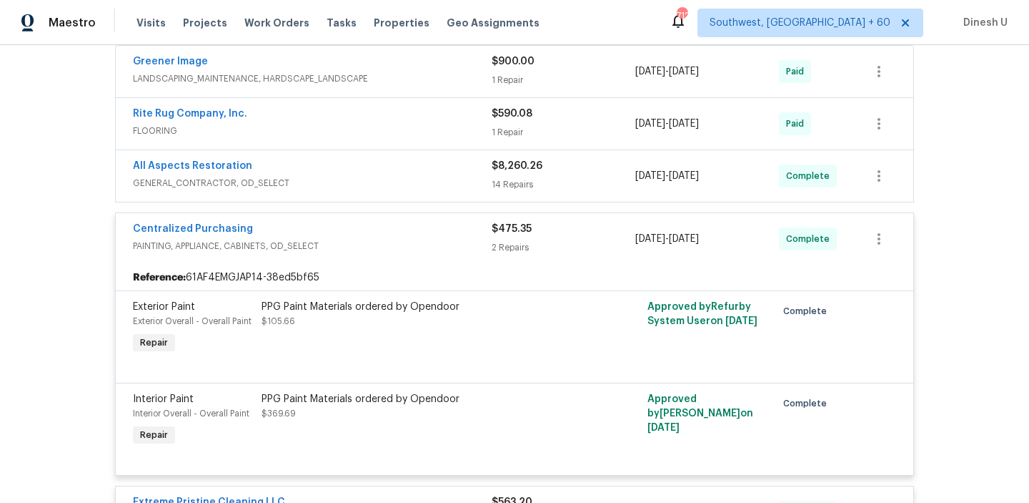
click at [496, 188] on div "14 Repairs" at bounding box center [564, 184] width 144 height 14
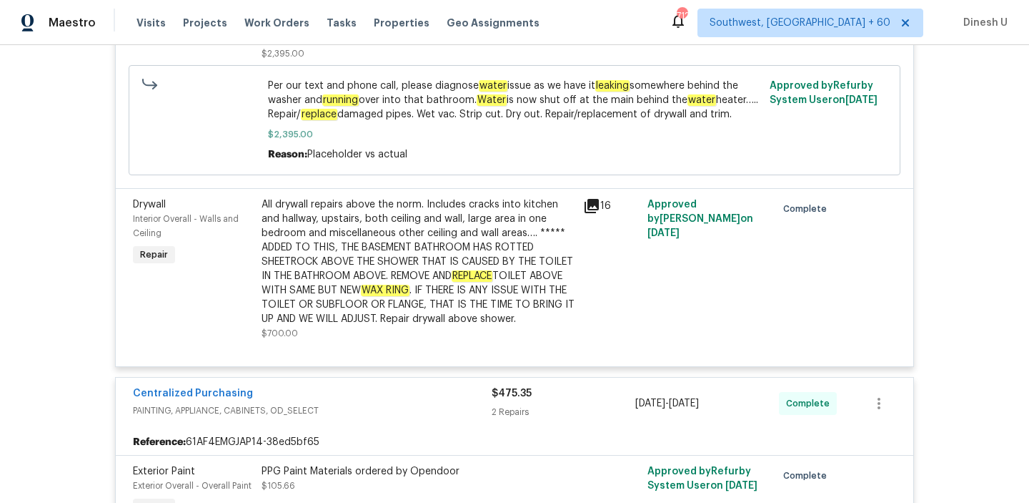
scroll to position [2416, 0]
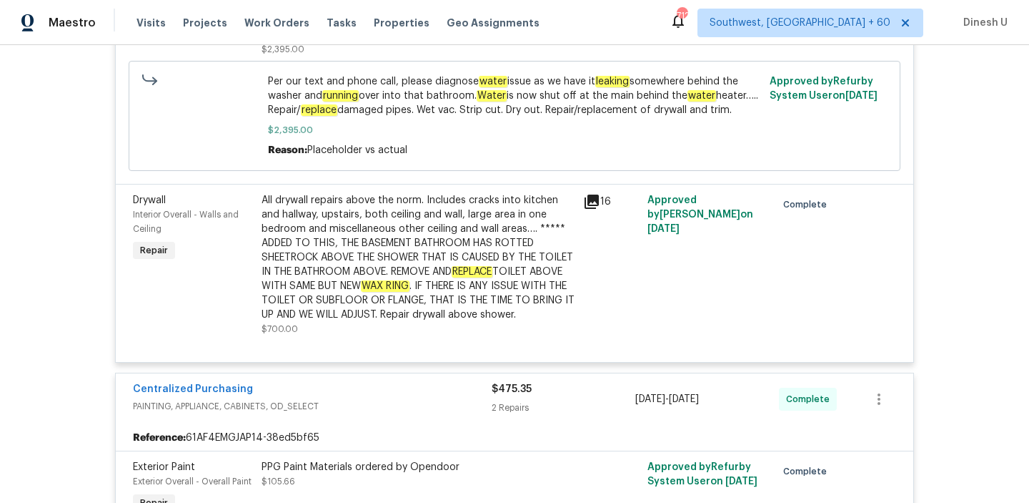
click at [589, 194] on icon at bounding box center [592, 201] width 14 height 14
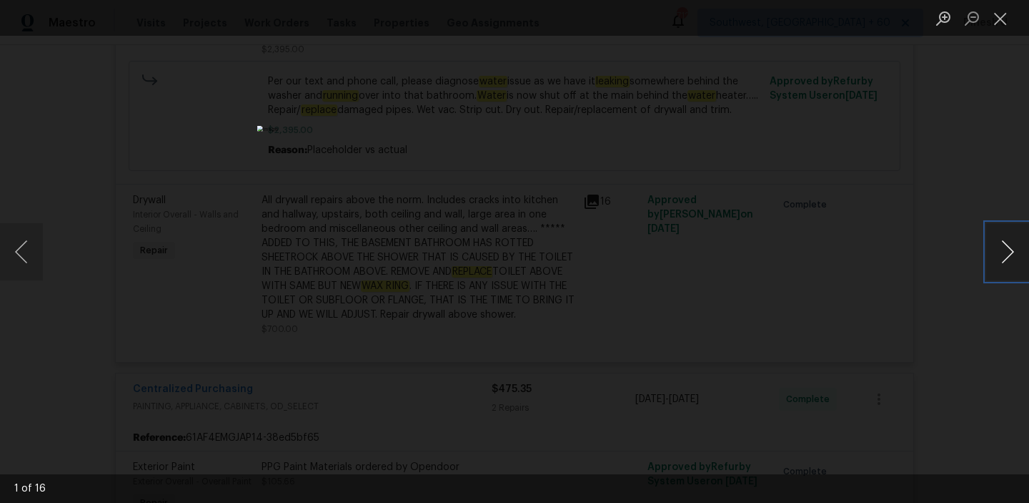
click at [1004, 254] on button "Next image" at bounding box center [1007, 251] width 43 height 57
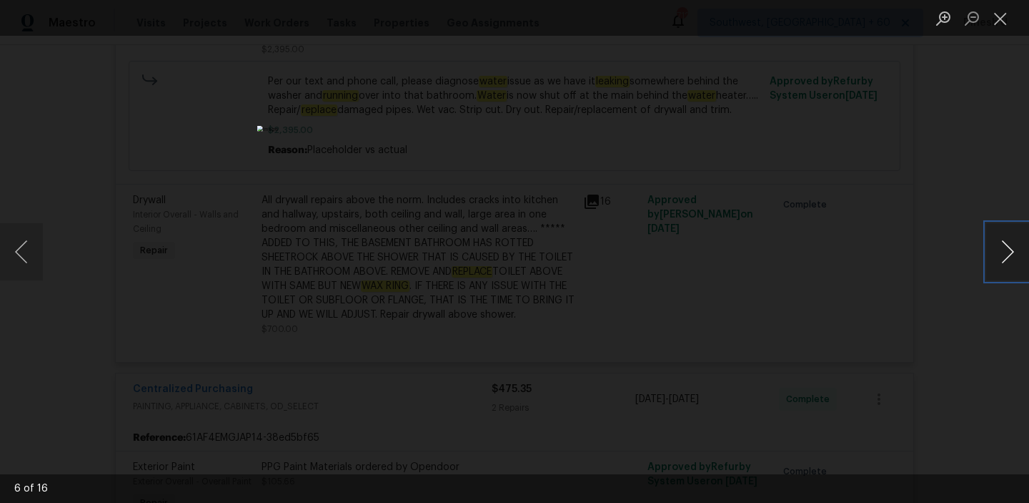
click at [1004, 254] on button "Next image" at bounding box center [1007, 251] width 43 height 57
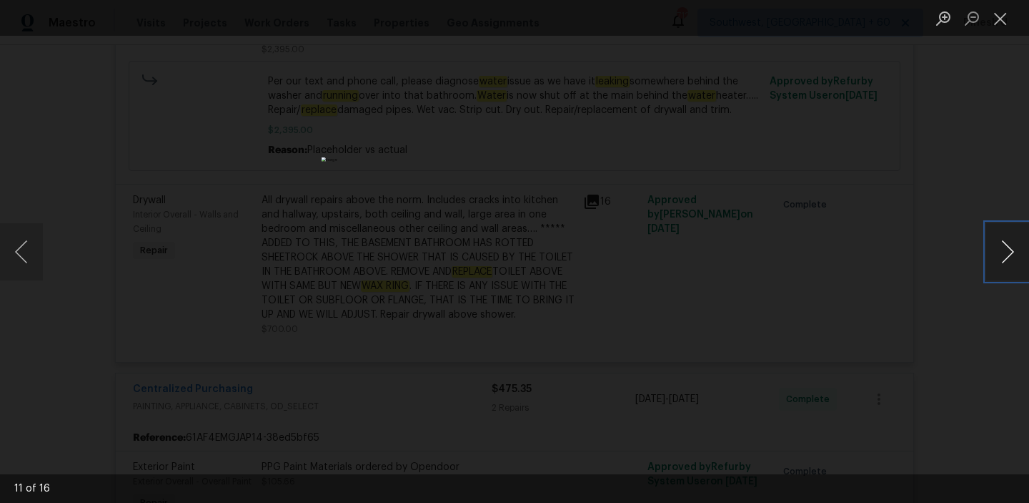
click at [1004, 254] on button "Next image" at bounding box center [1007, 251] width 43 height 57
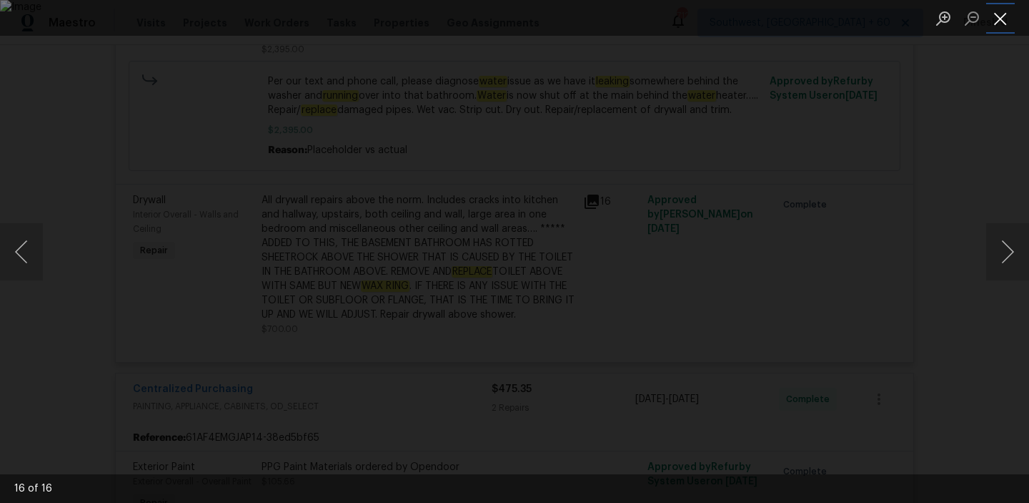
click at [999, 21] on button "Close lightbox" at bounding box center [1000, 18] width 29 height 25
